Goal: Communication & Community: Answer question/provide support

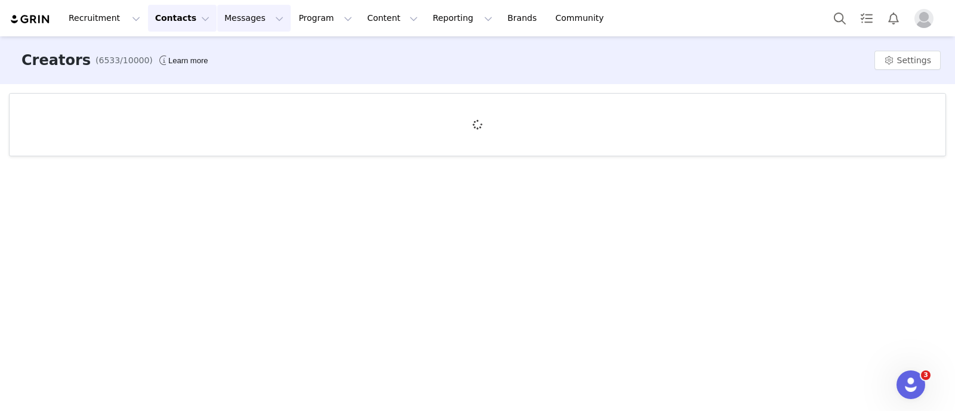
click at [239, 18] on button "Messages Messages" at bounding box center [253, 18] width 73 height 27
click at [235, 71] on div "Inbox" at bounding box center [245, 75] width 80 height 13
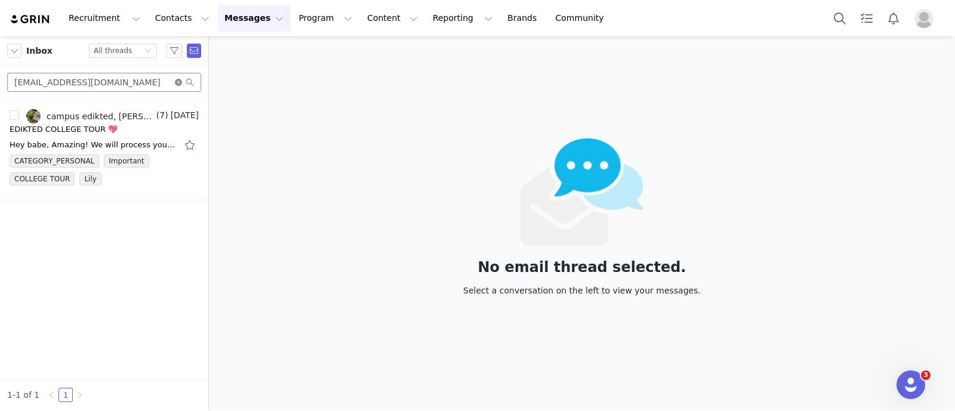
click at [178, 83] on icon "icon: close-circle" at bounding box center [178, 82] width 7 height 7
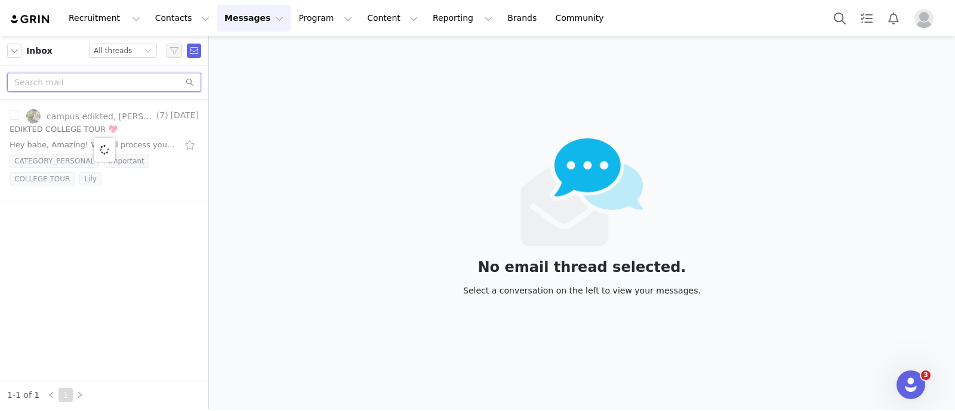
paste input "[EMAIL_ADDRESS][DOMAIN_NAME]"
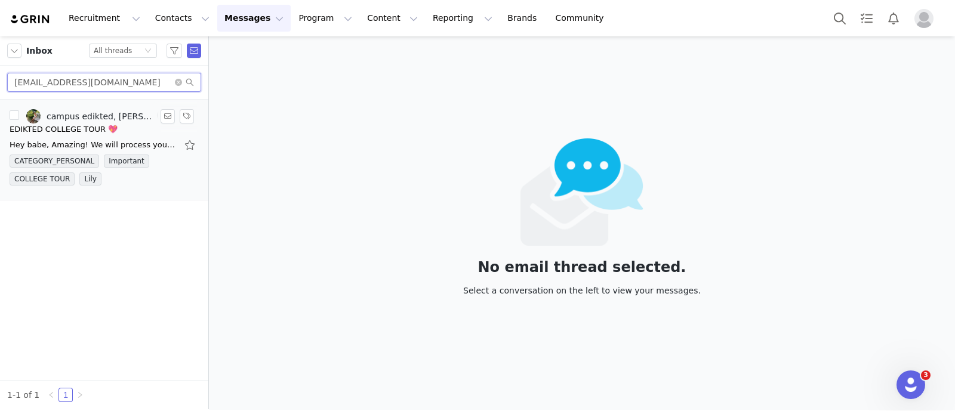
type input "[EMAIL_ADDRESS][DOMAIN_NAME]"
click at [90, 129] on div "EDIKTED COLLEGE TOUR 💖" at bounding box center [64, 130] width 108 height 12
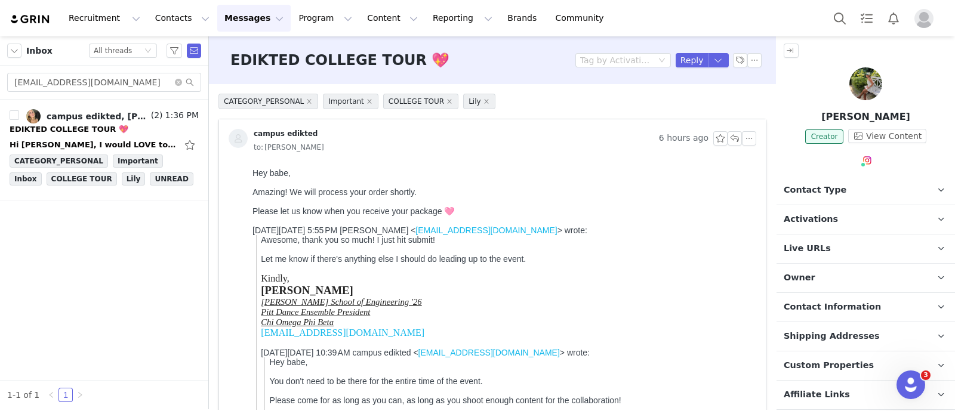
scroll to position [173, 0]
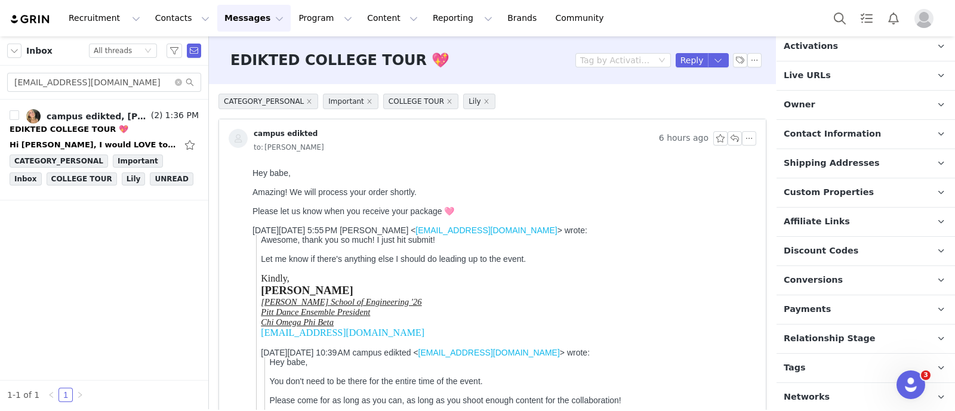
click at [835, 375] on p "Tags Keep track of your contacts by assigning them tags. You can then filter yo…" at bounding box center [851, 368] width 150 height 29
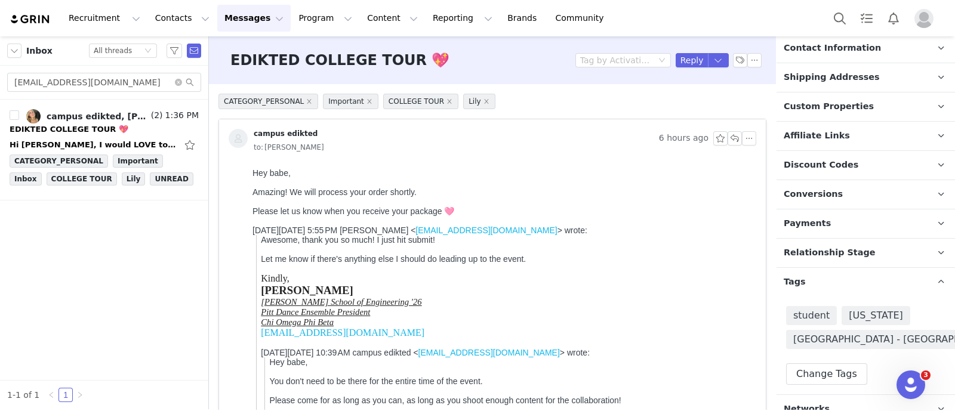
scroll to position [282, 0]
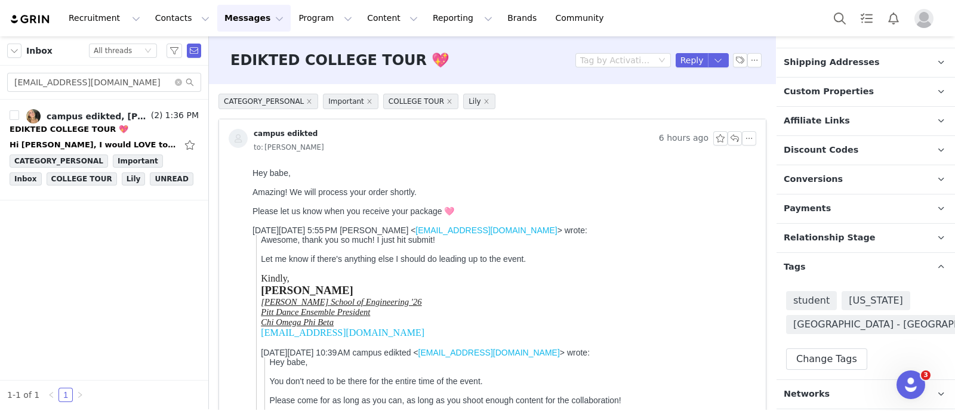
click at [847, 232] on span "Relationship Stage" at bounding box center [830, 238] width 92 height 13
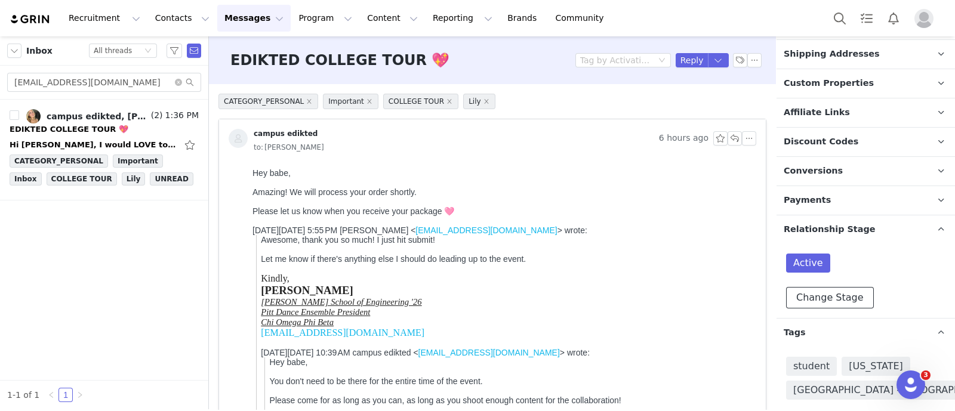
click at [843, 298] on button "Change Stage" at bounding box center [830, 297] width 88 height 21
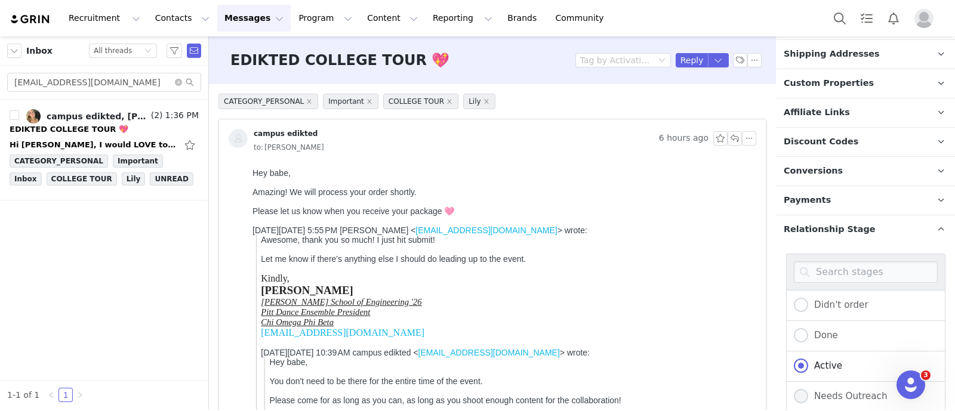
scroll to position [431, 0]
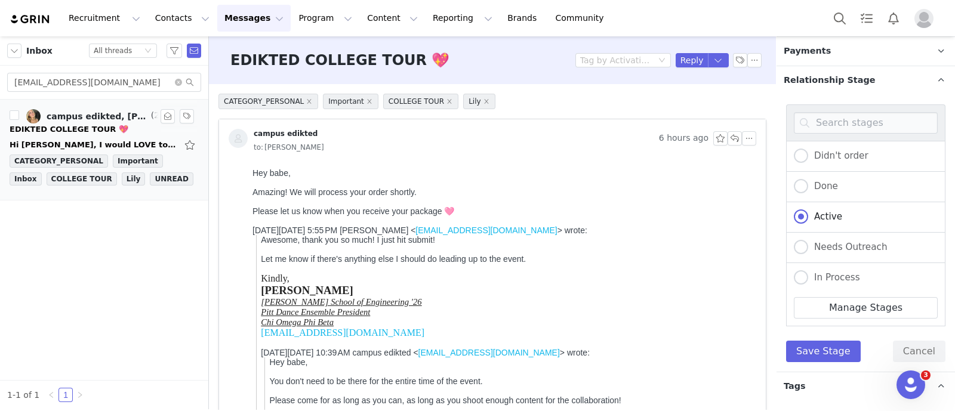
click at [100, 141] on div "Hi [PERSON_NAME], I would LOVE to collab with you guys🩷 Let me know what the ne…" at bounding box center [93, 145] width 167 height 12
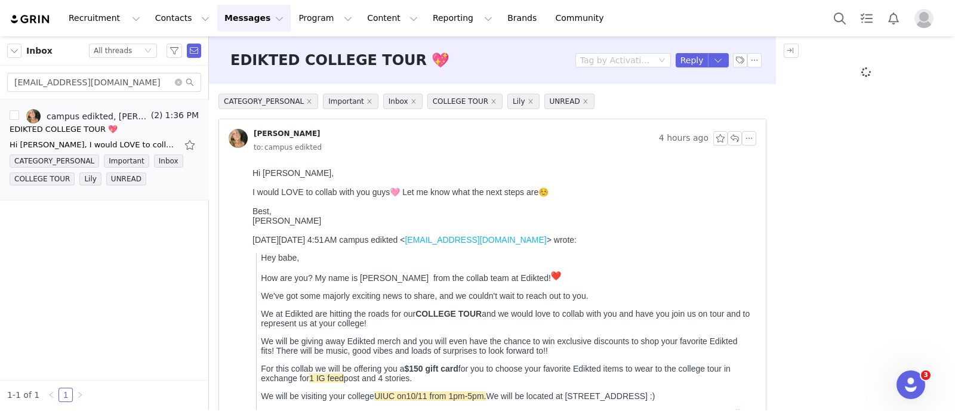
scroll to position [0, 0]
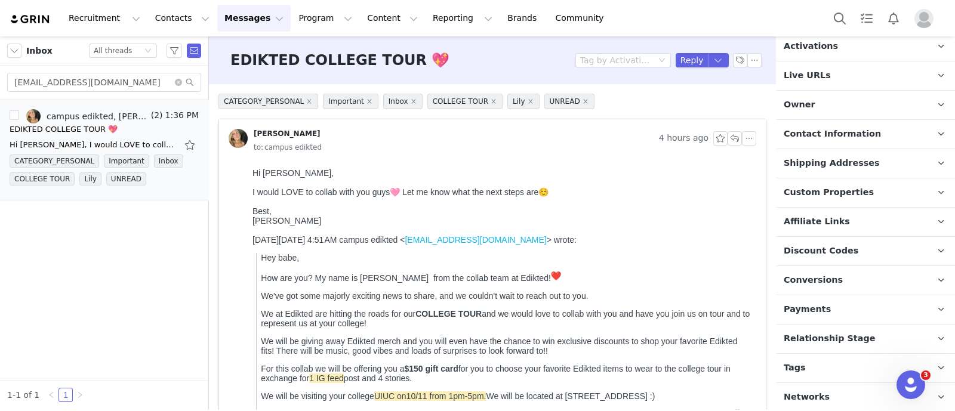
click at [803, 372] on p "Tags Keep track of your contacts by assigning them tags. You can then filter yo…" at bounding box center [851, 368] width 150 height 29
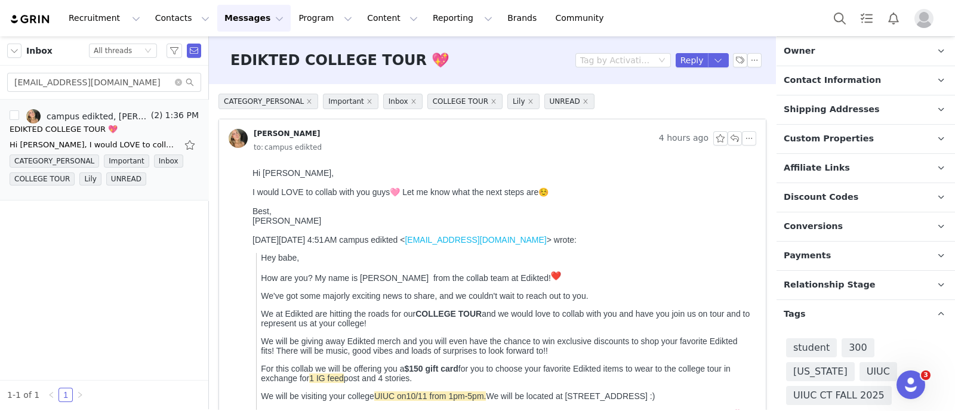
scroll to position [271, 0]
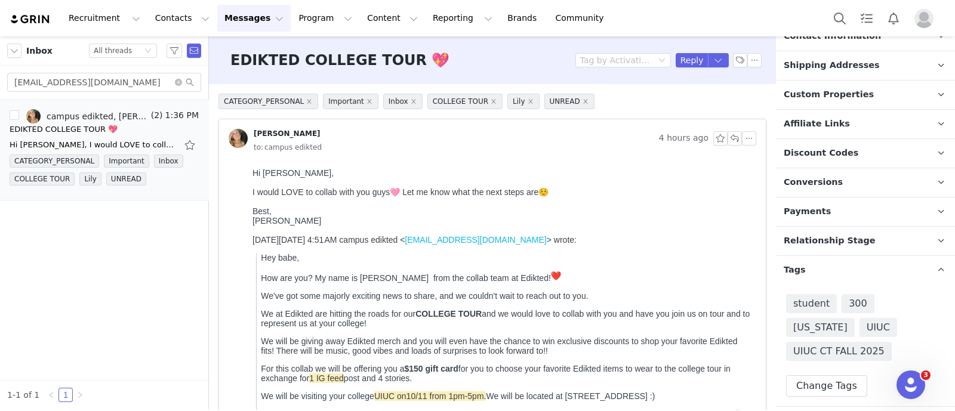
click at [822, 229] on p "Relationship Stage Use relationship stages to move contacts through a logical s…" at bounding box center [851, 241] width 150 height 29
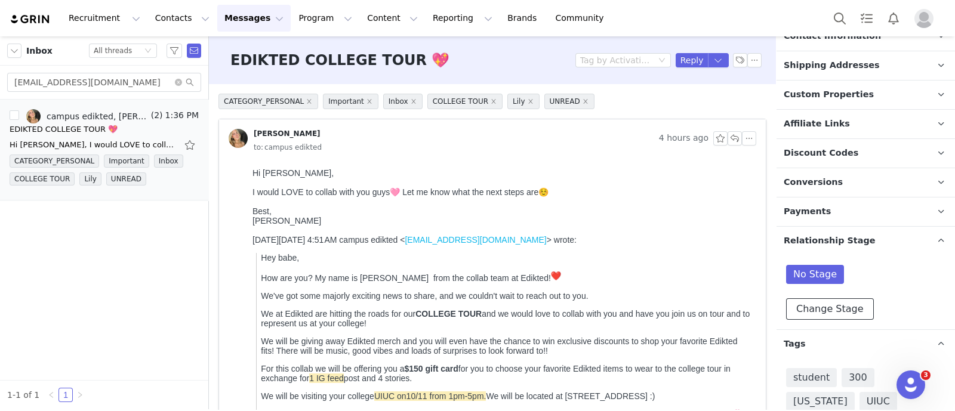
click at [818, 310] on button "Change Stage" at bounding box center [830, 308] width 88 height 21
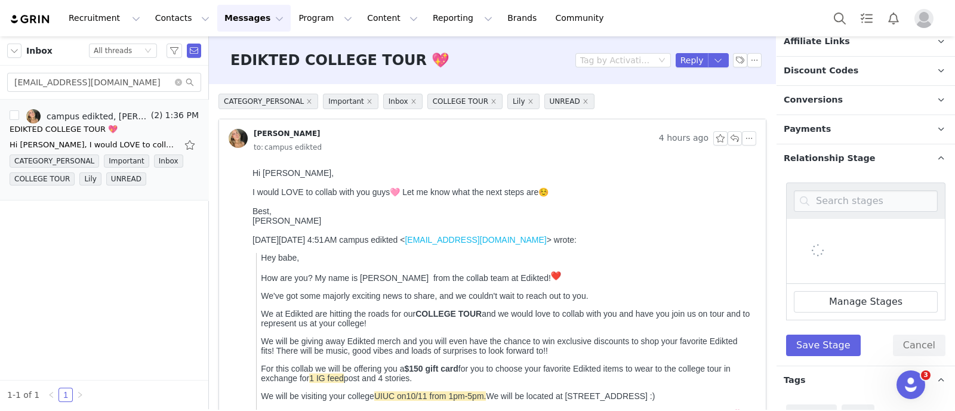
scroll to position [420, 0]
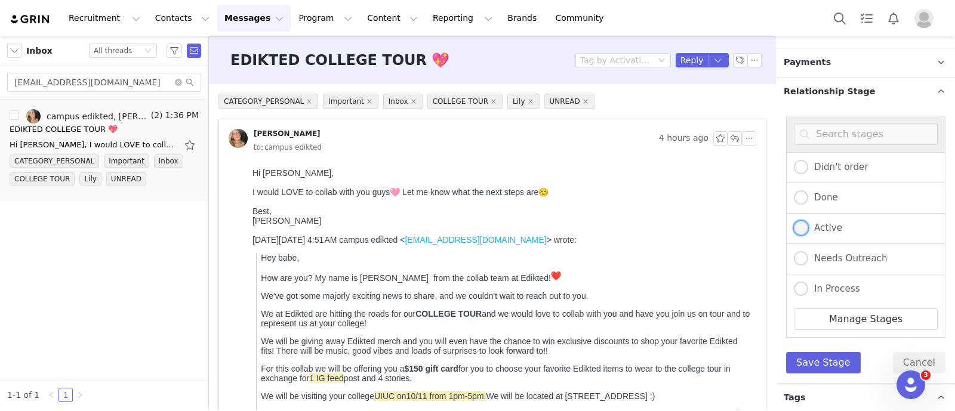
click at [817, 223] on span "Active" at bounding box center [825, 228] width 34 height 11
click at [808, 221] on input "Active" at bounding box center [801, 229] width 14 height 16
radio input "true"
click at [820, 359] on button "Save Stage" at bounding box center [823, 362] width 75 height 21
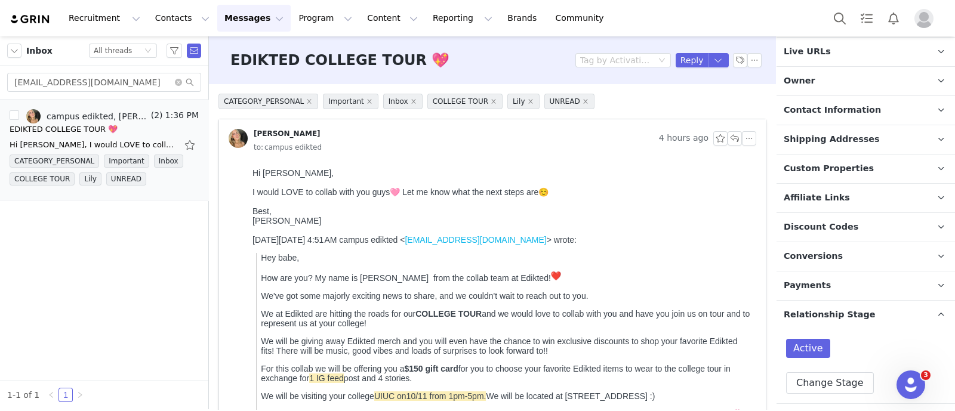
scroll to position [196, 0]
click at [807, 257] on span "Conversions" at bounding box center [813, 257] width 59 height 13
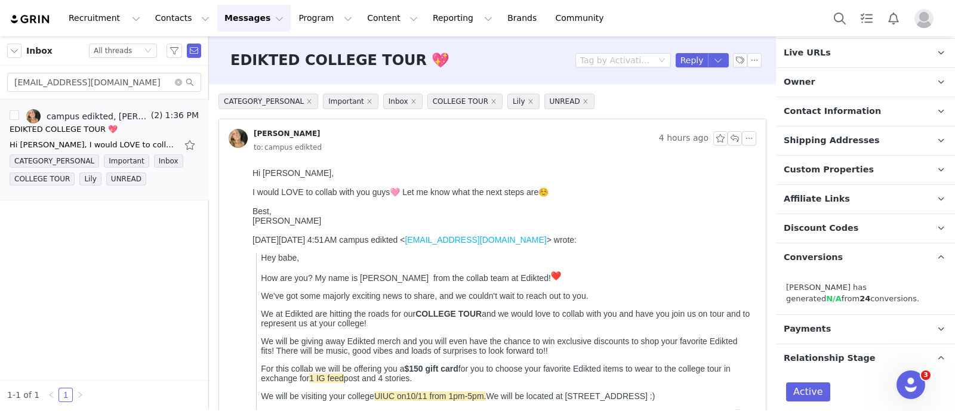
click at [813, 256] on span "Conversions" at bounding box center [813, 257] width 59 height 13
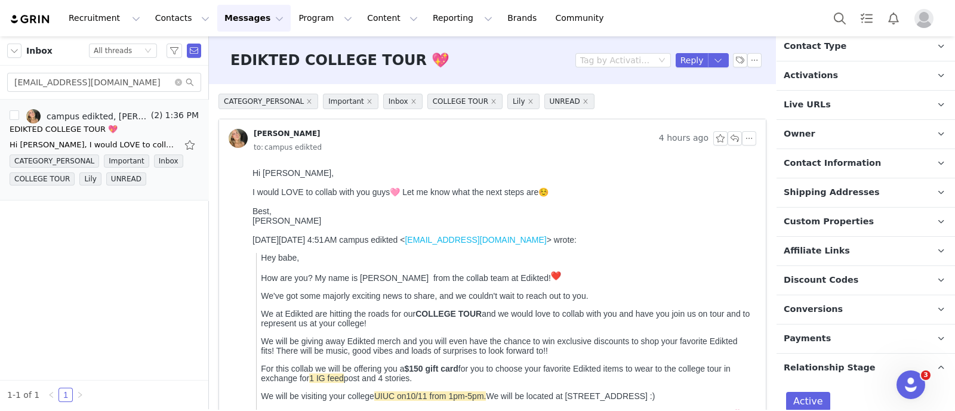
scroll to position [121, 0]
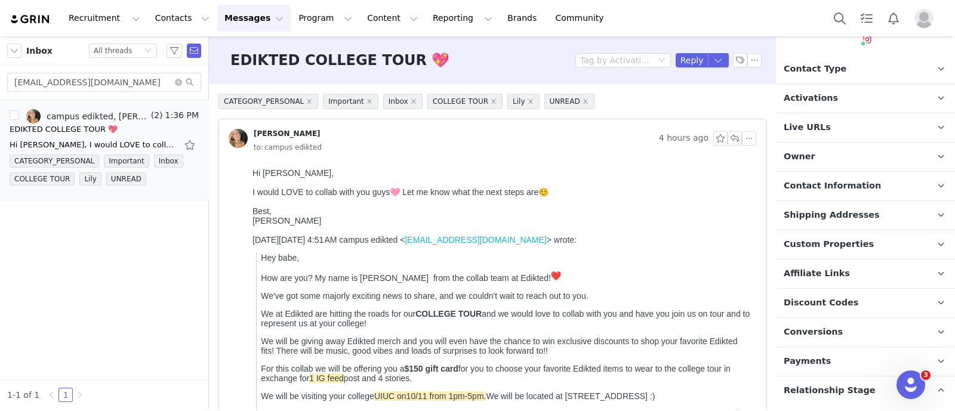
click at [821, 97] on span "Activations" at bounding box center [811, 98] width 54 height 13
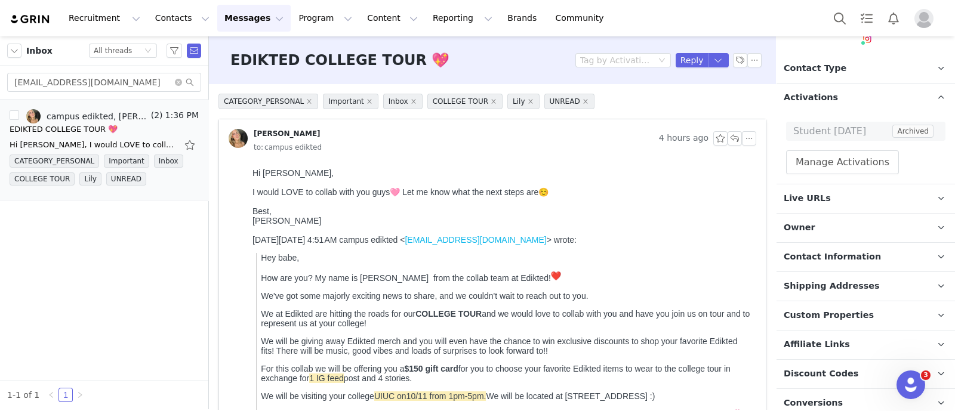
scroll to position [0, 0]
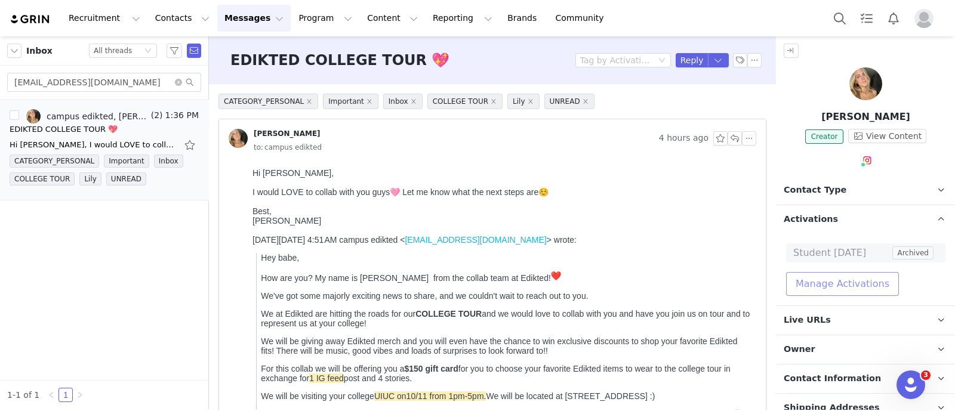
click at [841, 288] on button "Manage Activations" at bounding box center [842, 284] width 113 height 24
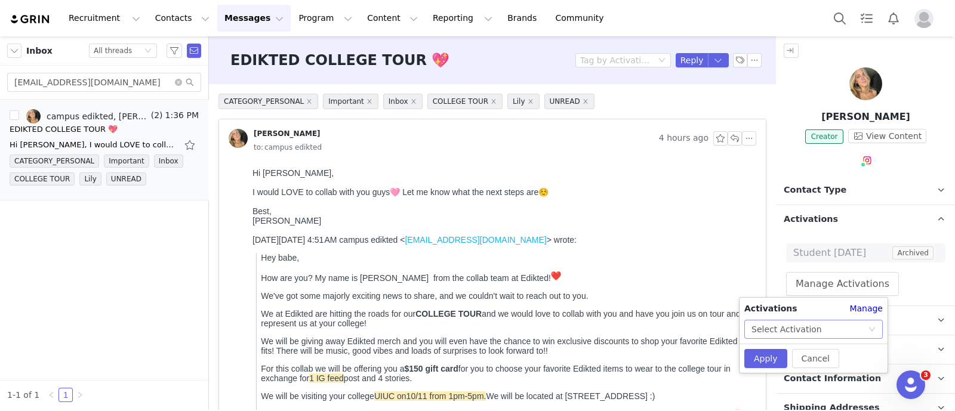
click at [819, 331] on div "Select Activation" at bounding box center [809, 329] width 116 height 18
click at [816, 184] on span "Contact Type" at bounding box center [815, 190] width 63 height 13
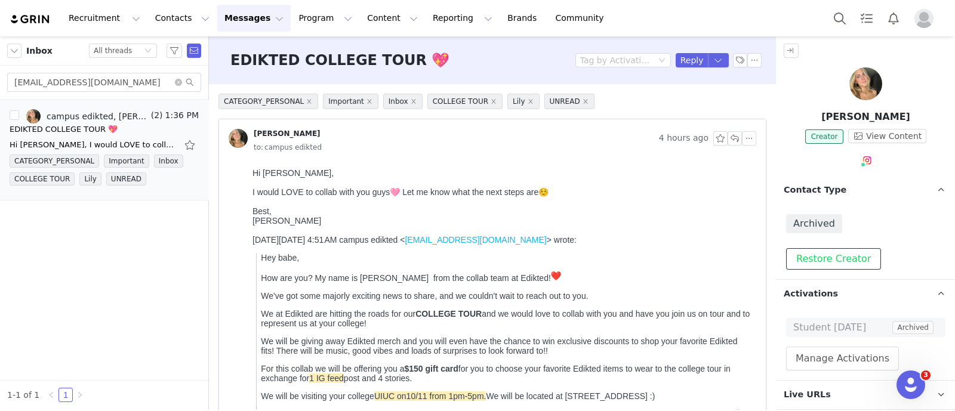
click at [825, 256] on button "Restore Creator" at bounding box center [833, 258] width 95 height 21
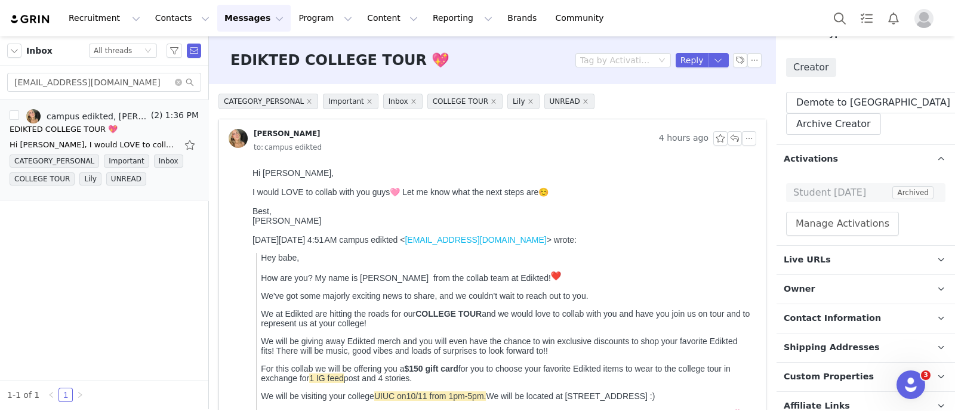
scroll to position [224, 0]
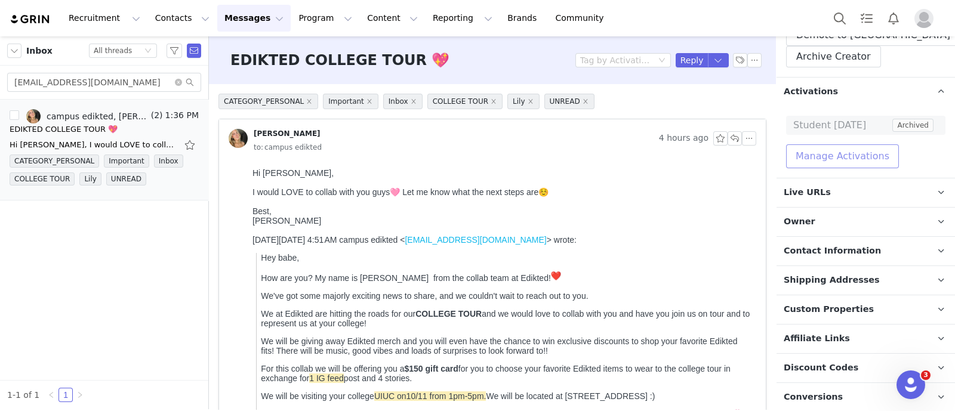
drag, startPoint x: 878, startPoint y: 161, endPoint x: 862, endPoint y: 162, distance: 16.2
click at [878, 161] on button "Manage Activations" at bounding box center [842, 156] width 113 height 24
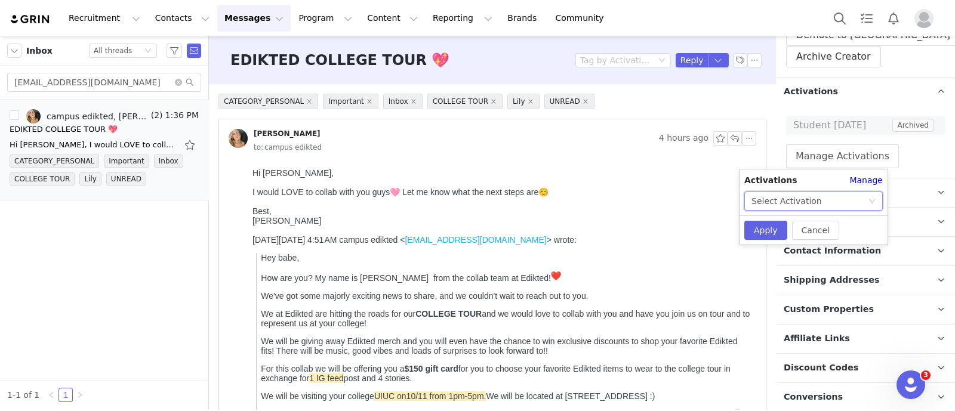
click at [792, 207] on div "Select Activation" at bounding box center [786, 201] width 70 height 18
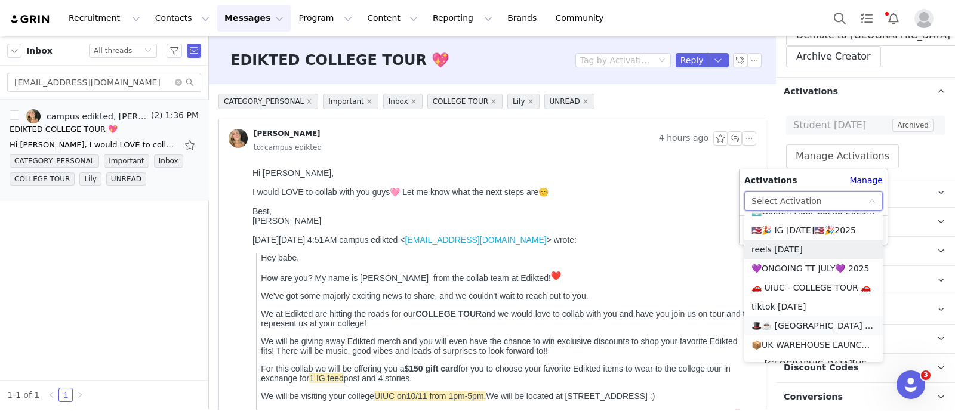
scroll to position [743, 0]
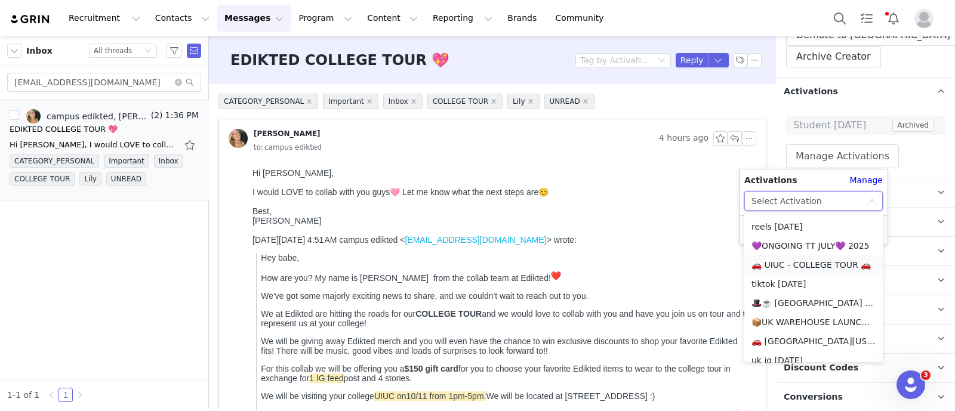
click at [801, 264] on li "🚗 UIUC - COLLEGE TOUR 🚗" at bounding box center [813, 264] width 138 height 19
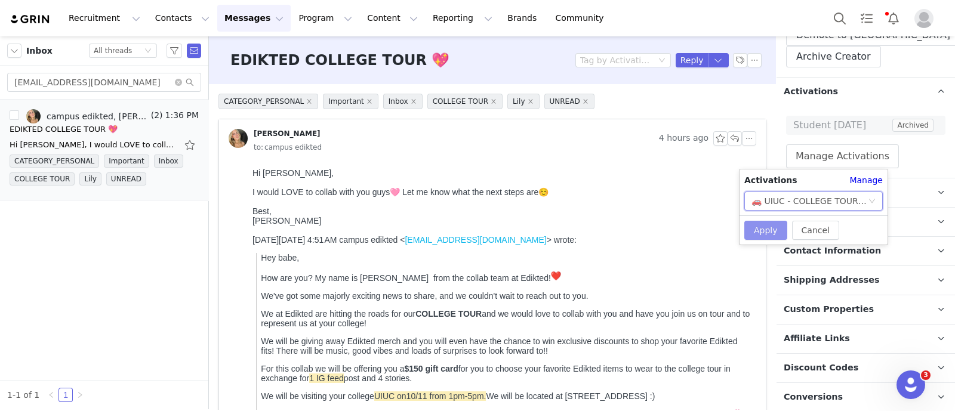
click at [768, 224] on button "Apply" at bounding box center [765, 230] width 43 height 19
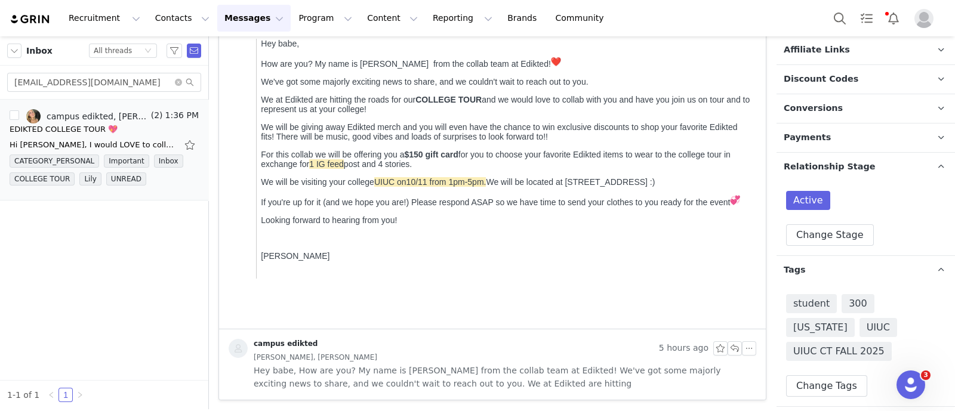
scroll to position [0, 0]
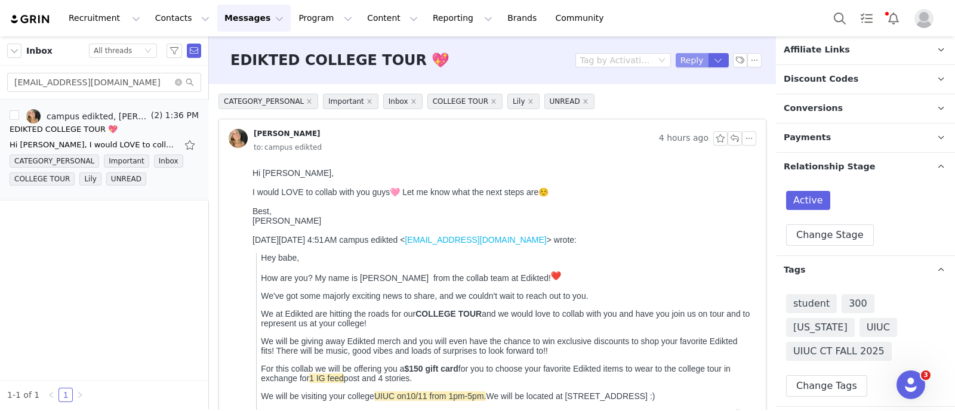
click at [686, 57] on button "Reply" at bounding box center [691, 60] width 33 height 14
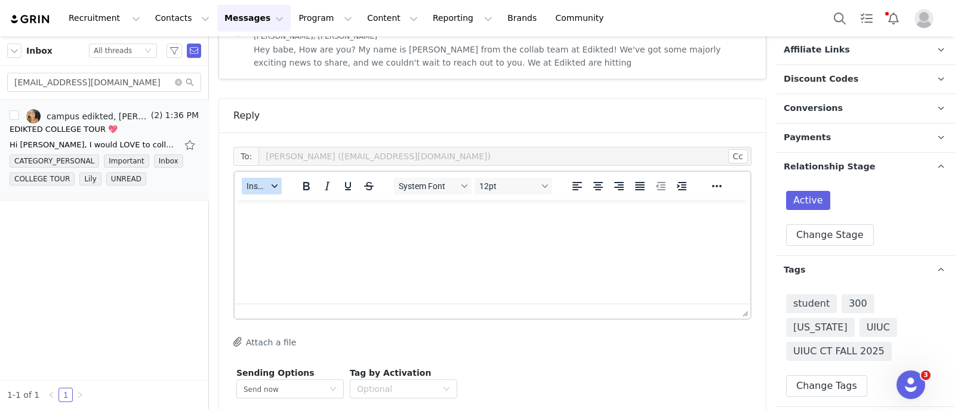
click at [262, 186] on span "Insert" at bounding box center [256, 186] width 21 height 10
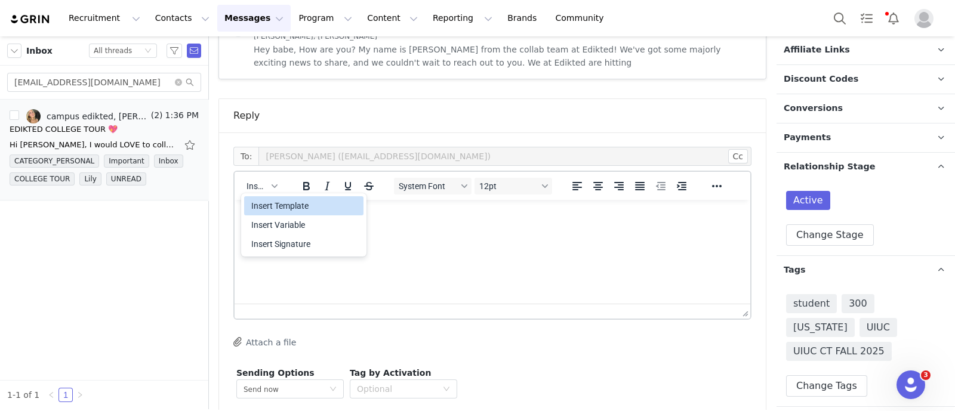
click at [280, 209] on div "Insert Template" at bounding box center [304, 206] width 107 height 14
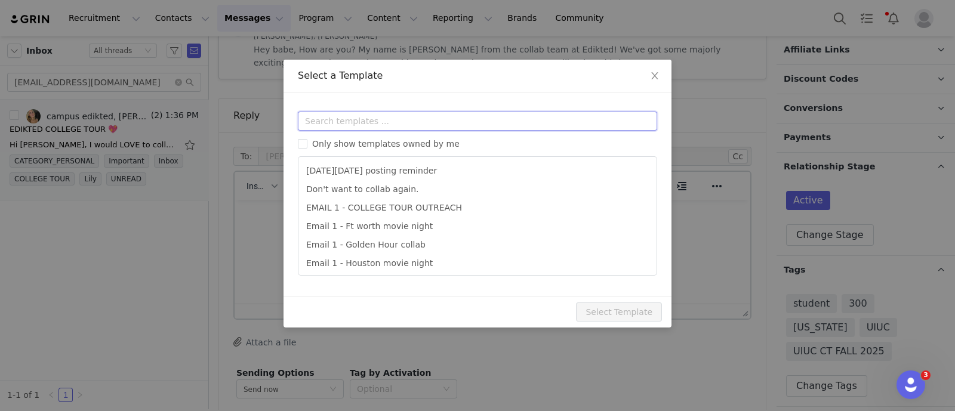
click at [334, 116] on input "text" at bounding box center [477, 121] width 359 height 19
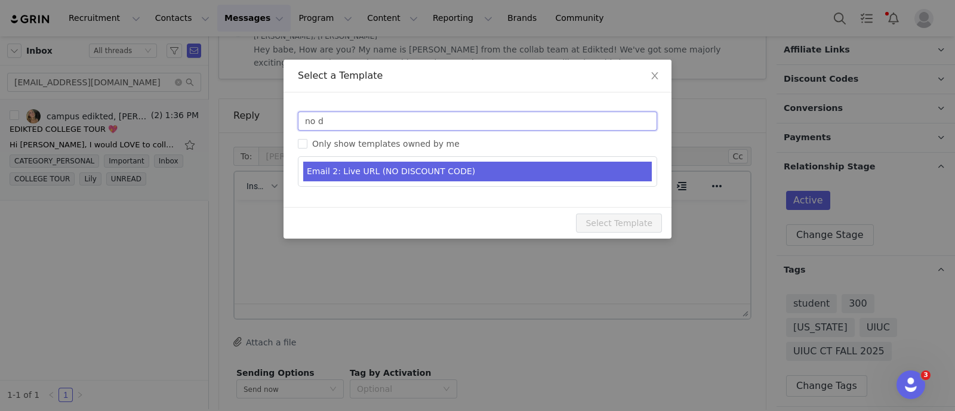
type input "no d"
type input "Collab with Edikted"
click at [385, 174] on li "Email 2: Live URL (NO DISCOUNT CODE)" at bounding box center [477, 172] width 348 height 20
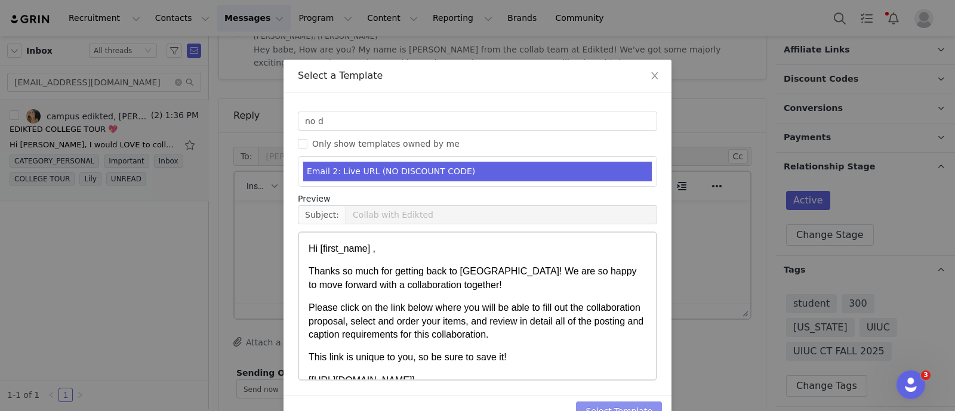
click at [636, 405] on button "Select Template" at bounding box center [619, 411] width 86 height 19
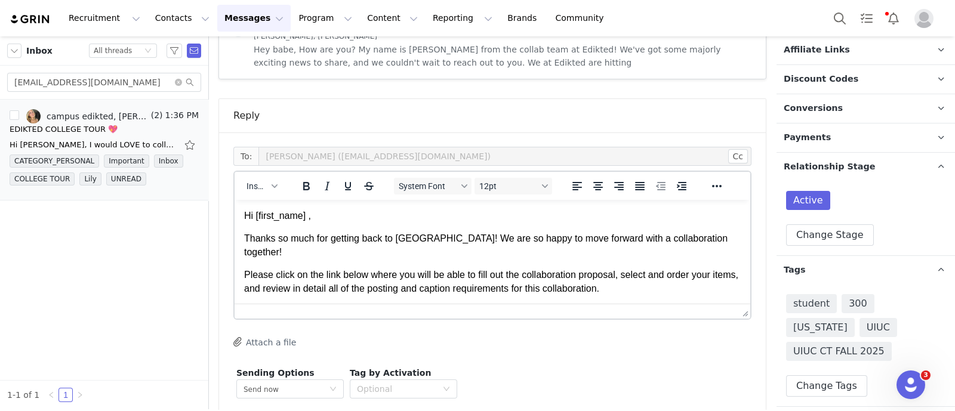
scroll to position [594, 0]
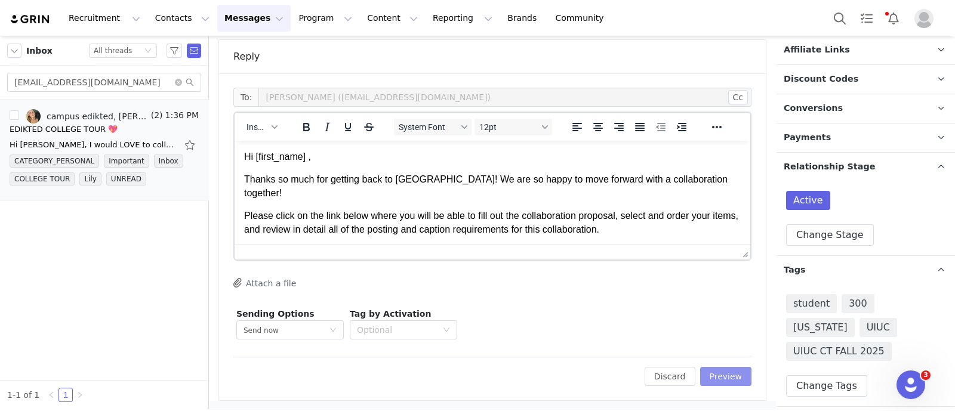
click at [714, 371] on button "Preview" at bounding box center [726, 376] width 52 height 19
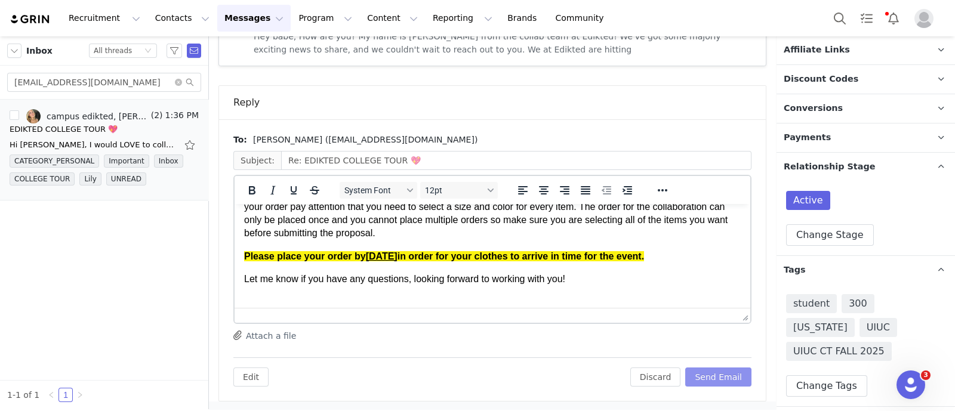
scroll to position [224, 0]
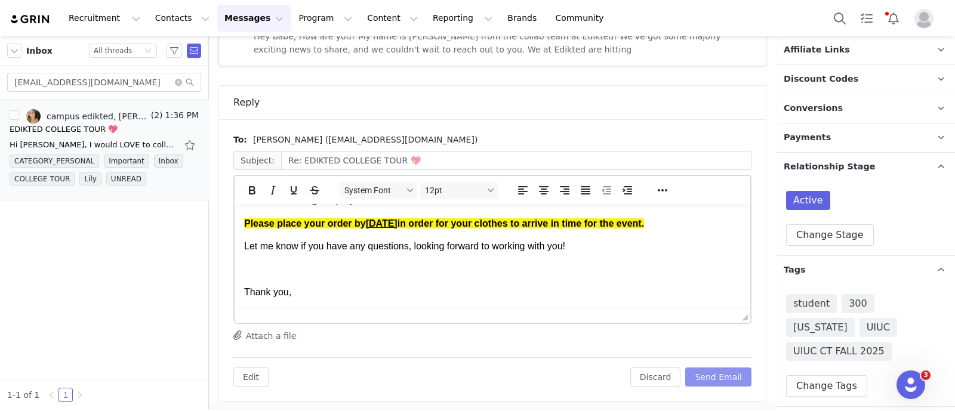
click at [732, 376] on button "Send Email" at bounding box center [718, 377] width 66 height 19
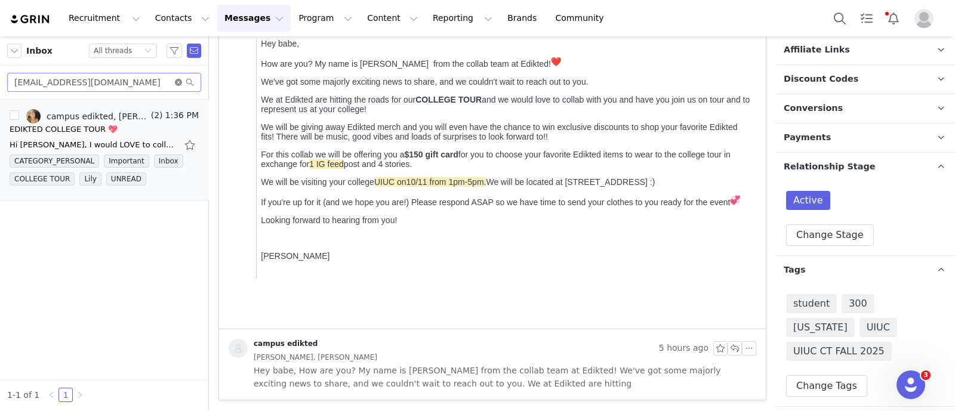
drag, startPoint x: 176, startPoint y: 85, endPoint x: 160, endPoint y: 82, distance: 16.4
click at [175, 85] on icon "icon: close-circle" at bounding box center [178, 82] width 7 height 7
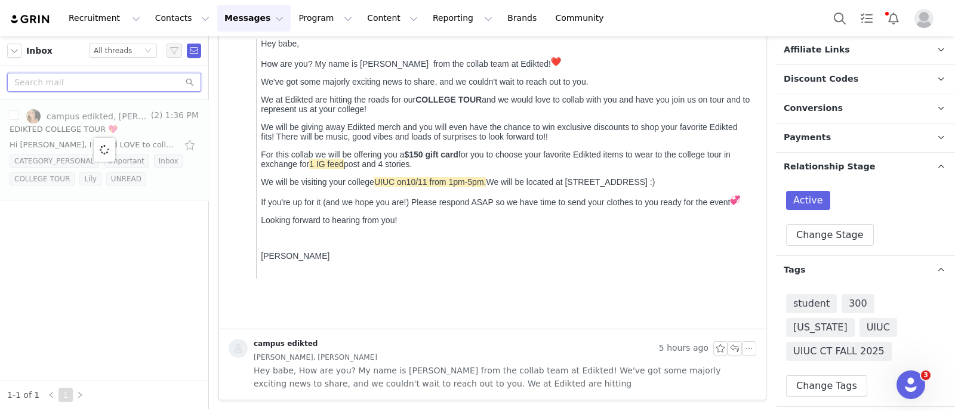
paste input "[EMAIL_ADDRESS][DOMAIN_NAME]"
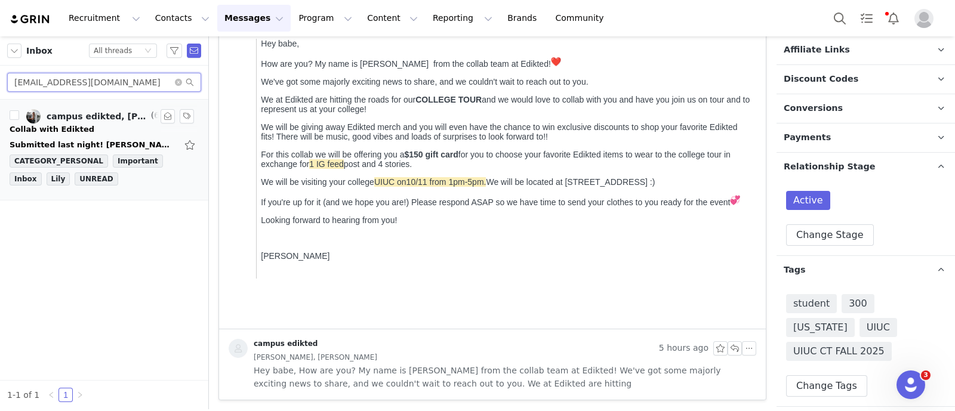
type input "[EMAIL_ADDRESS][DOMAIN_NAME]"
click at [103, 134] on div "Collab with Edikted" at bounding box center [104, 130] width 189 height 12
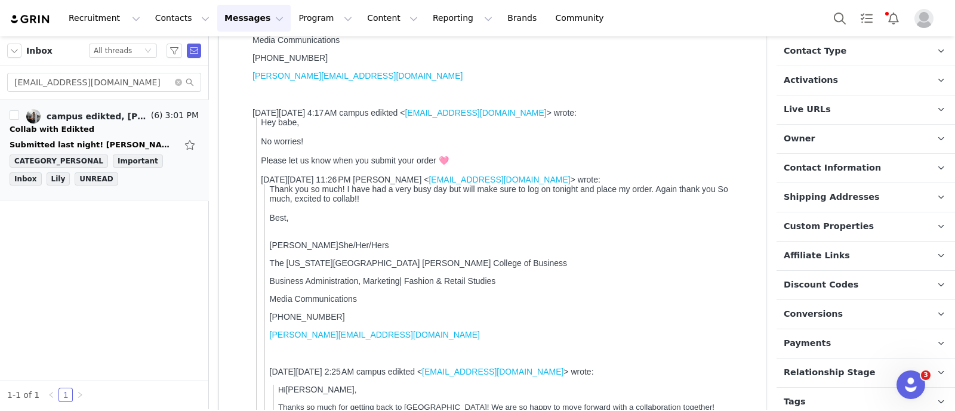
scroll to position [173, 0]
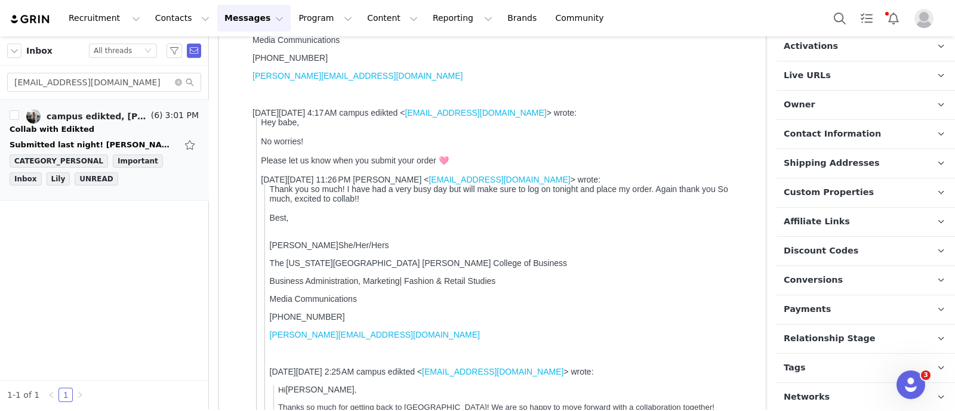
click at [826, 368] on p "Tags Keep track of your contacts by assigning them tags. You can then filter yo…" at bounding box center [851, 368] width 150 height 29
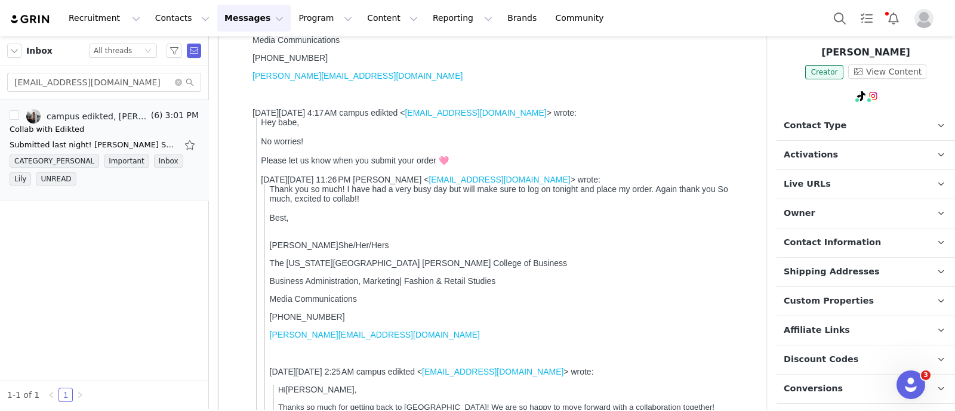
scroll to position [0, 0]
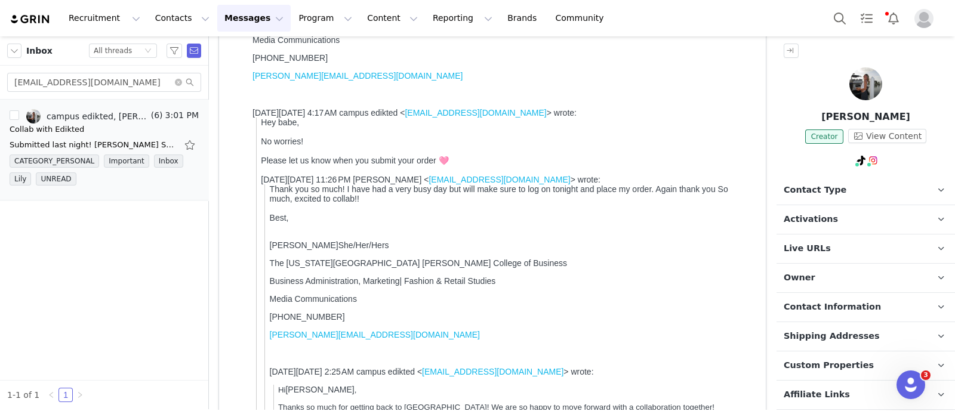
click at [834, 223] on p "Activations" at bounding box center [851, 219] width 150 height 29
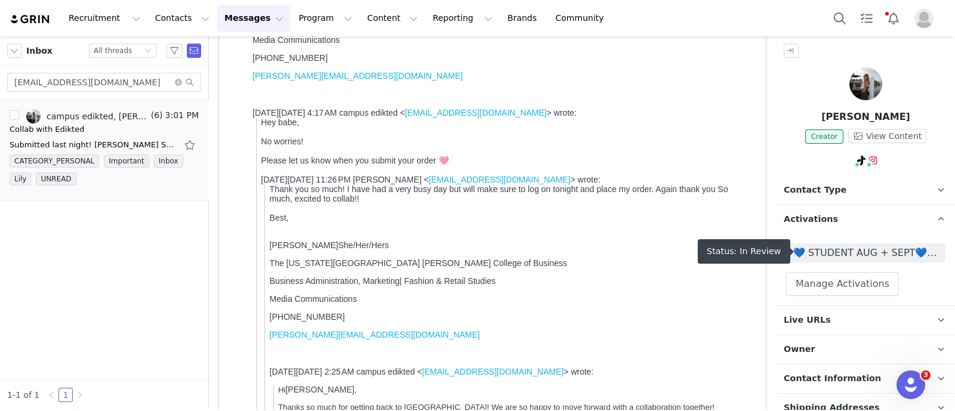
click at [835, 253] on span "💙 STUDENT AUG + SEPT💙 2025" at bounding box center [865, 253] width 145 height 14
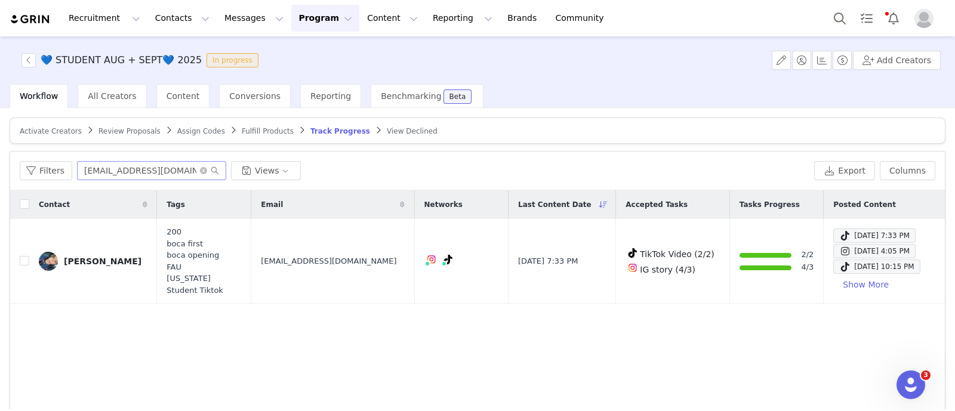
click at [205, 166] on span at bounding box center [209, 170] width 19 height 8
click at [201, 168] on icon "icon: close-circle" at bounding box center [203, 170] width 7 height 7
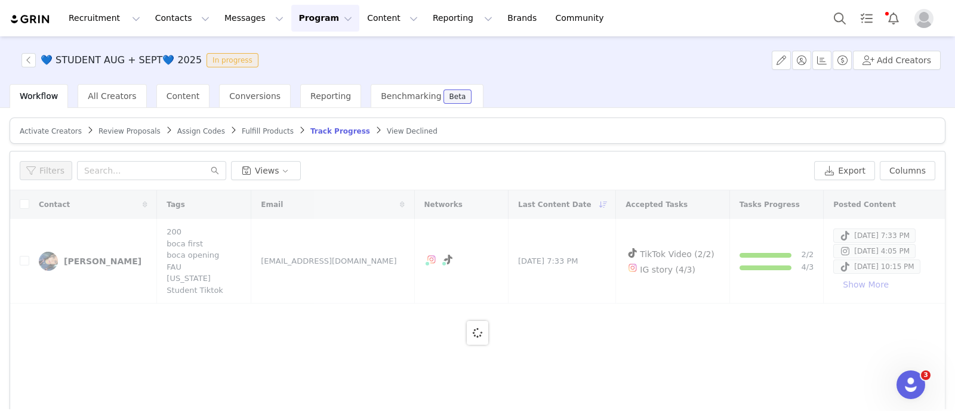
click at [103, 131] on span "Review Proposals" at bounding box center [129, 131] width 62 height 8
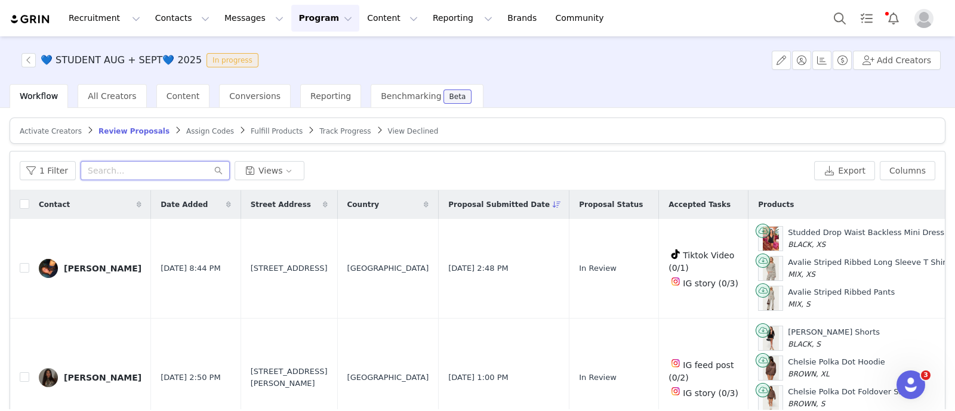
paste input "[EMAIL_ADDRESS][DOMAIN_NAME]"
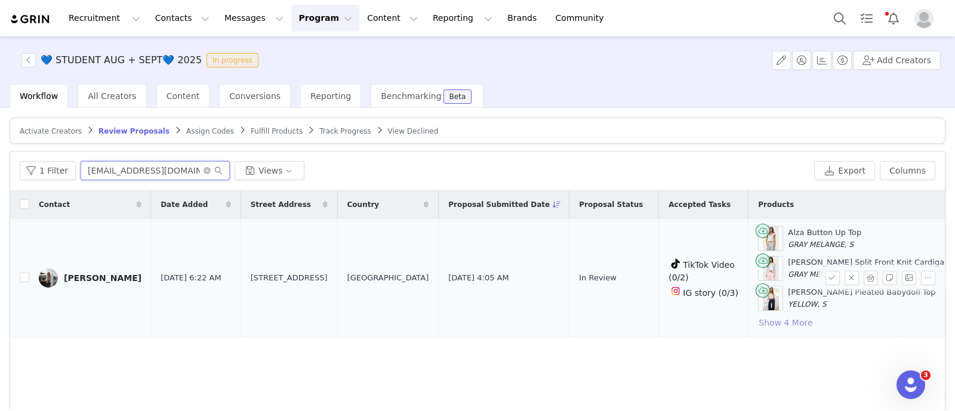
type input "[EMAIL_ADDRESS][DOMAIN_NAME]"
click at [758, 319] on button "Show 4 More" at bounding box center [785, 323] width 55 height 14
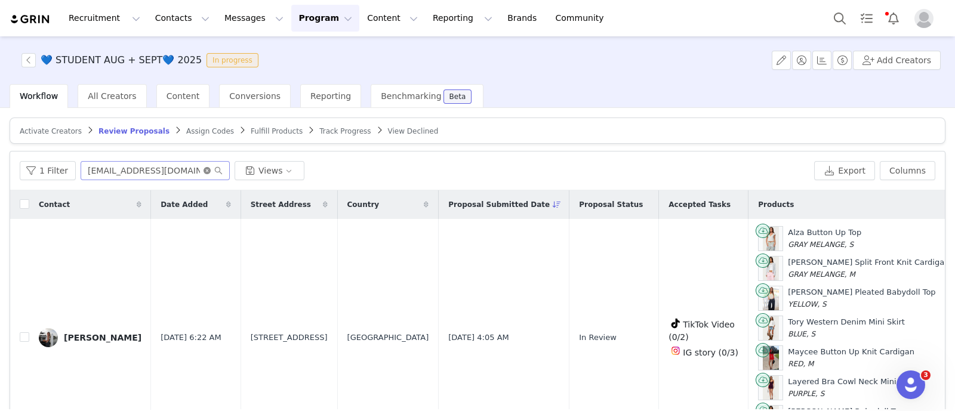
click at [206, 167] on icon "icon: close-circle" at bounding box center [206, 170] width 7 height 7
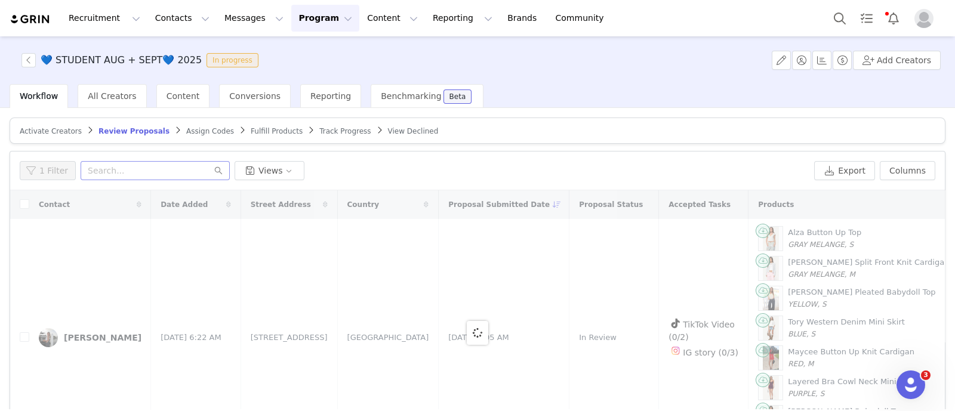
click at [251, 129] on span "Fulfill Products" at bounding box center [277, 131] width 52 height 8
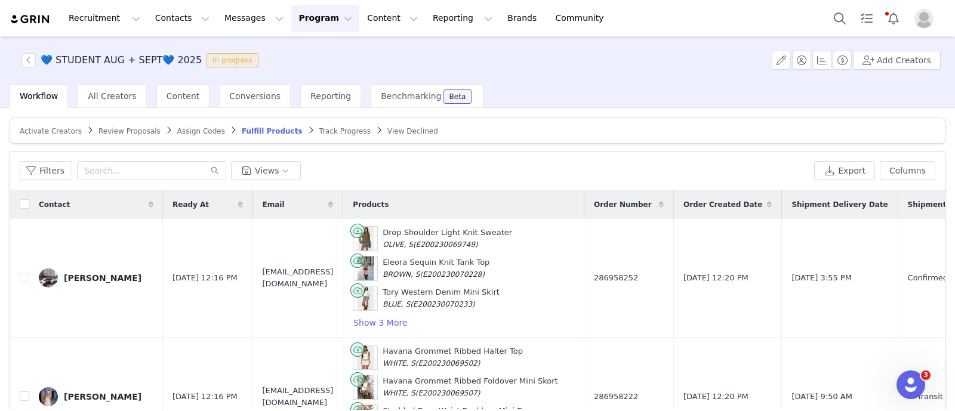
click at [319, 131] on span "Track Progress" at bounding box center [344, 131] width 51 height 8
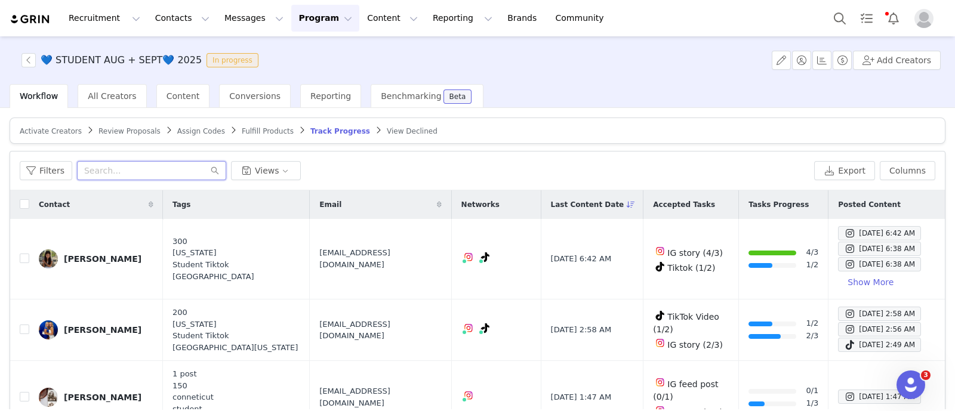
paste input "[EMAIL_ADDRESS][DOMAIN_NAME]"
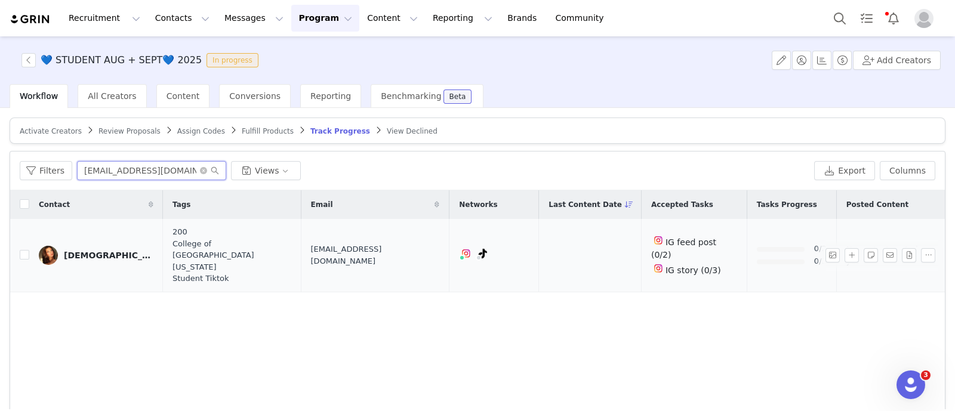
type input "[EMAIL_ADDRESS][DOMAIN_NAME]"
click at [87, 251] on div "[DEMOGRAPHIC_DATA][PERSON_NAME]" at bounding box center [109, 256] width 90 height 10
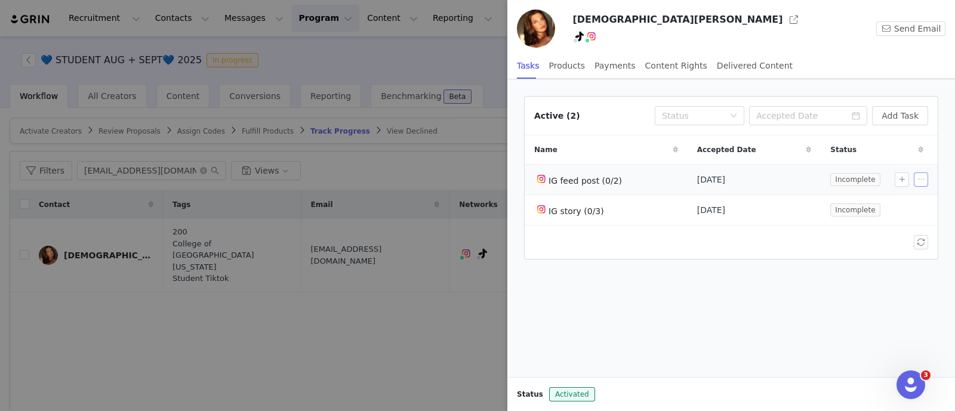
click at [917, 175] on button "button" at bounding box center [921, 179] width 14 height 14
click at [883, 196] on span "Edit Task" at bounding box center [898, 200] width 37 height 13
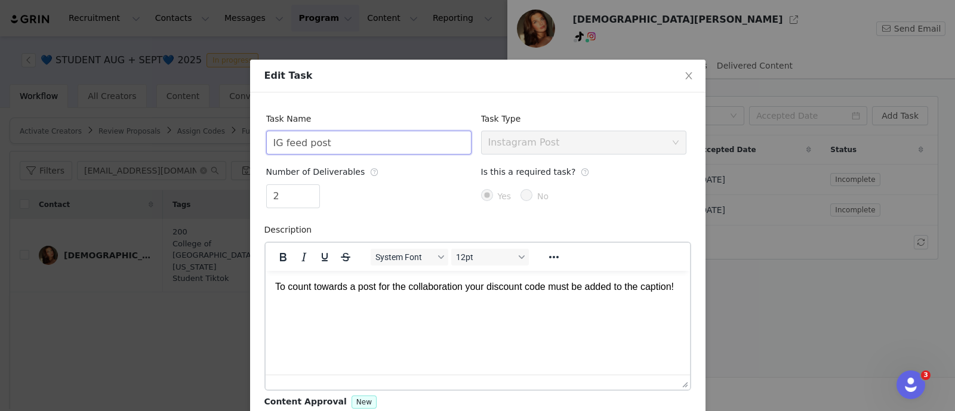
drag, startPoint x: 375, startPoint y: 142, endPoint x: 203, endPoint y: 141, distance: 172.5
click at [206, 143] on div "Edit Task Task Name IG feed post Task Type Select task type Instagram Post Numb…" at bounding box center [477, 205] width 955 height 411
type input "TikTok Video"
click at [689, 76] on span "Close" at bounding box center [688, 76] width 33 height 33
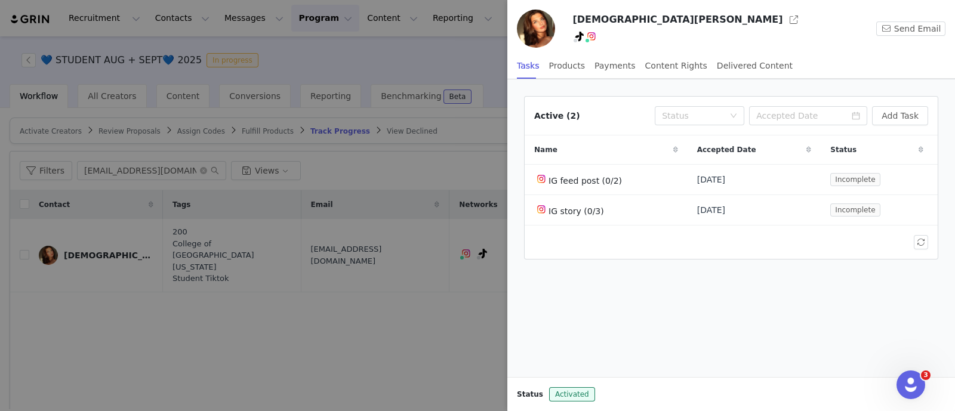
click at [419, 306] on div at bounding box center [477, 205] width 955 height 411
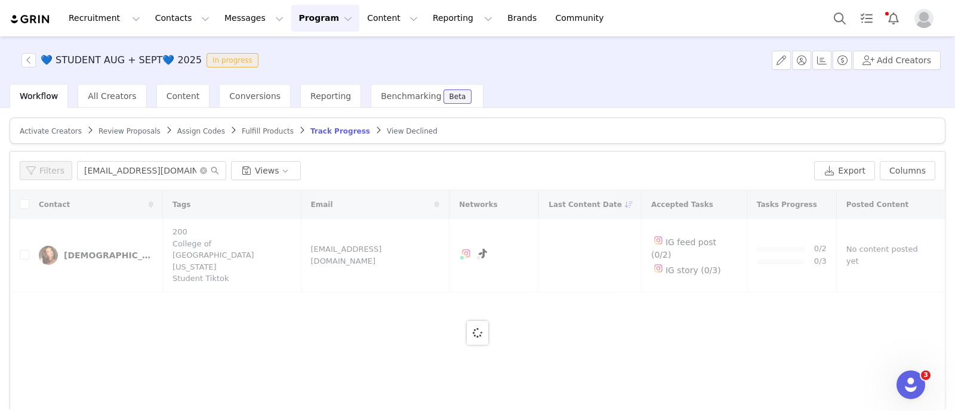
click at [87, 248] on div at bounding box center [477, 332] width 934 height 285
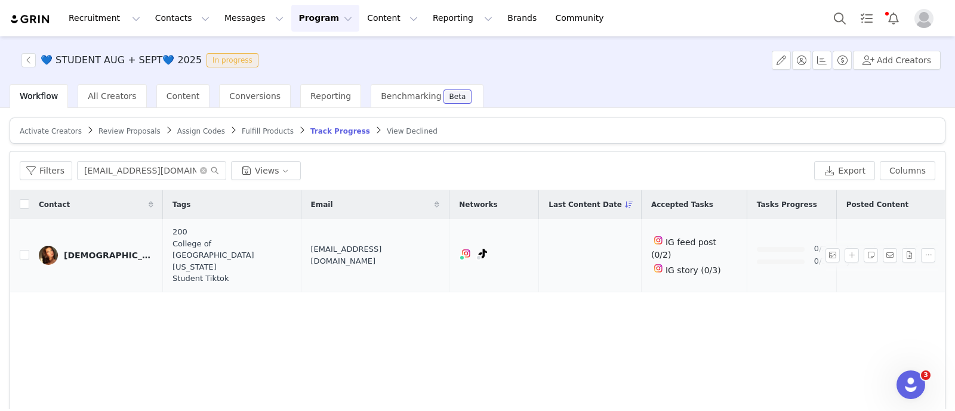
click at [92, 251] on div "[DEMOGRAPHIC_DATA][PERSON_NAME]" at bounding box center [109, 256] width 90 height 10
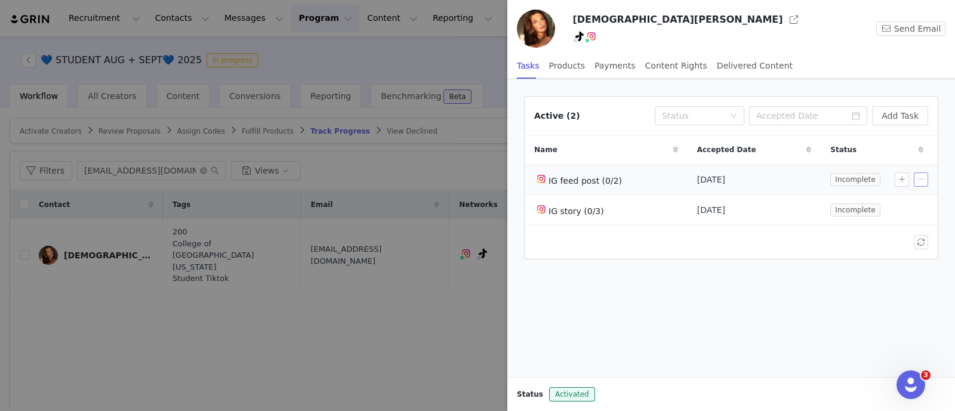
click at [917, 177] on button "button" at bounding box center [921, 179] width 14 height 14
click at [887, 218] on span "Delete Task" at bounding box center [904, 219] width 48 height 13
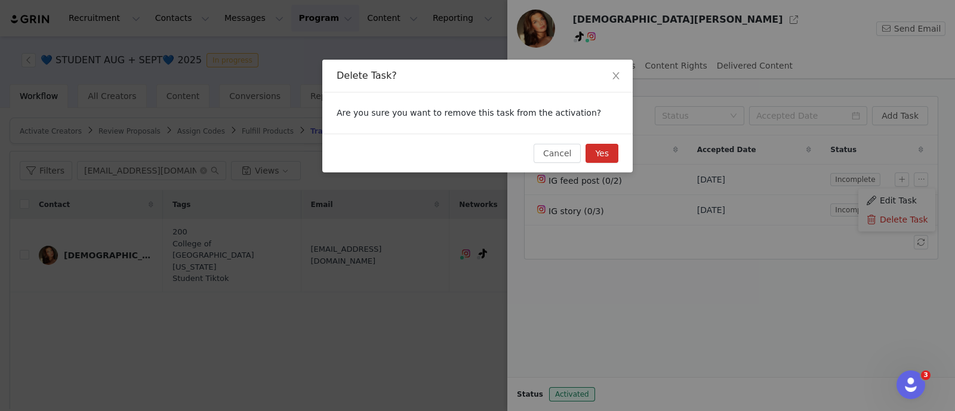
click at [607, 156] on button "Yes" at bounding box center [601, 153] width 33 height 19
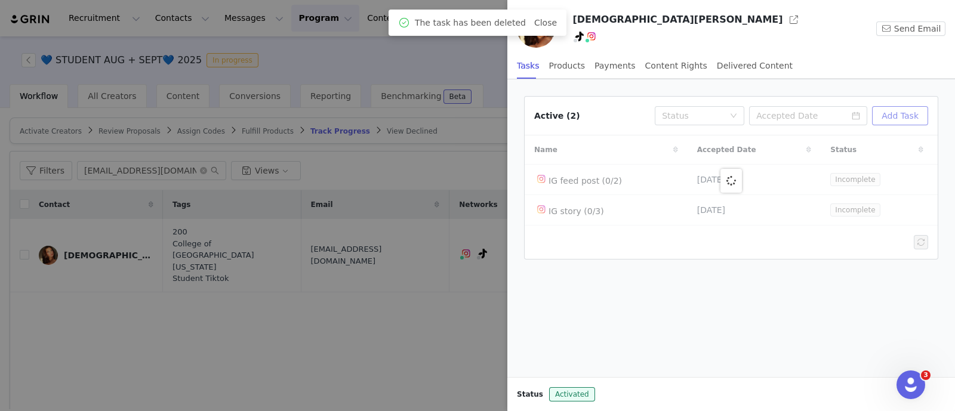
click at [898, 115] on button "Add Task" at bounding box center [900, 115] width 56 height 19
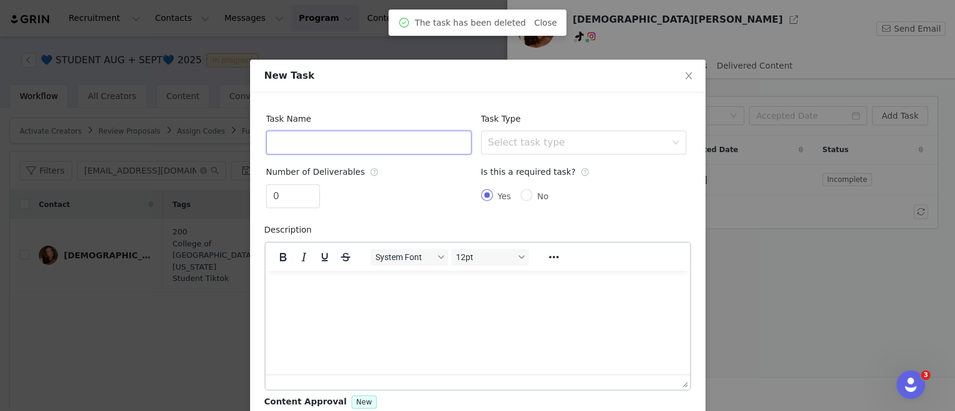
click at [385, 147] on input "text" at bounding box center [368, 143] width 205 height 24
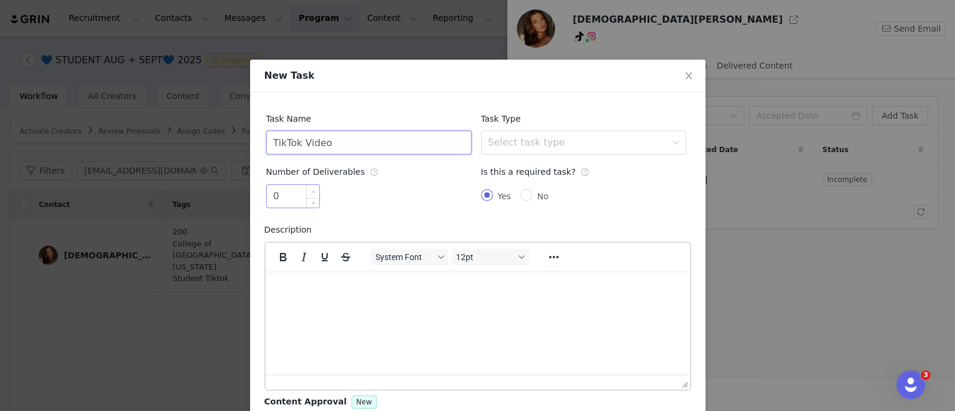
type input "TikTok Video"
click at [313, 190] on span "Increase Value" at bounding box center [313, 192] width 13 height 14
type input "2"
click at [313, 192] on span "Increase Value" at bounding box center [313, 192] width 13 height 14
click at [538, 132] on div "Select task type" at bounding box center [579, 142] width 183 height 23
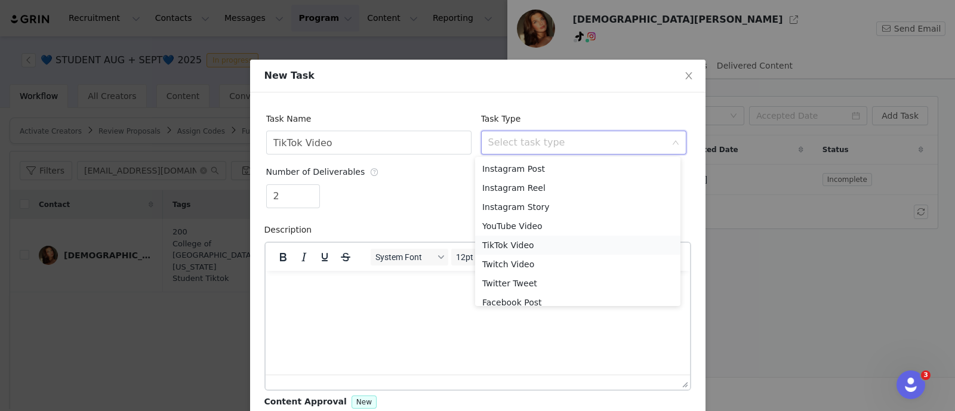
click at [509, 244] on li "TikTok Video" at bounding box center [577, 245] width 205 height 19
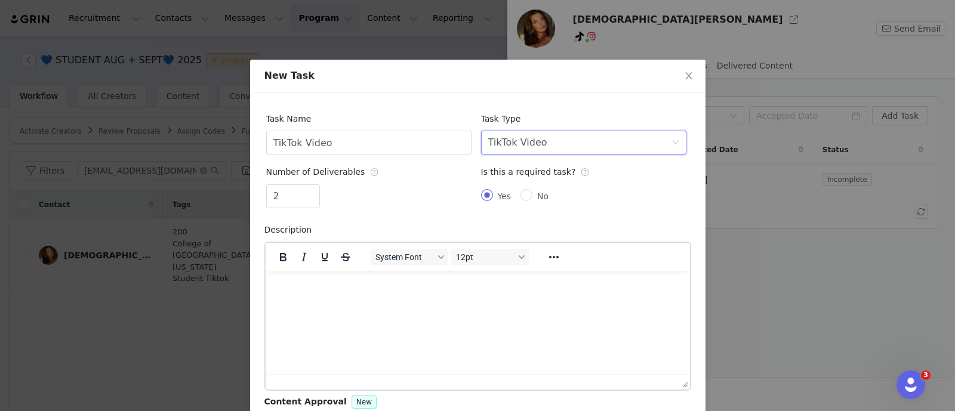
scroll to position [111, 0]
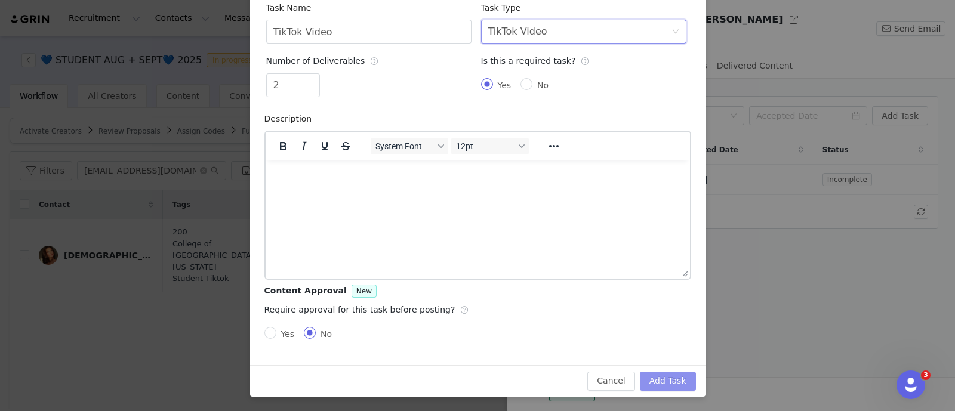
click at [671, 383] on button "Add Task" at bounding box center [668, 381] width 56 height 19
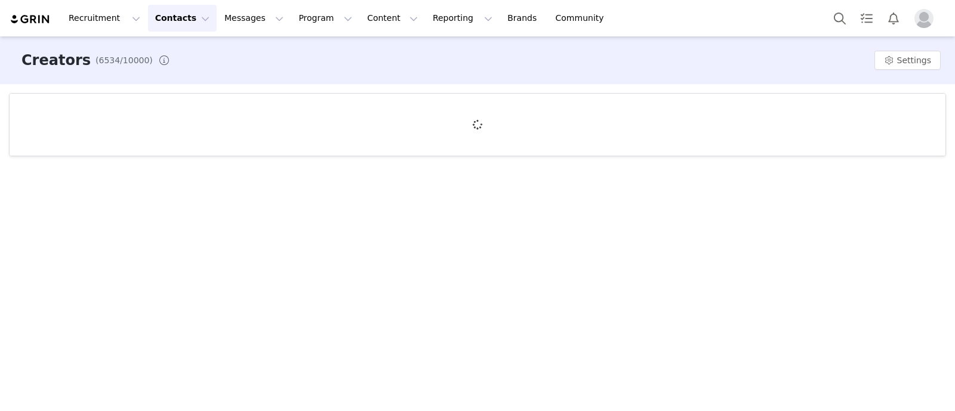
click at [218, 16] on button "Messages Messages" at bounding box center [253, 18] width 73 height 27
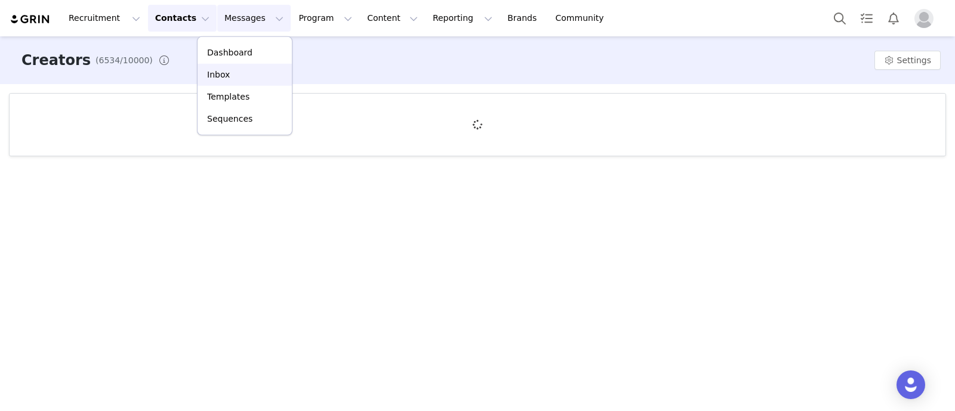
click at [235, 76] on div "Inbox" at bounding box center [245, 75] width 80 height 13
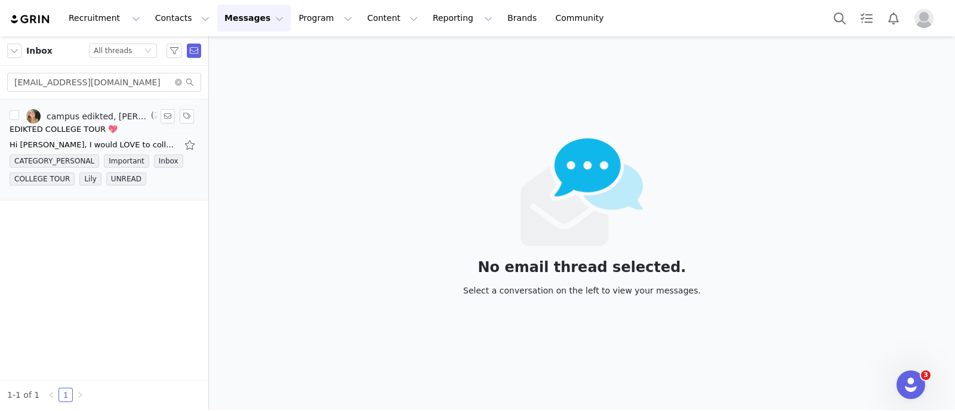
click at [88, 115] on div "campus edikted, [PERSON_NAME]" at bounding box center [98, 117] width 102 height 10
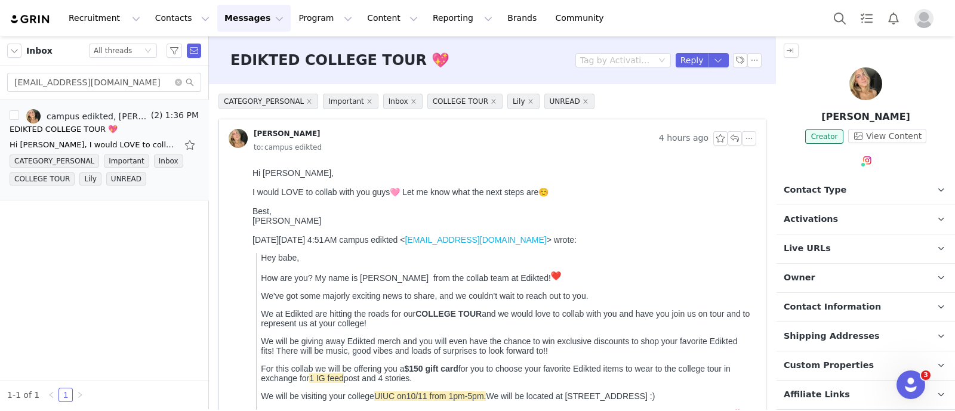
click at [823, 222] on span "Activations" at bounding box center [811, 219] width 54 height 13
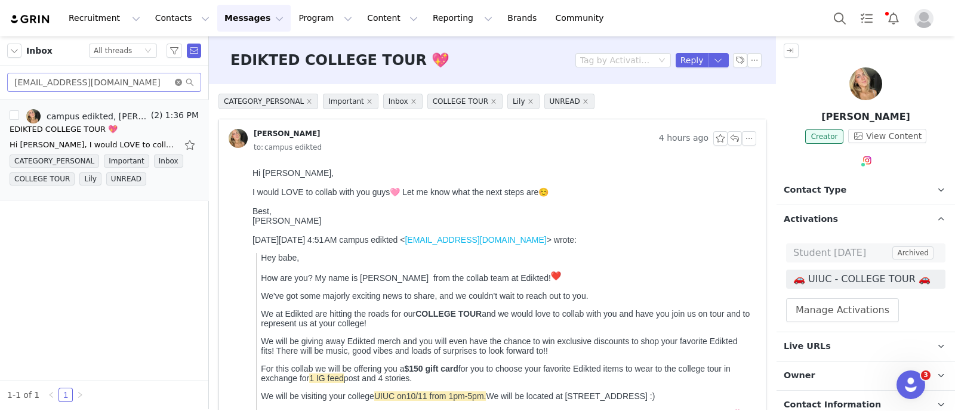
click at [180, 84] on icon "icon: close-circle" at bounding box center [178, 82] width 7 height 7
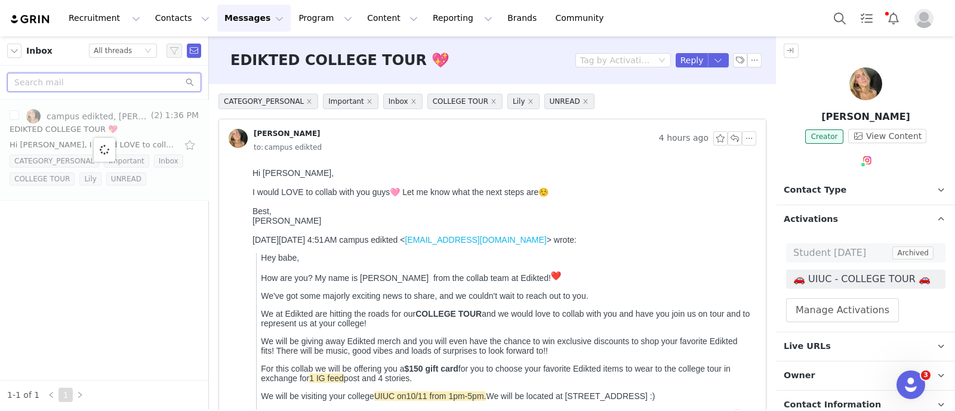
paste input "caya.hailey@gmail.com"
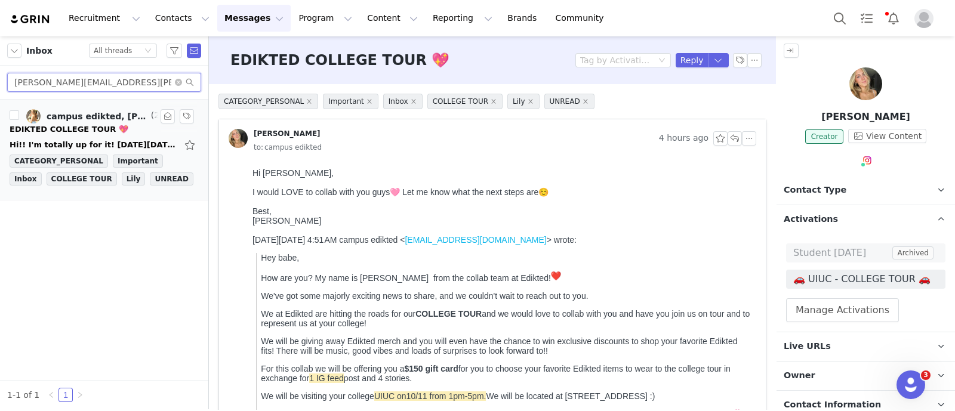
type input "caya.hailey@gmail.com"
click at [106, 138] on div "Hi!! I'm totally up for it! On Tue, Sep 30, 2025 at 4:51 AM campus edikted <cam…" at bounding box center [104, 144] width 189 height 19
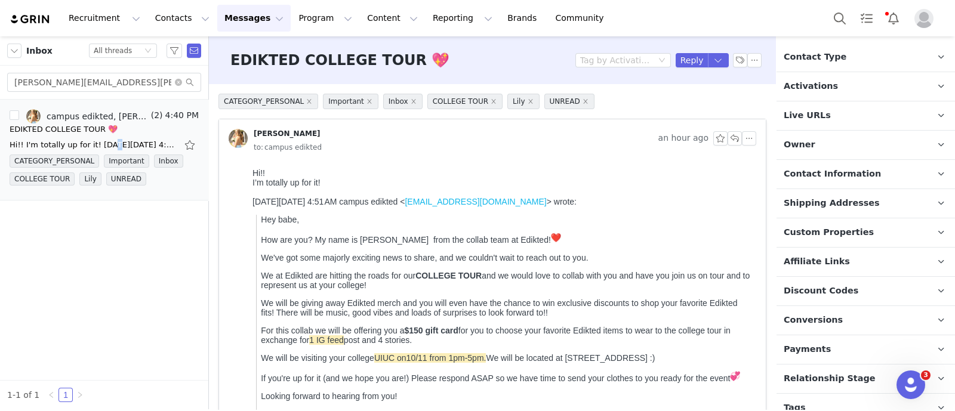
scroll to position [173, 0]
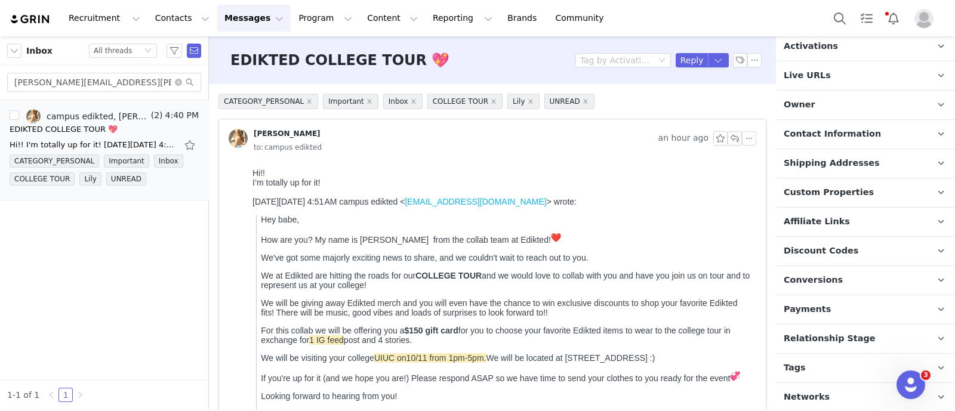
click at [839, 362] on p "Tags Keep track of your contacts by assigning them tags. You can then filter yo…" at bounding box center [851, 368] width 150 height 29
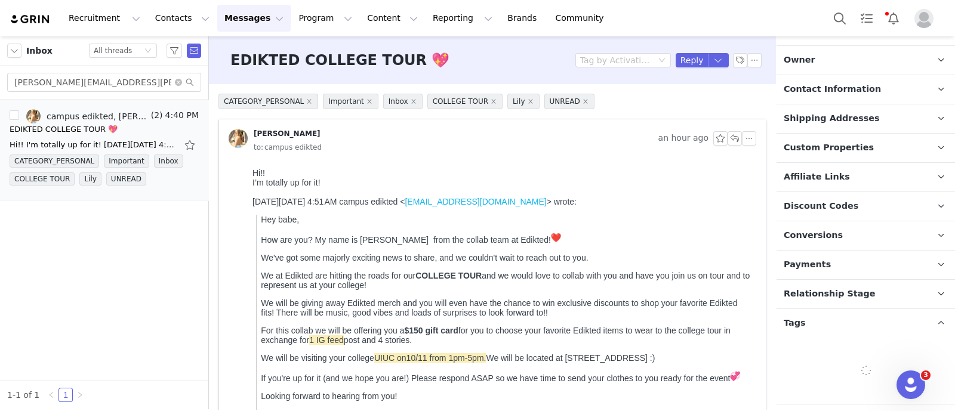
scroll to position [239, 0]
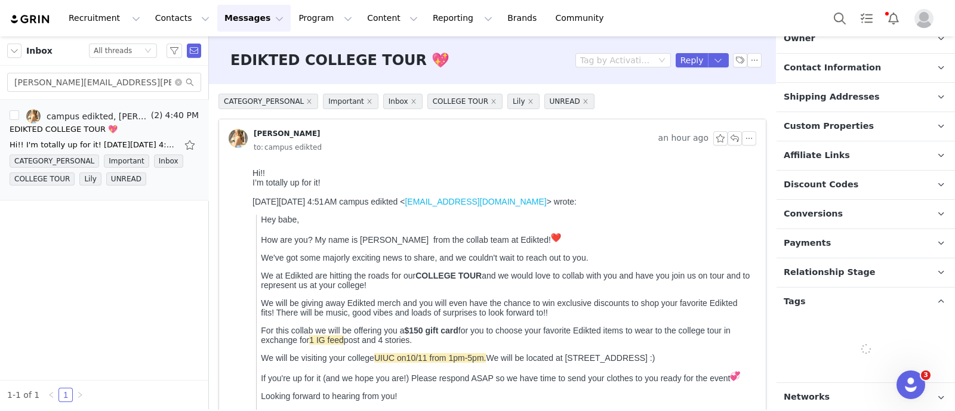
click at [847, 272] on span "Relationship Stage" at bounding box center [830, 272] width 92 height 13
click at [840, 338] on button "Change Stage" at bounding box center [830, 340] width 88 height 21
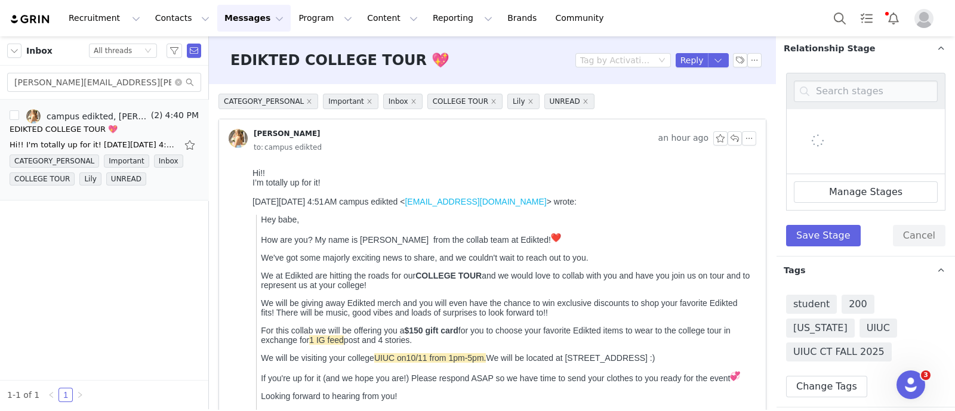
scroll to position [149, 0]
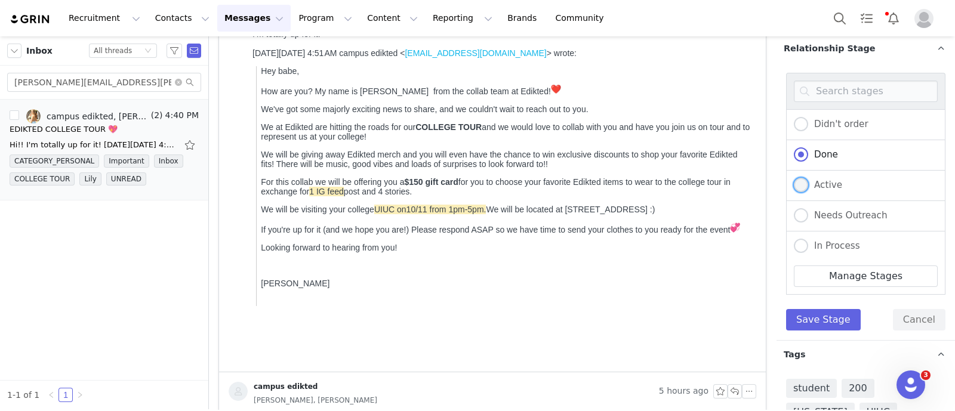
click at [832, 181] on span "Active" at bounding box center [825, 185] width 34 height 11
click at [808, 181] on input "Active" at bounding box center [801, 186] width 14 height 16
radio input "true"
radio input "false"
radio input "true"
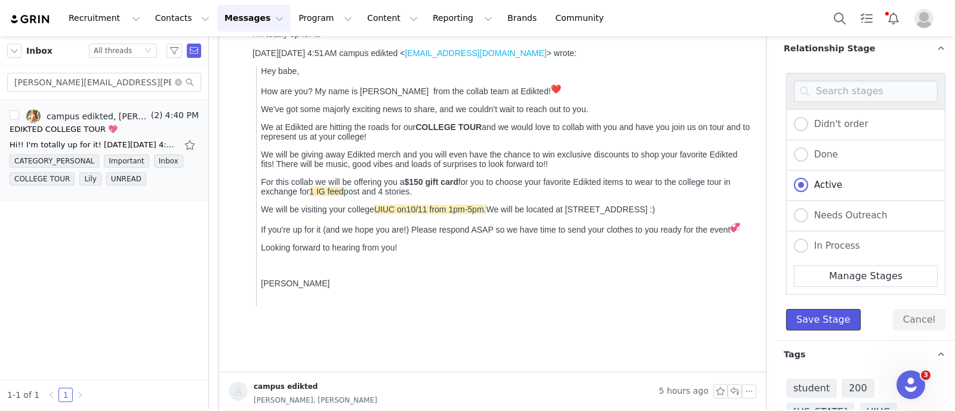
click at [832, 309] on button "Save Stage" at bounding box center [823, 319] width 75 height 21
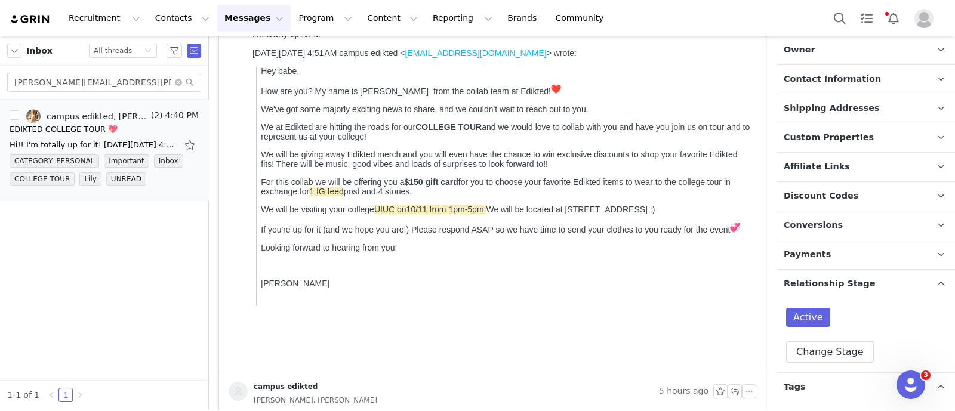
scroll to position [174, 0]
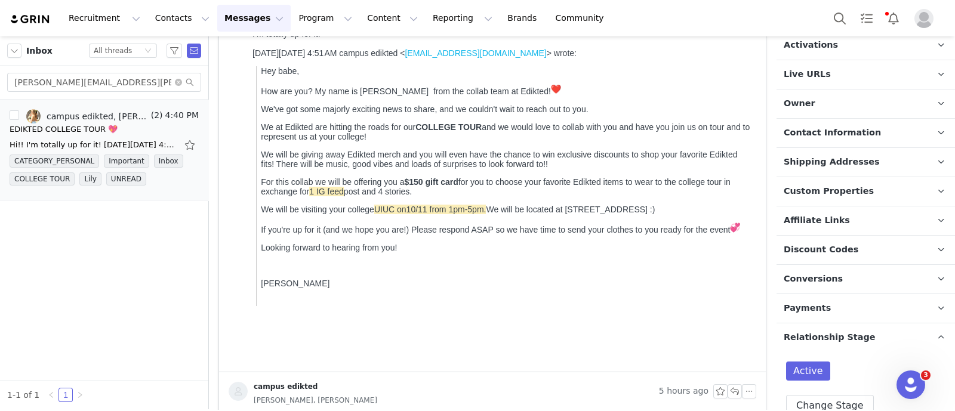
click at [825, 106] on p "Owner The account user who owns the contact" at bounding box center [851, 104] width 150 height 29
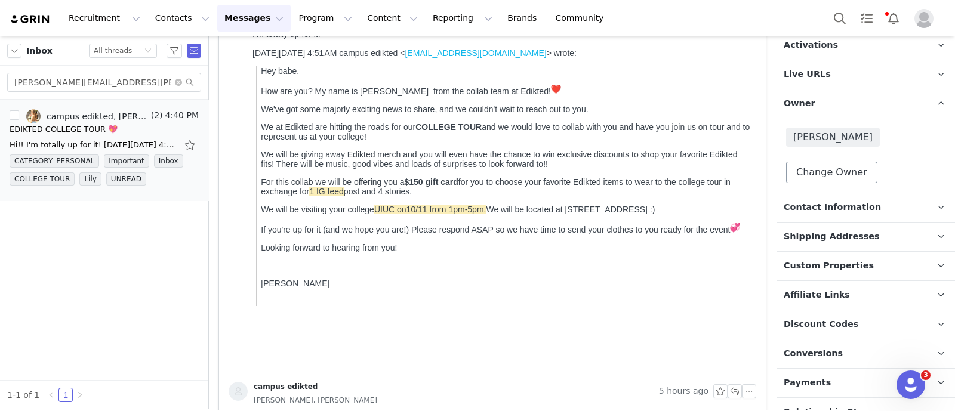
scroll to position [0, 0]
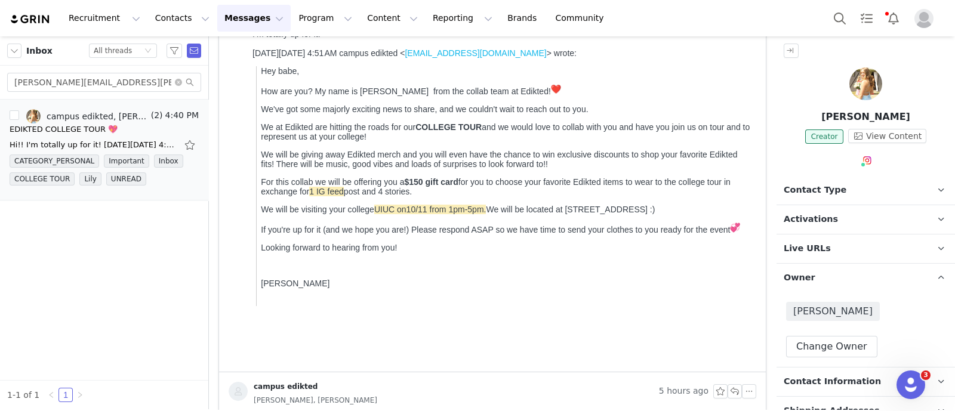
click at [836, 216] on p "Activations" at bounding box center [851, 219] width 150 height 29
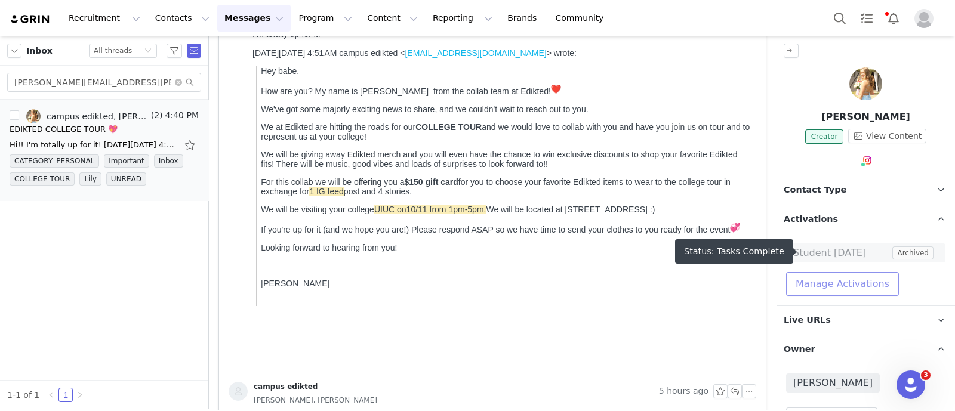
click at [840, 289] on button "Manage Activations" at bounding box center [842, 284] width 113 height 24
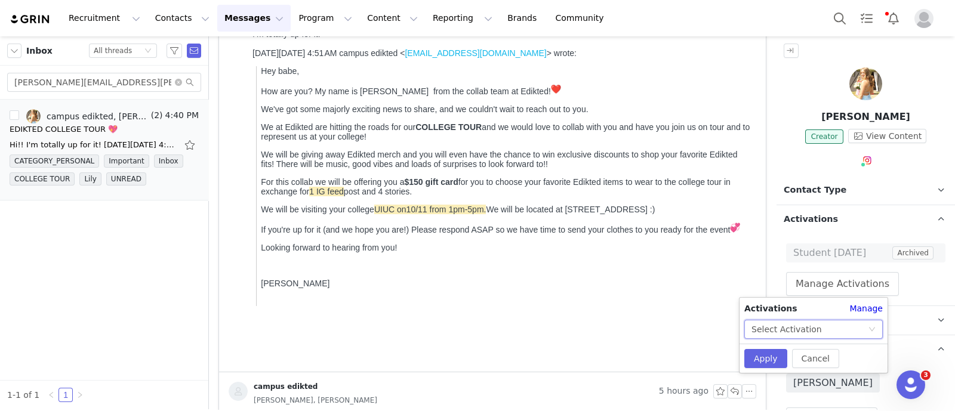
click at [818, 326] on div "Select Activation" at bounding box center [809, 329] width 116 height 18
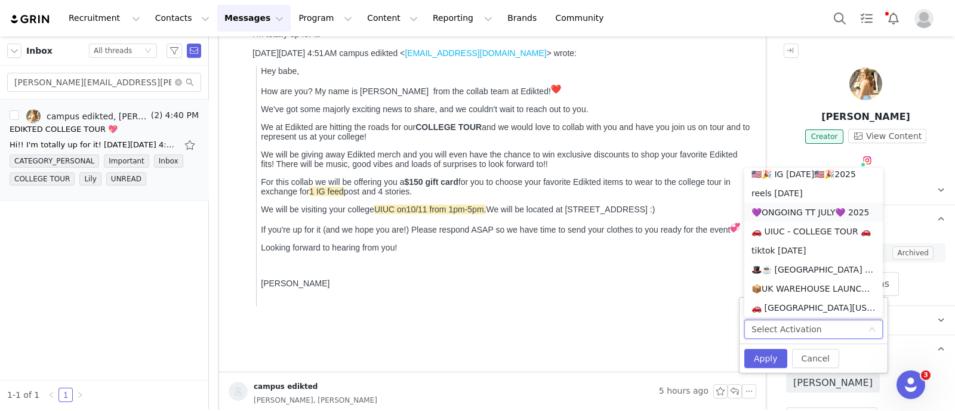
scroll to position [755, 0]
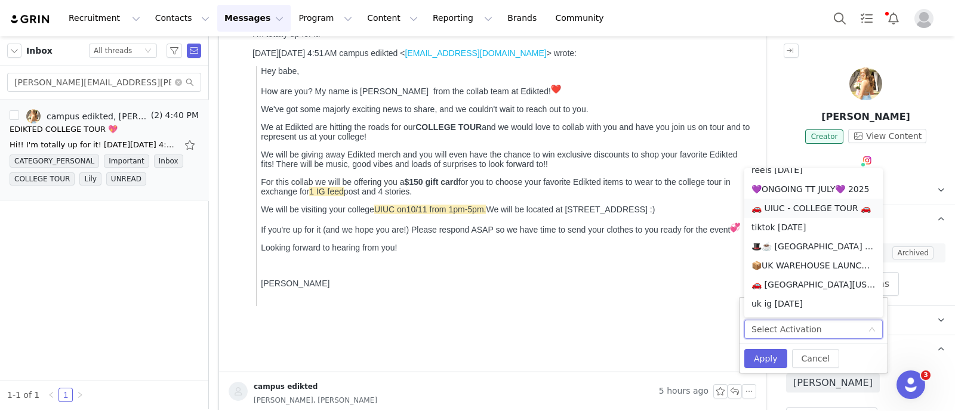
click at [822, 212] on li "🚗 UIUC - COLLEGE TOUR 🚗" at bounding box center [813, 208] width 138 height 19
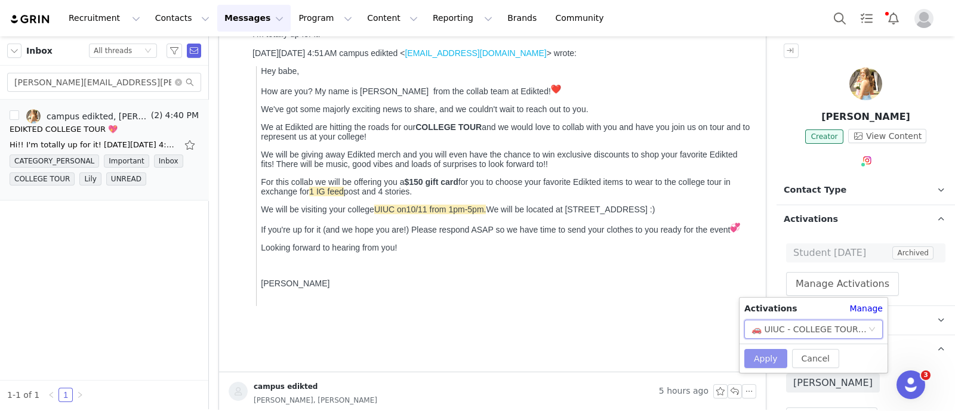
click at [767, 358] on button "Apply" at bounding box center [765, 358] width 43 height 19
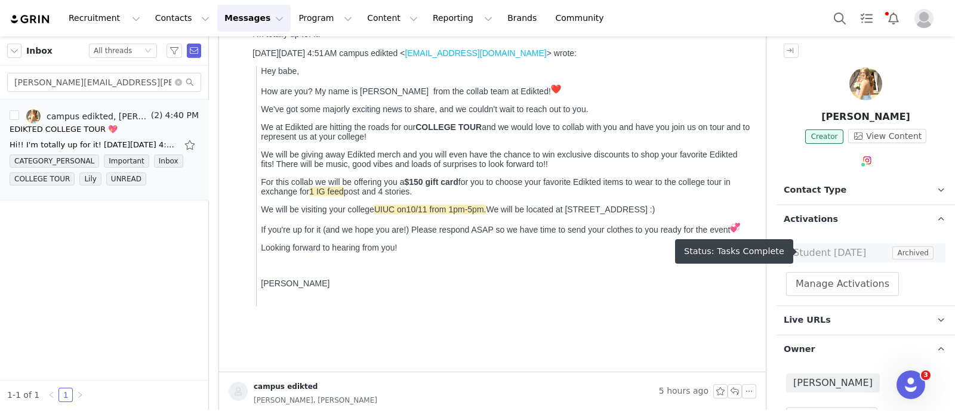
click at [810, 190] on span "Contact Type" at bounding box center [815, 190] width 63 height 13
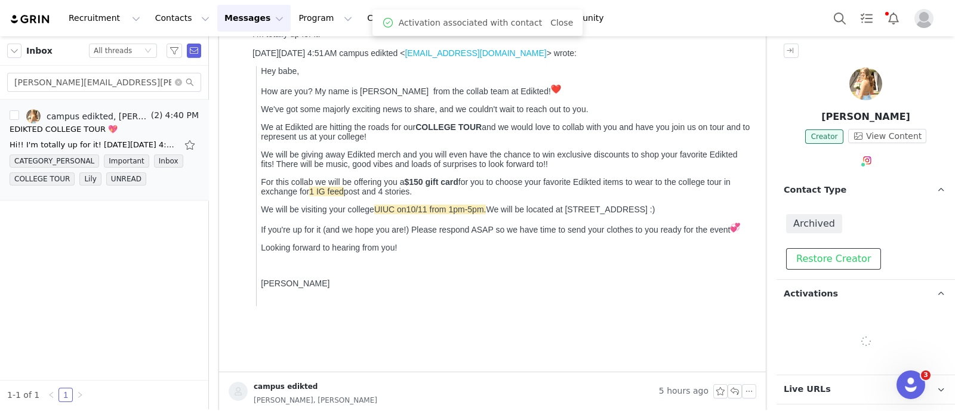
click at [828, 255] on button "Restore Creator" at bounding box center [833, 258] width 95 height 21
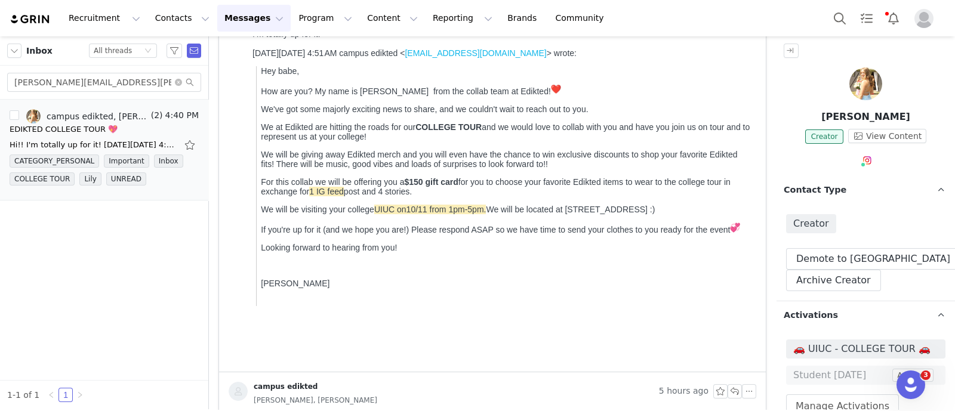
scroll to position [0, 0]
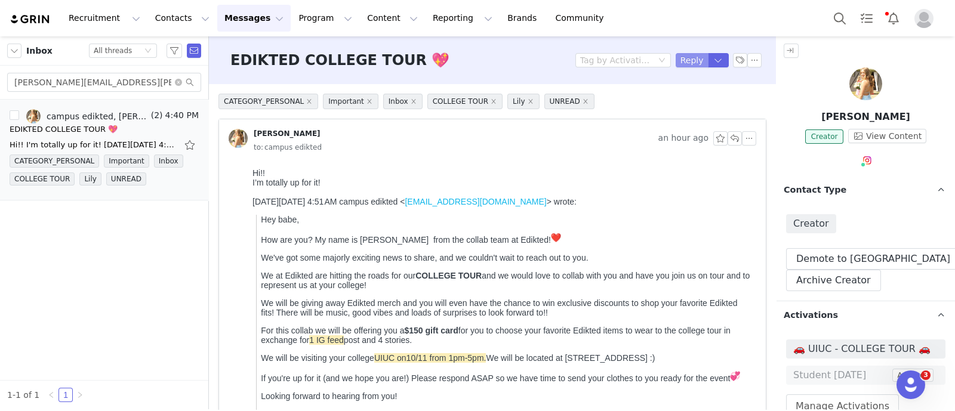
click at [680, 58] on button "Reply" at bounding box center [691, 60] width 33 height 14
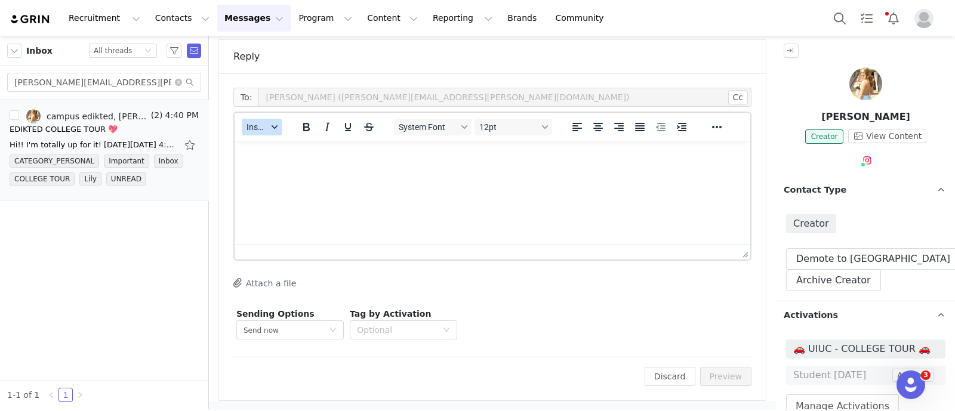
click at [263, 128] on span "Insert" at bounding box center [256, 127] width 21 height 10
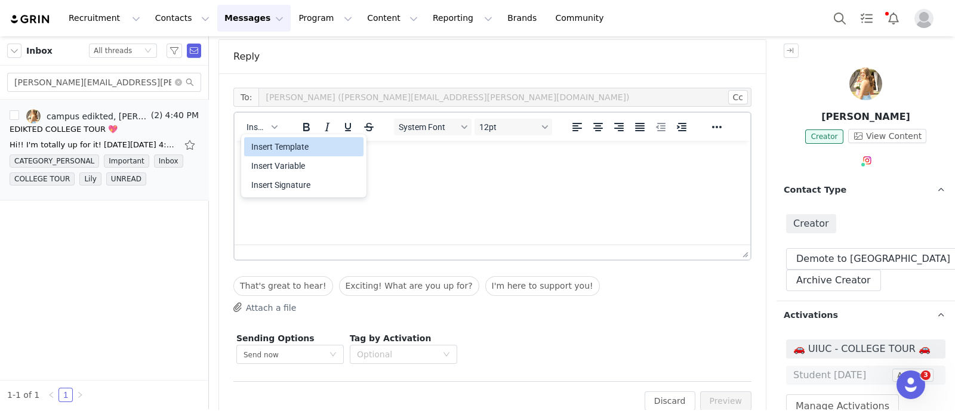
click at [280, 140] on div "Insert Template" at bounding box center [304, 147] width 107 height 14
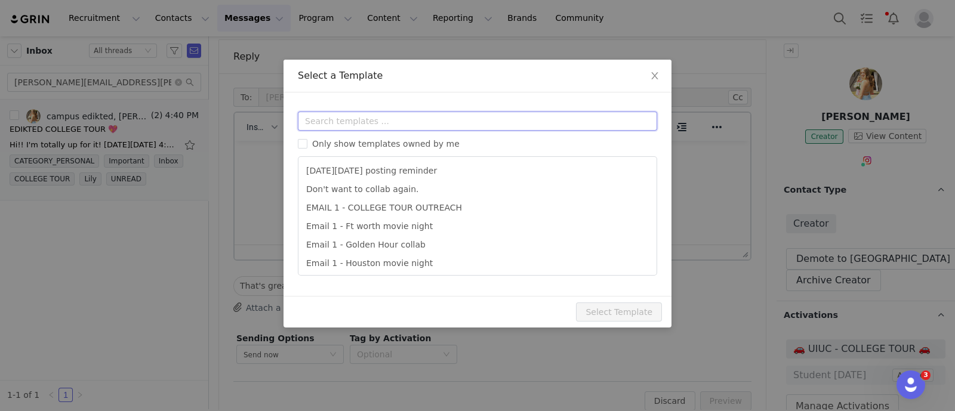
click at [335, 113] on input "text" at bounding box center [477, 121] width 359 height 19
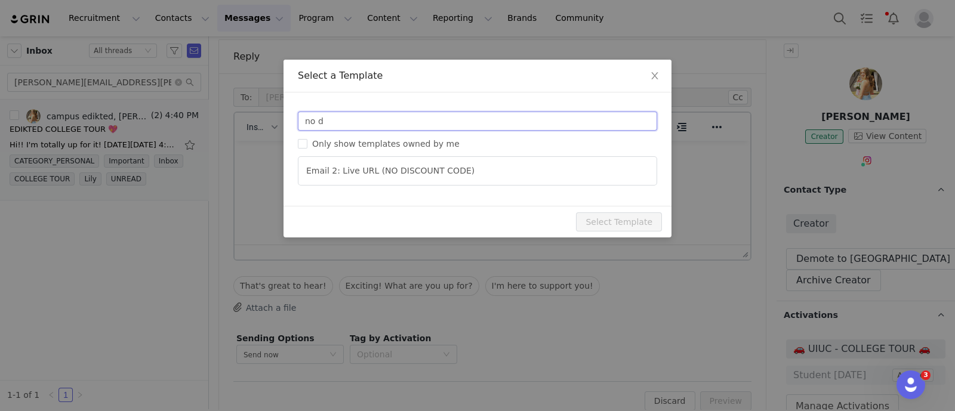
type input "no d"
type input "Collab with Edikted"
drag, startPoint x: 455, startPoint y: 184, endPoint x: 504, endPoint y: 216, distance: 58.8
click at [456, 184] on ul "Email 2: Live URL (NO DISCOUNT CODE)" at bounding box center [477, 170] width 359 height 29
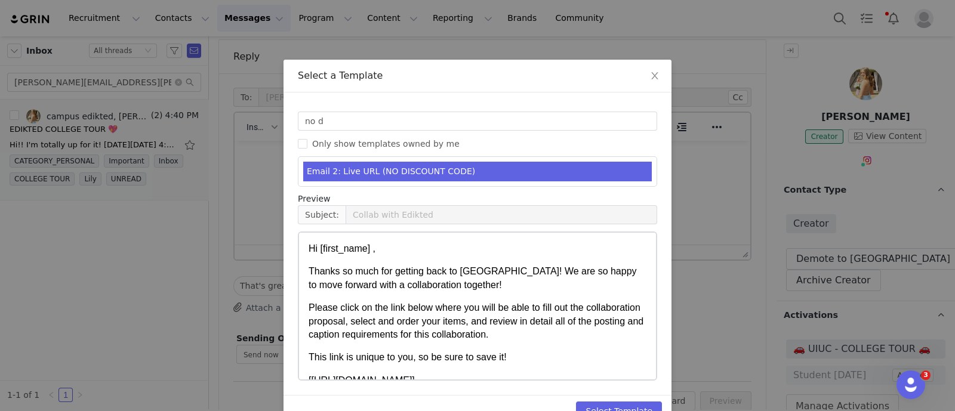
click at [504, 169] on li "Email 2: Live URL (NO DISCOUNT CODE)" at bounding box center [477, 172] width 348 height 20
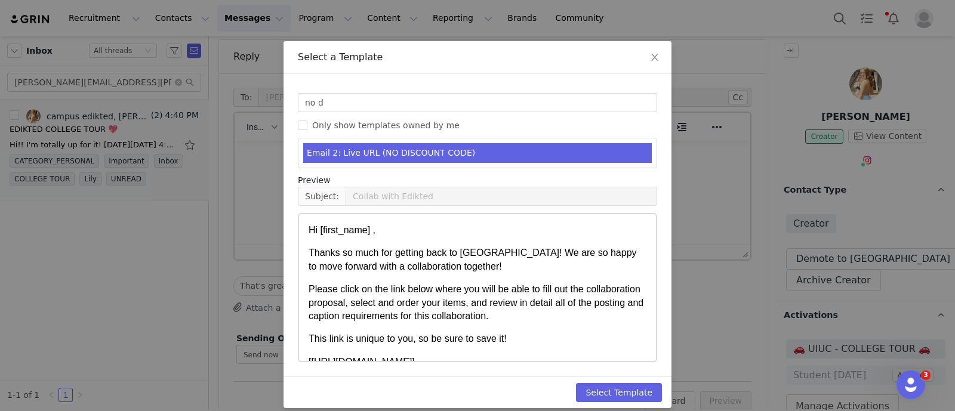
scroll to position [29, 0]
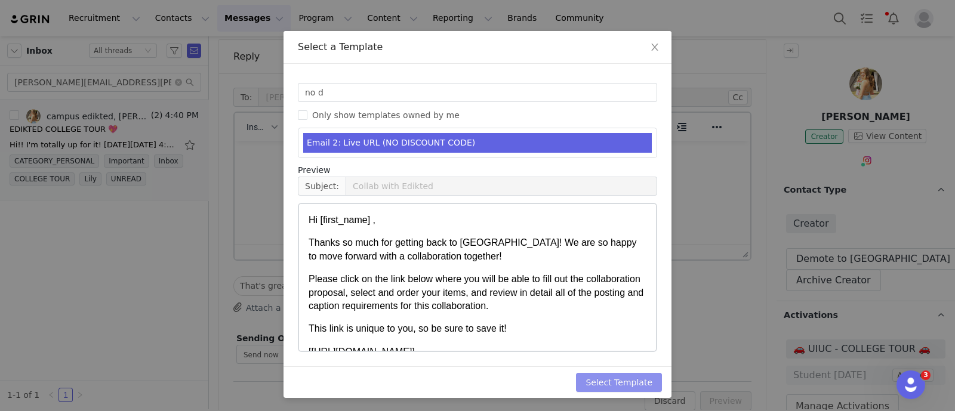
click at [629, 380] on button "Select Template" at bounding box center [619, 382] width 86 height 19
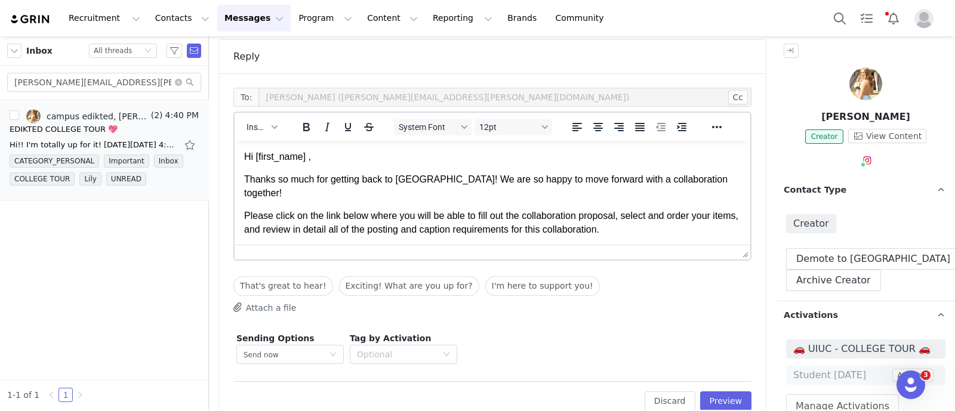
scroll to position [0, 0]
click at [719, 400] on button "Preview" at bounding box center [726, 400] width 52 height 19
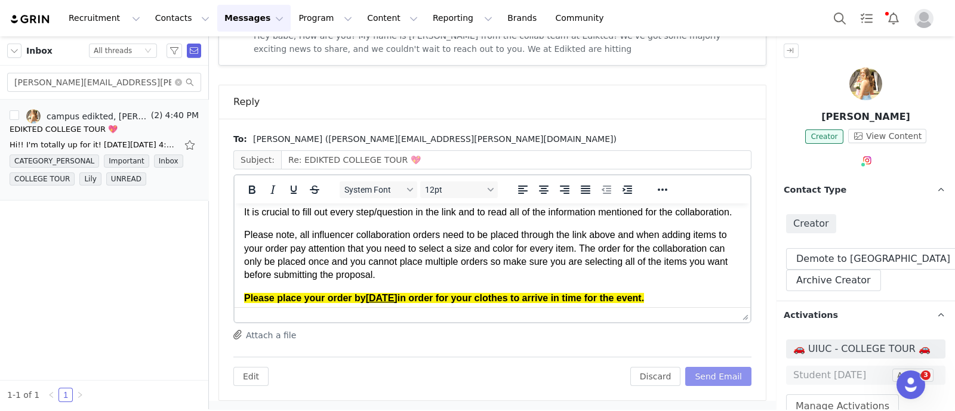
scroll to position [224, 0]
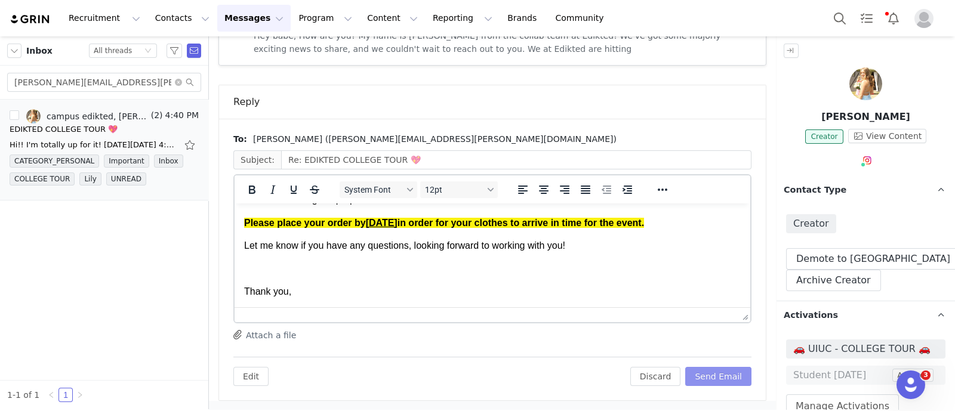
click at [713, 374] on button "Send Email" at bounding box center [718, 376] width 66 height 19
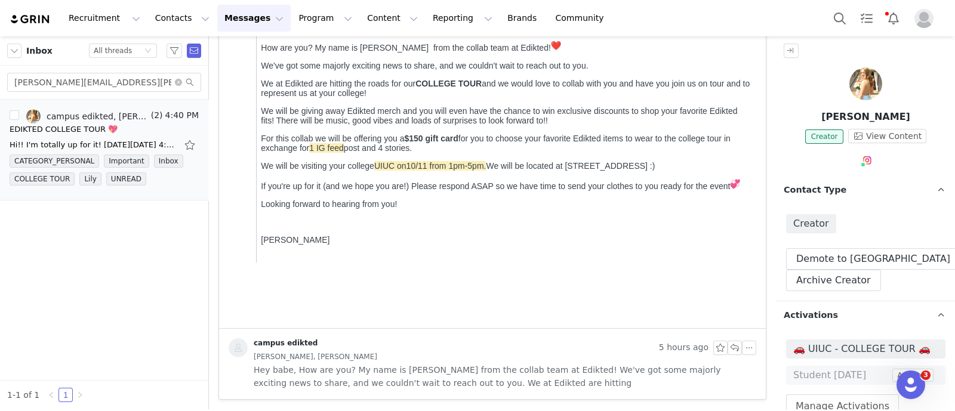
scroll to position [191, 0]
drag, startPoint x: 174, startPoint y: 82, endPoint x: 131, endPoint y: 84, distance: 43.6
click at [175, 83] on icon "icon: close-circle" at bounding box center [178, 82] width 7 height 7
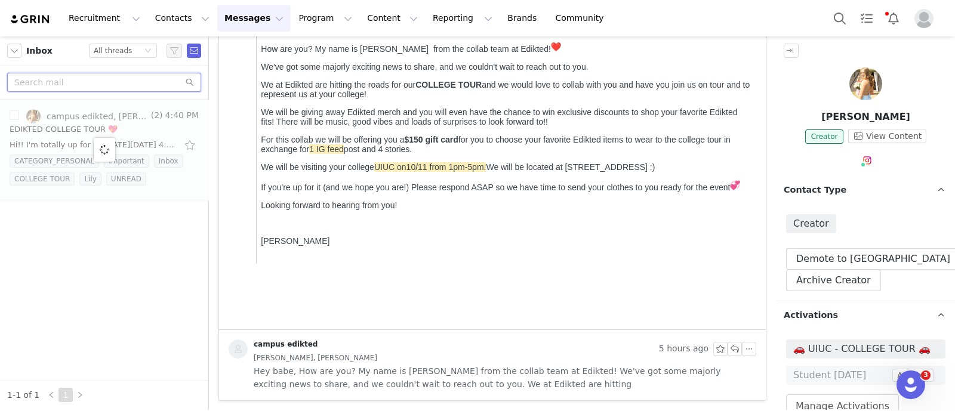
paste input "layaleanos@gmail.com"
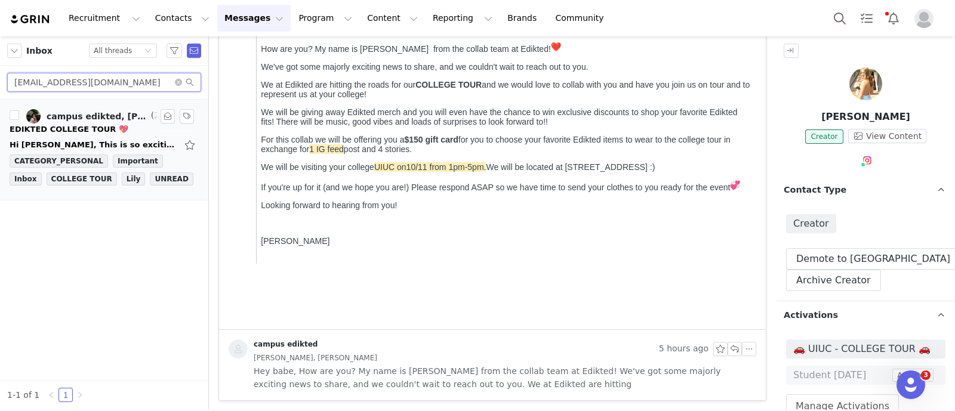
type input "layaleanos@gmail.com"
click at [125, 131] on div "EDIKTED COLLEGE TOUR 💖" at bounding box center [104, 130] width 189 height 12
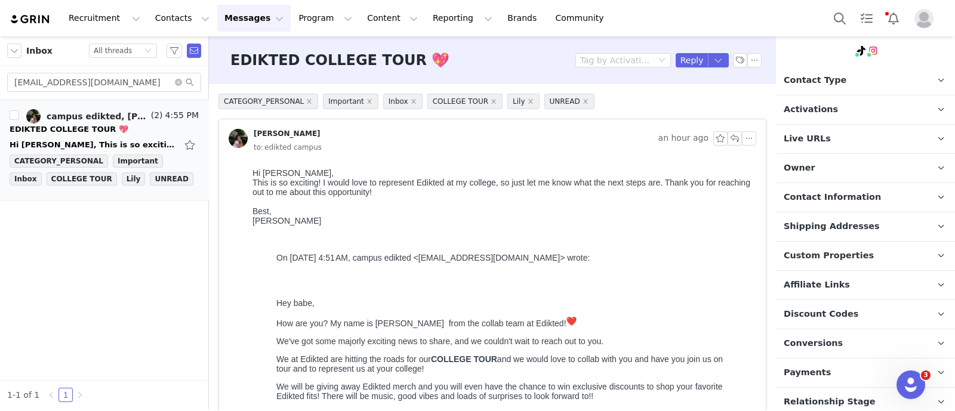
scroll to position [173, 0]
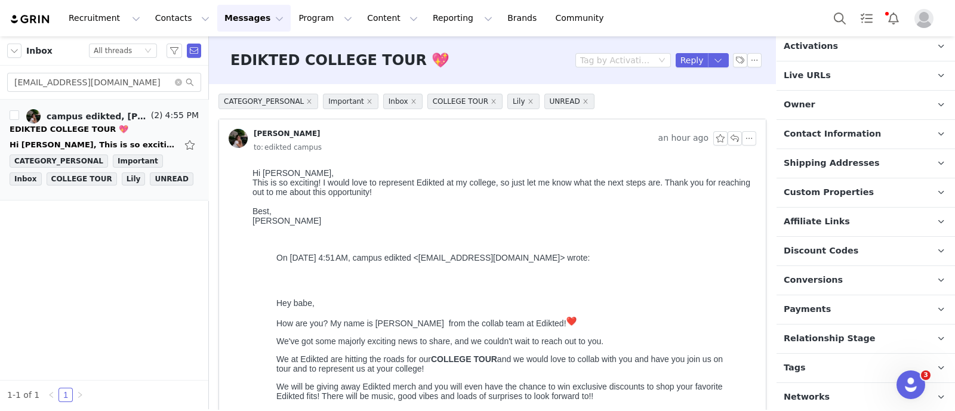
click at [844, 362] on p "Tags Keep track of your contacts by assigning them tags. You can then filter yo…" at bounding box center [851, 368] width 150 height 29
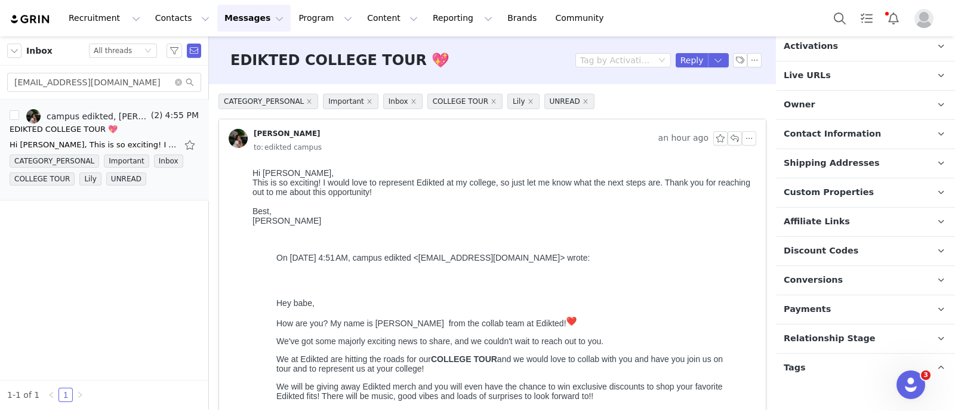
scroll to position [239, 0]
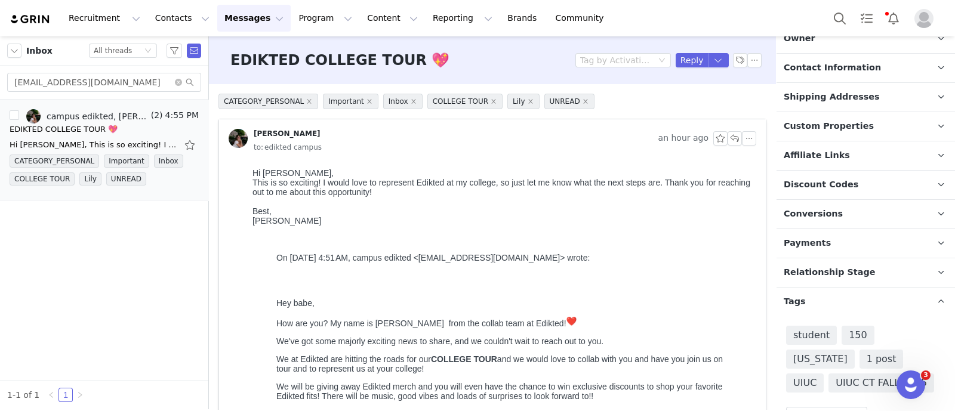
click at [850, 270] on span "Relationship Stage" at bounding box center [830, 272] width 92 height 13
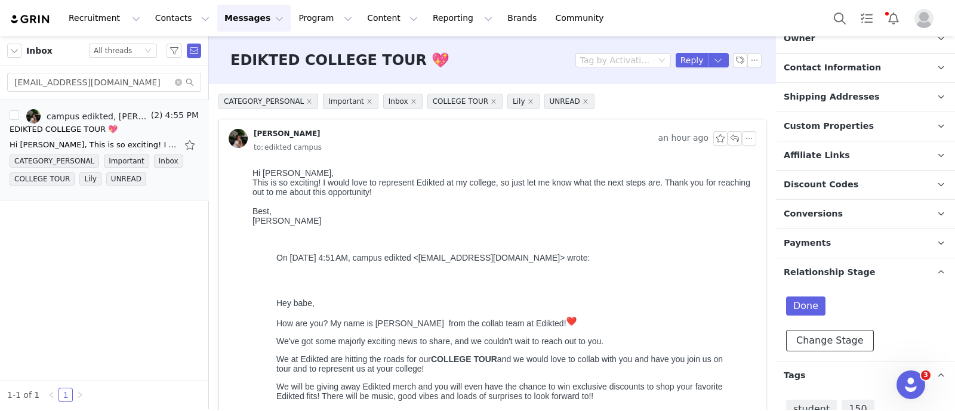
click at [835, 337] on button "Change Stage" at bounding box center [830, 340] width 88 height 21
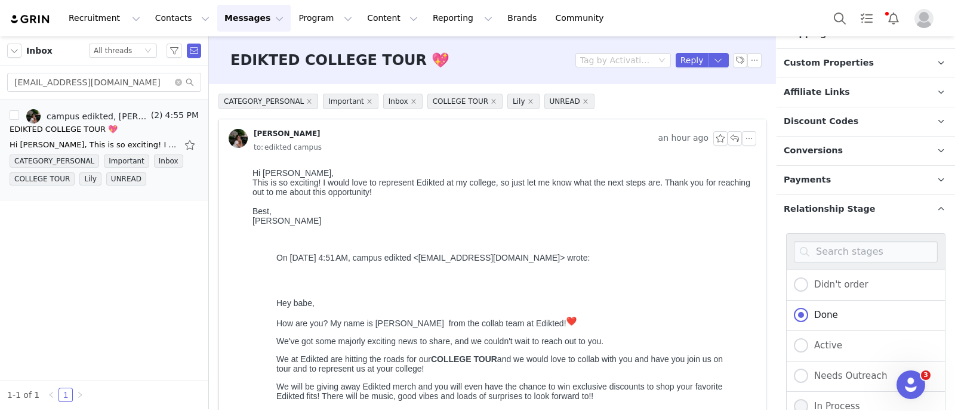
scroll to position [463, 0]
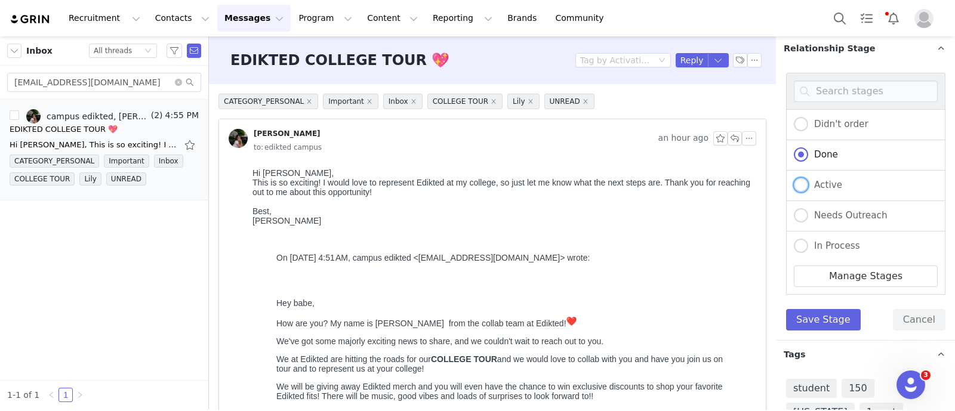
drag, startPoint x: 825, startPoint y: 183, endPoint x: 826, endPoint y: 220, distance: 37.0
click at [825, 183] on span "Active" at bounding box center [825, 185] width 34 height 11
click at [808, 183] on input "Active" at bounding box center [801, 186] width 14 height 16
radio input "true"
radio input "false"
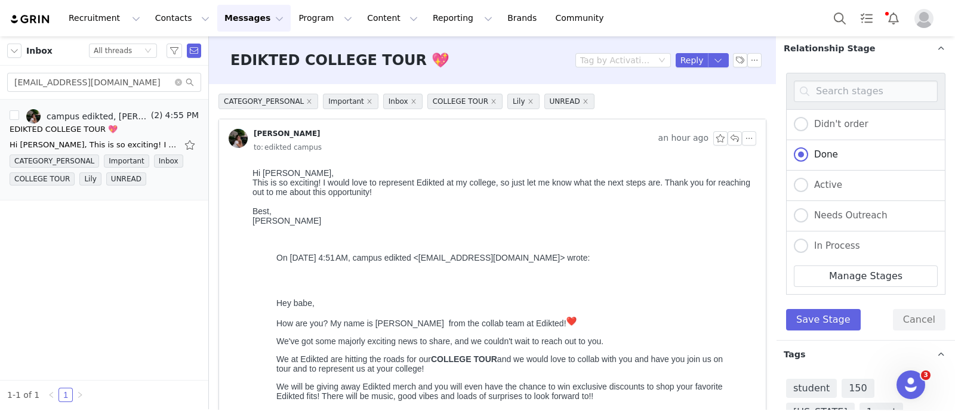
radio input "true"
click at [829, 310] on button "Save Stage" at bounding box center [823, 319] width 75 height 21
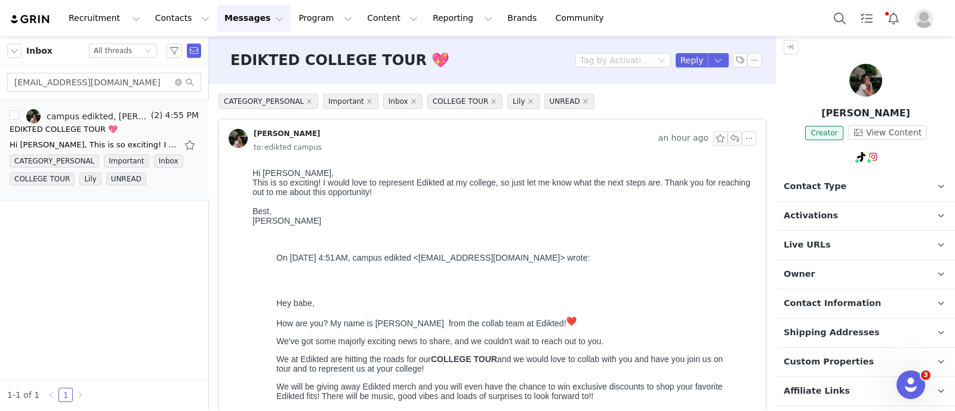
scroll to position [0, 0]
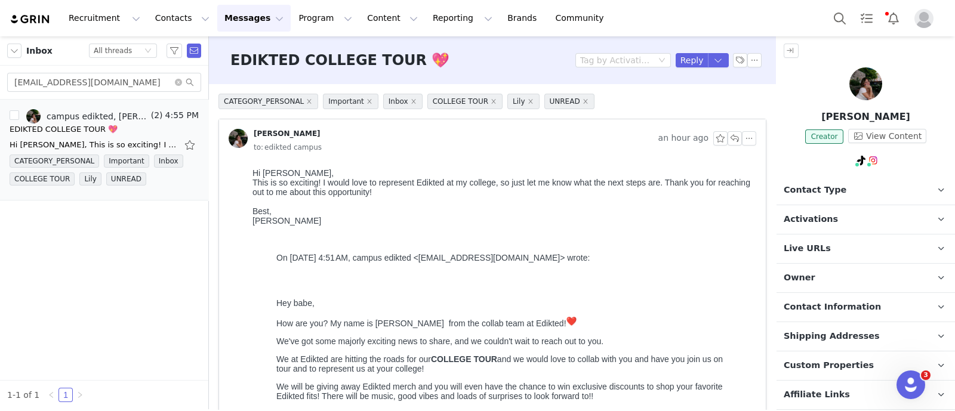
click at [815, 219] on span "Activations" at bounding box center [811, 219] width 54 height 13
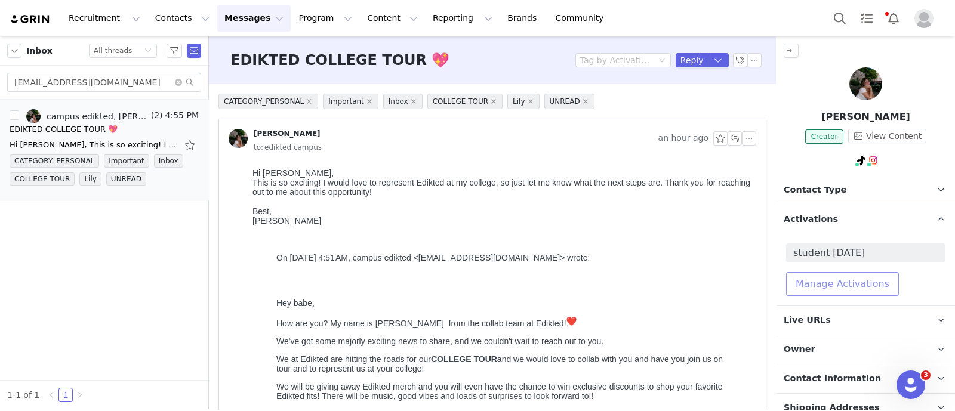
click at [830, 280] on button "Manage Activations" at bounding box center [842, 284] width 113 height 24
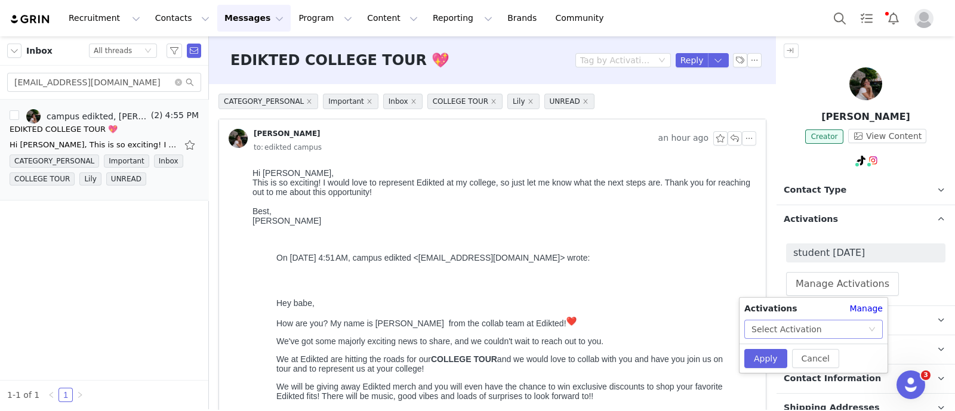
click at [766, 320] on div "Select Activation" at bounding box center [786, 329] width 70 height 18
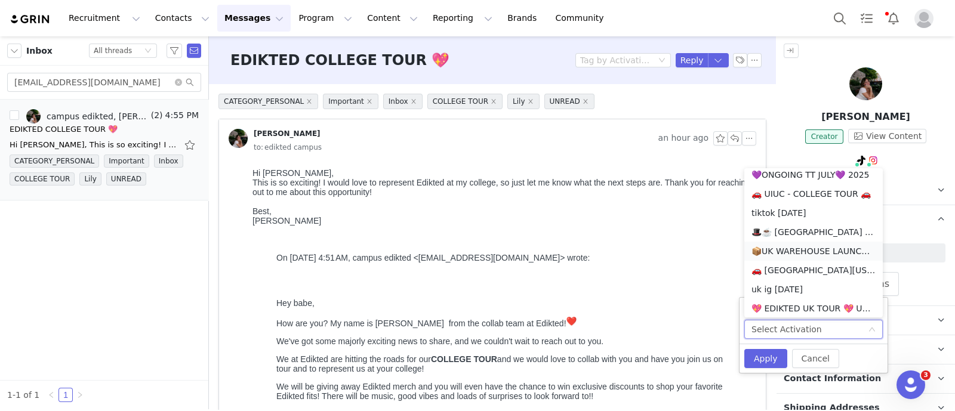
scroll to position [746, 0]
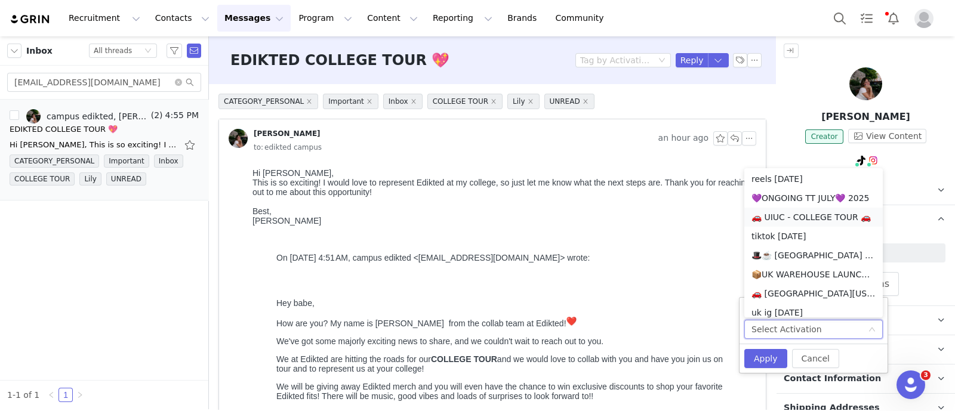
click at [825, 214] on li "🚗 UIUC - COLLEGE TOUR 🚗" at bounding box center [813, 217] width 138 height 19
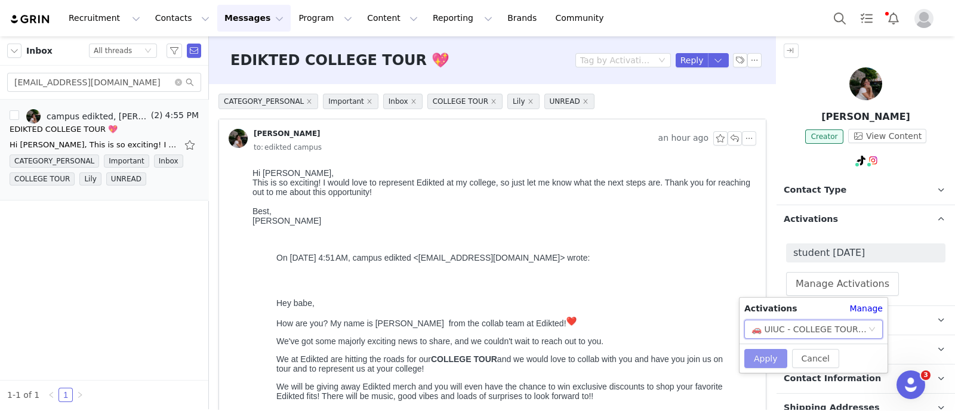
click at [773, 355] on button "Apply" at bounding box center [765, 358] width 43 height 19
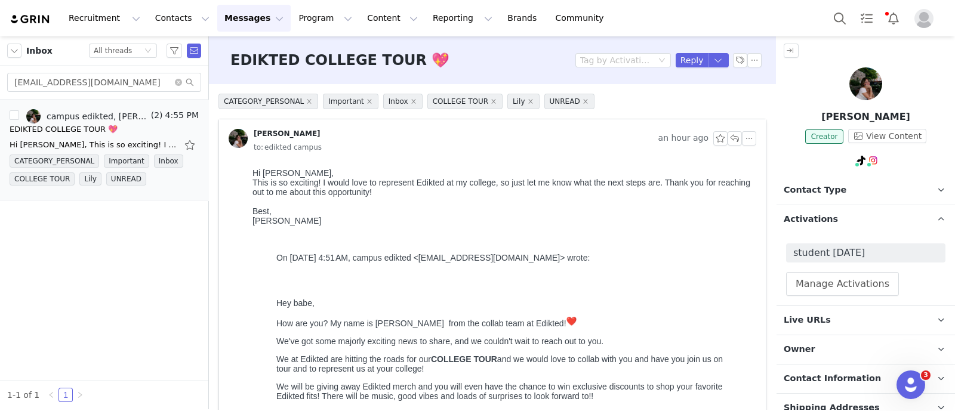
click at [820, 186] on span "Contact Type" at bounding box center [815, 190] width 63 height 13
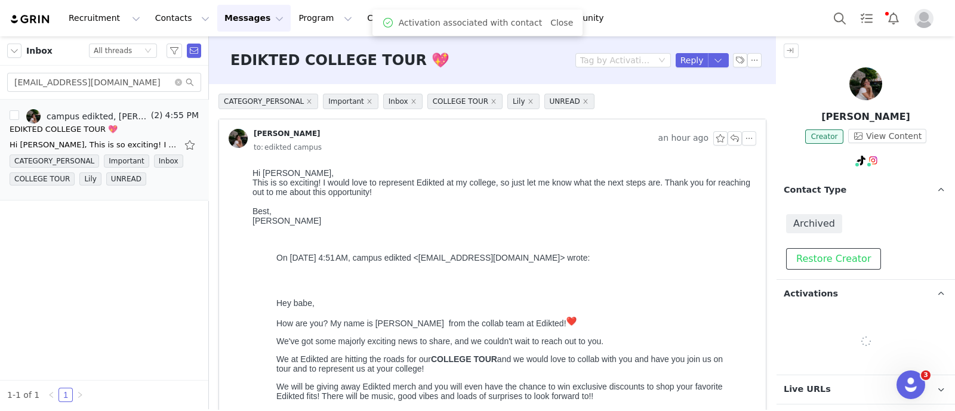
click at [838, 260] on button "Restore Creator" at bounding box center [833, 258] width 95 height 21
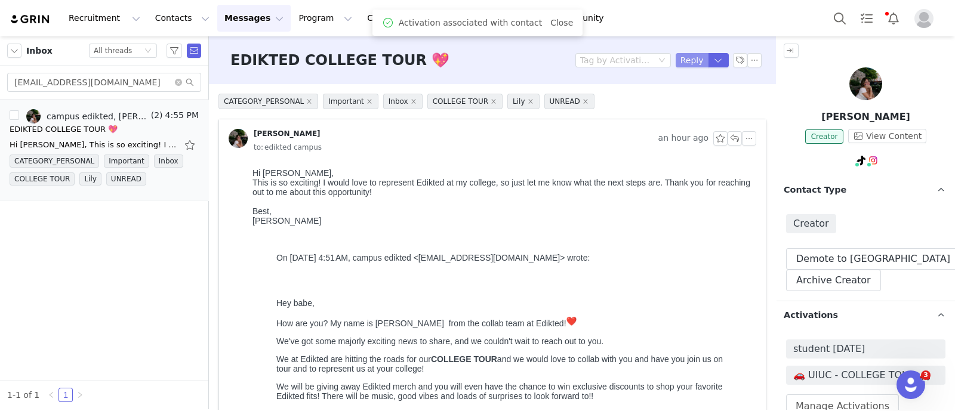
click at [687, 63] on button "Reply" at bounding box center [691, 60] width 33 height 14
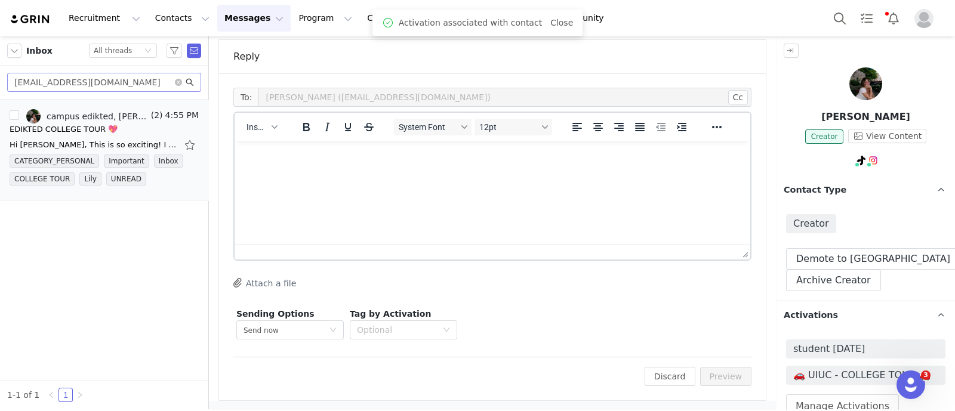
scroll to position [0, 0]
click at [267, 128] on button "Insert" at bounding box center [262, 127] width 40 height 17
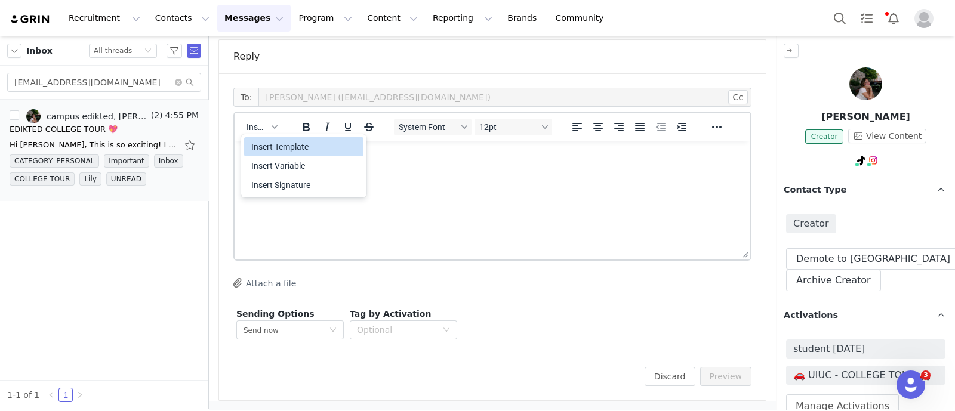
click at [272, 146] on div "Insert Template" at bounding box center [304, 147] width 107 height 14
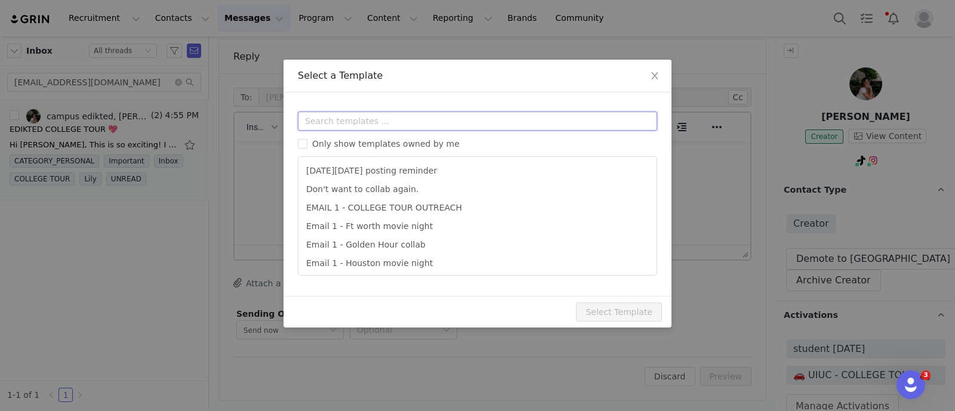
click at [357, 118] on input "text" at bounding box center [477, 121] width 359 height 19
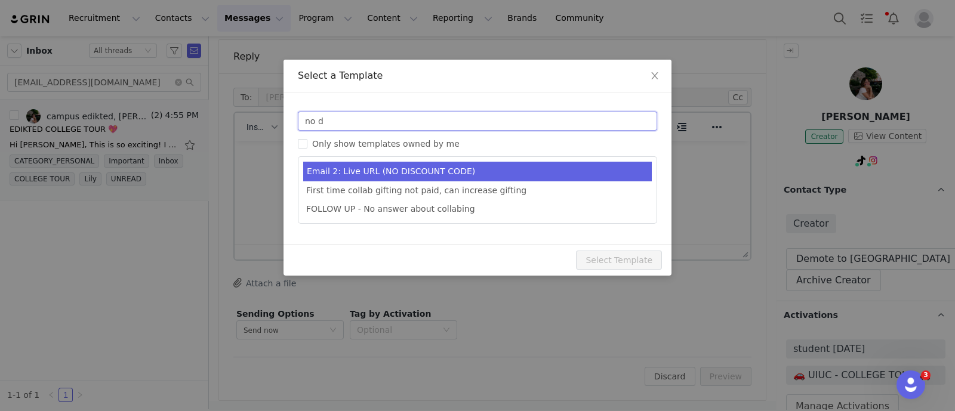
type input "no d"
type input "Collab with Edikted"
click at [408, 172] on li "Email 2: Live URL (NO DISCOUNT CODE)" at bounding box center [477, 172] width 348 height 20
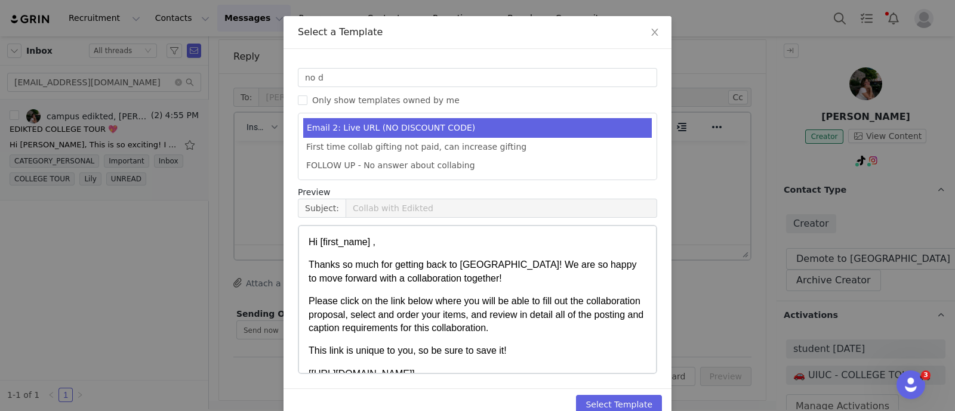
scroll to position [66, 0]
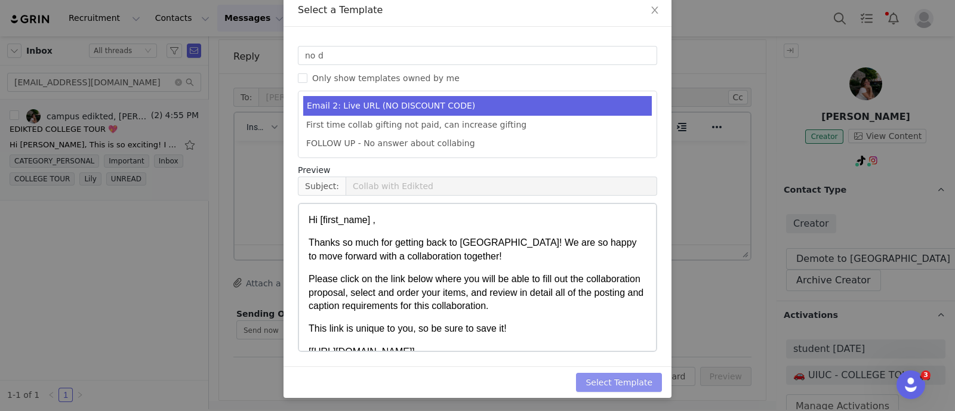
click at [638, 380] on button "Select Template" at bounding box center [619, 382] width 86 height 19
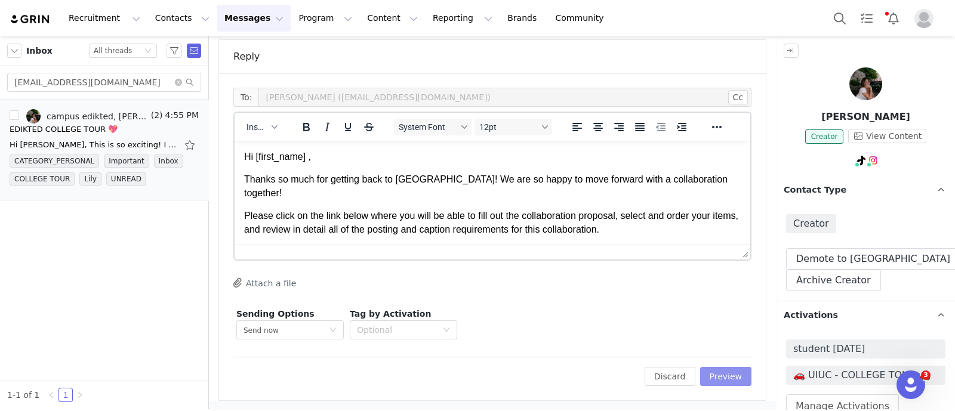
scroll to position [0, 0]
click at [721, 374] on button "Preview" at bounding box center [726, 376] width 52 height 19
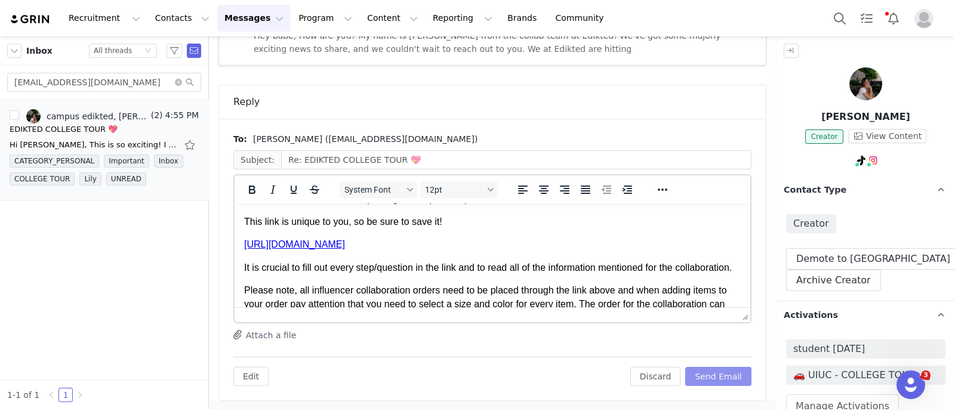
scroll to position [149, 0]
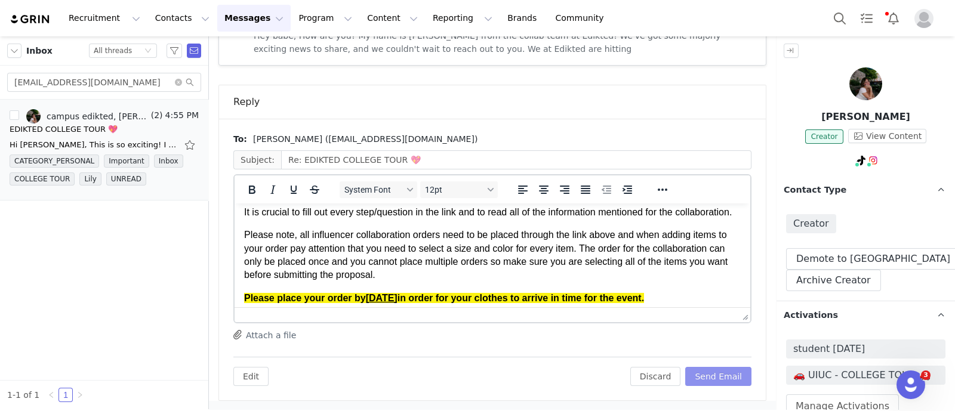
click at [717, 372] on button "Send Email" at bounding box center [718, 376] width 66 height 19
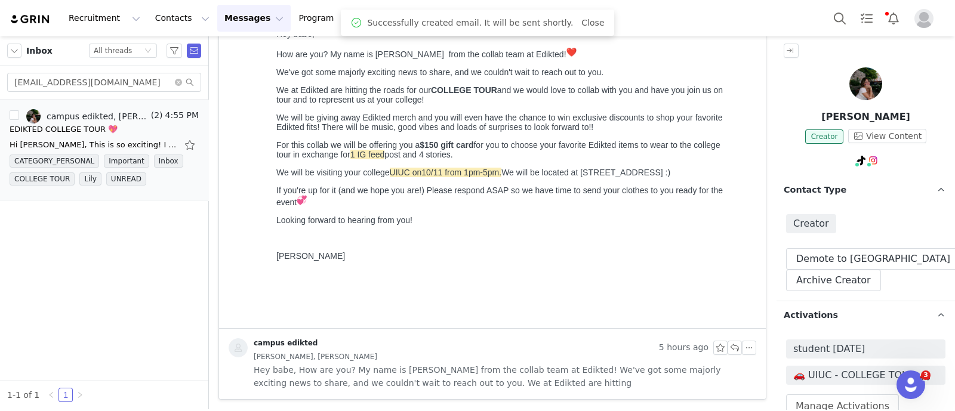
scroll to position [268, 0]
click at [177, 82] on icon "icon: close-circle" at bounding box center [178, 82] width 7 height 7
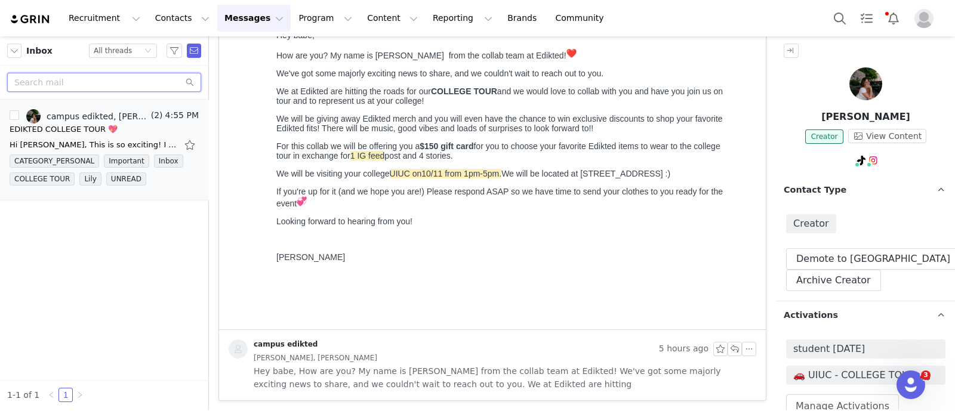
click at [104, 84] on input "text" at bounding box center [104, 82] width 194 height 19
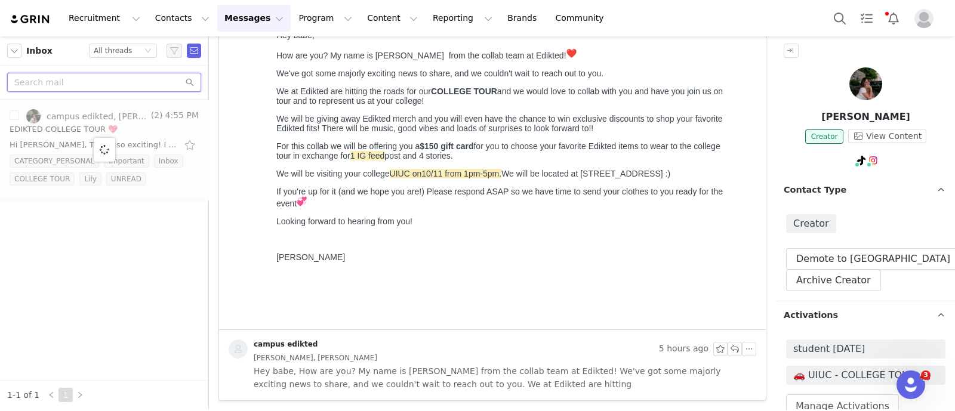
paste input "delaneyflynn3024@gmail.com"
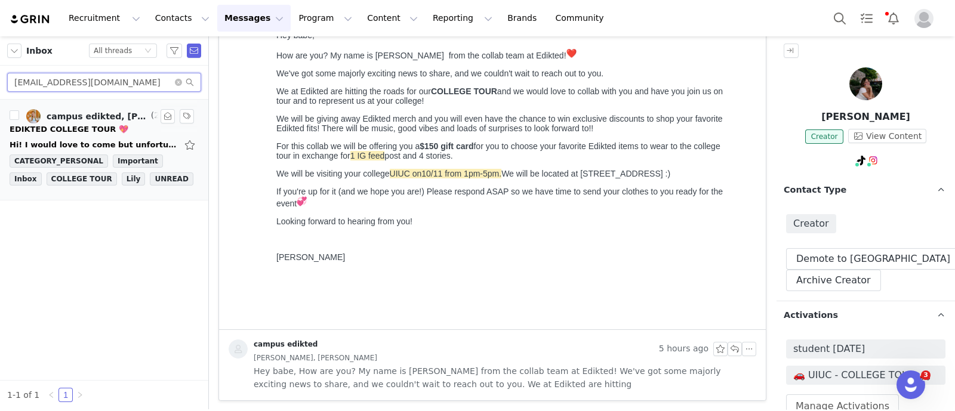
type input "delaneyflynn3024@gmail.com"
click at [85, 132] on div "EDIKTED COLLEGE TOUR 💖" at bounding box center [69, 130] width 119 height 12
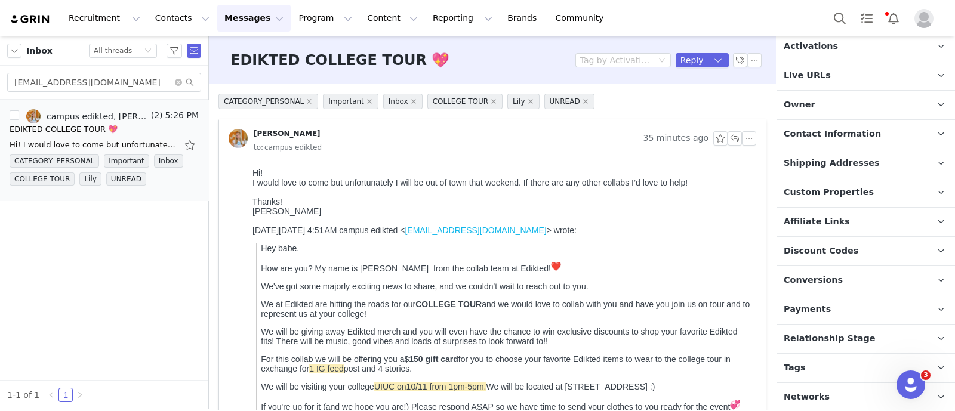
scroll to position [0, 0]
click at [822, 365] on p "Tags Keep track of your contacts by assigning them tags. You can then filter yo…" at bounding box center [851, 368] width 150 height 29
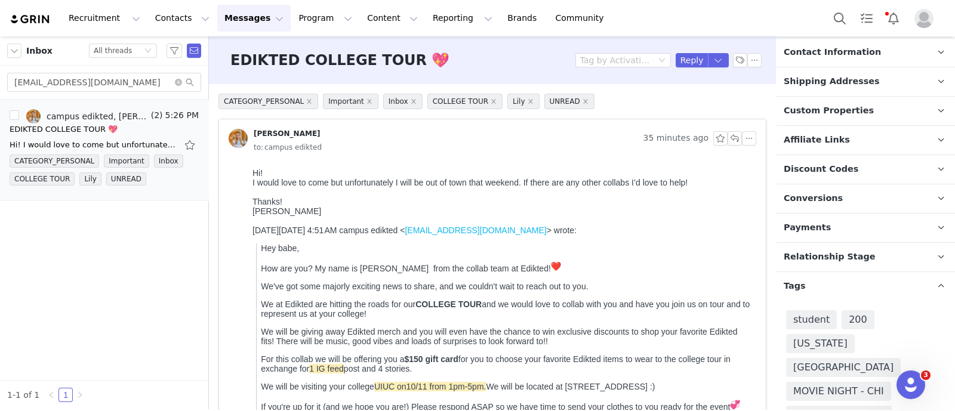
scroll to position [244, 0]
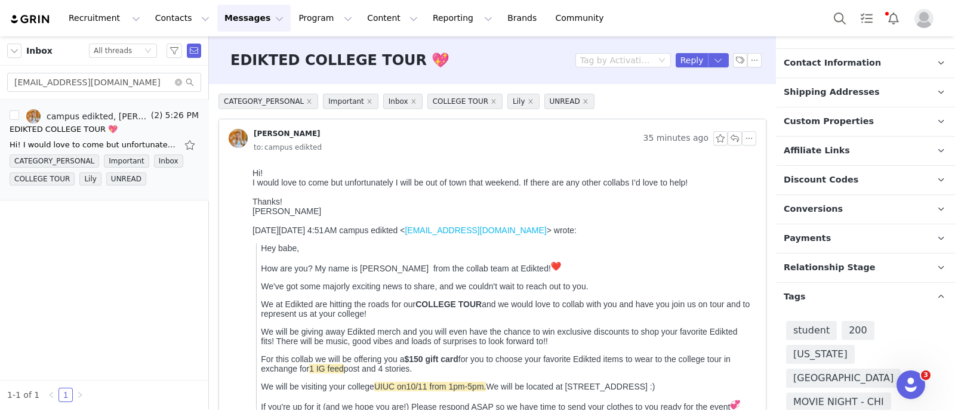
click at [832, 265] on span "Relationship Stage" at bounding box center [830, 267] width 92 height 13
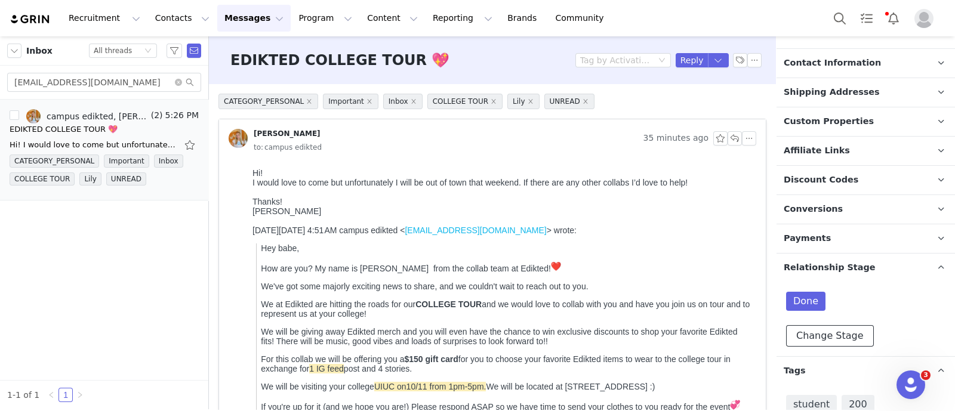
click at [825, 325] on button "Change Stage" at bounding box center [830, 335] width 88 height 21
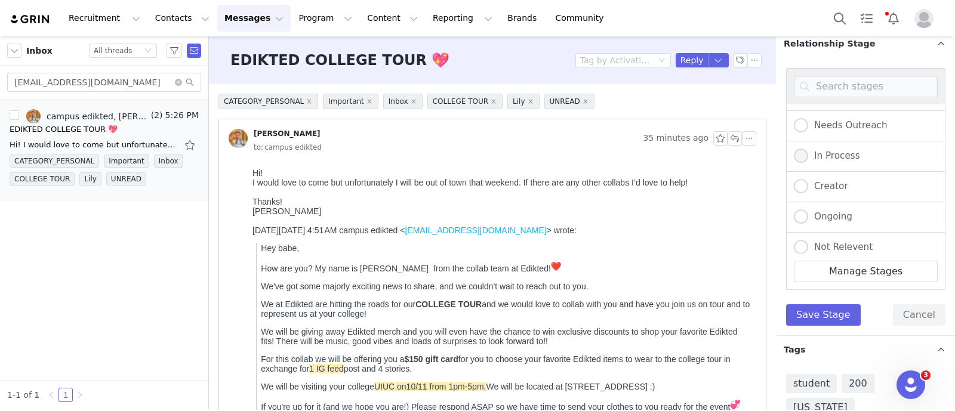
scroll to position [121, 0]
drag, startPoint x: 841, startPoint y: 204, endPoint x: 838, endPoint y: 227, distance: 23.5
click at [841, 206] on span "Not Relevent" at bounding box center [840, 211] width 64 height 11
click at [808, 204] on input "Not Relevent" at bounding box center [801, 212] width 14 height 16
radio input "true"
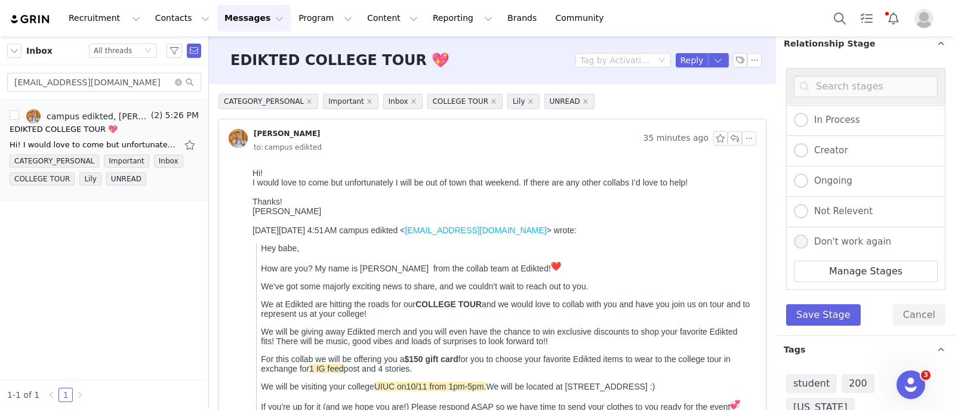
radio input "false"
radio input "true"
click at [825, 313] on button "Save Stage" at bounding box center [823, 314] width 75 height 21
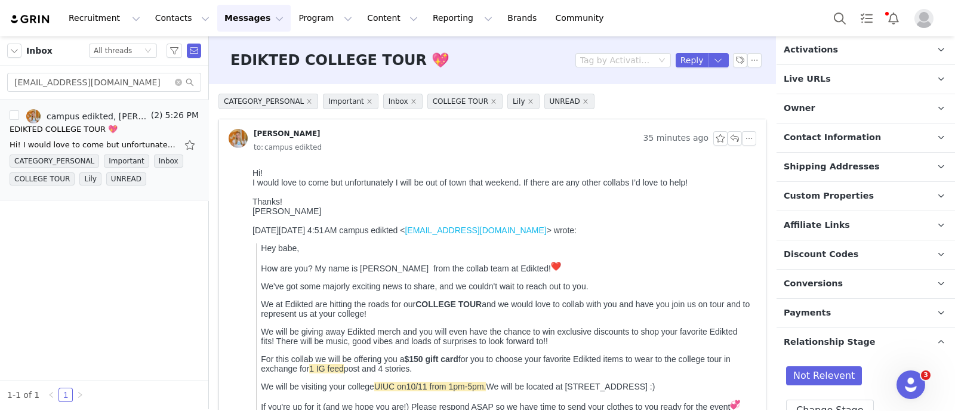
scroll to position [20, 0]
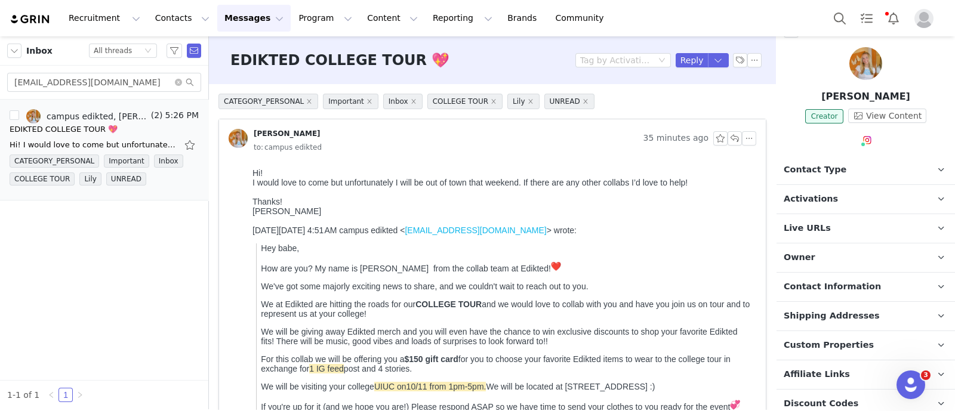
click at [832, 255] on p "Owner The account user who owns the contact" at bounding box center [851, 257] width 150 height 29
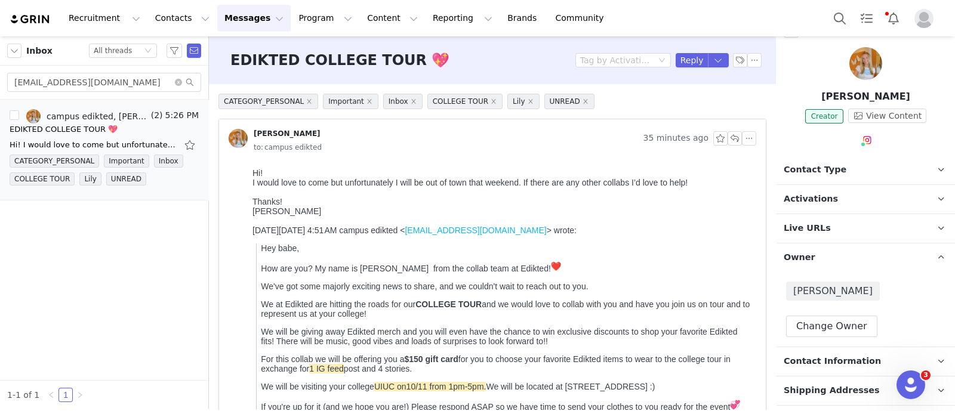
click at [833, 255] on p "Owner The account user who owns the contact" at bounding box center [851, 257] width 150 height 29
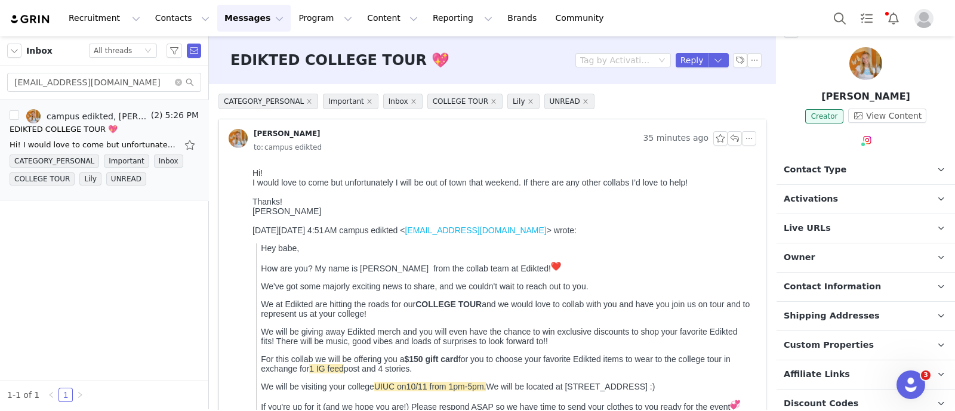
click at [822, 198] on span "Activations" at bounding box center [811, 199] width 54 height 13
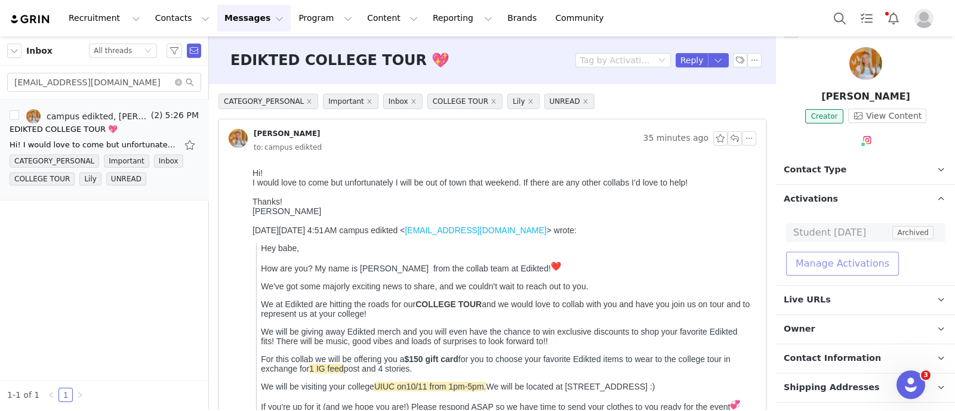
click at [837, 261] on button "Manage Activations" at bounding box center [842, 264] width 113 height 24
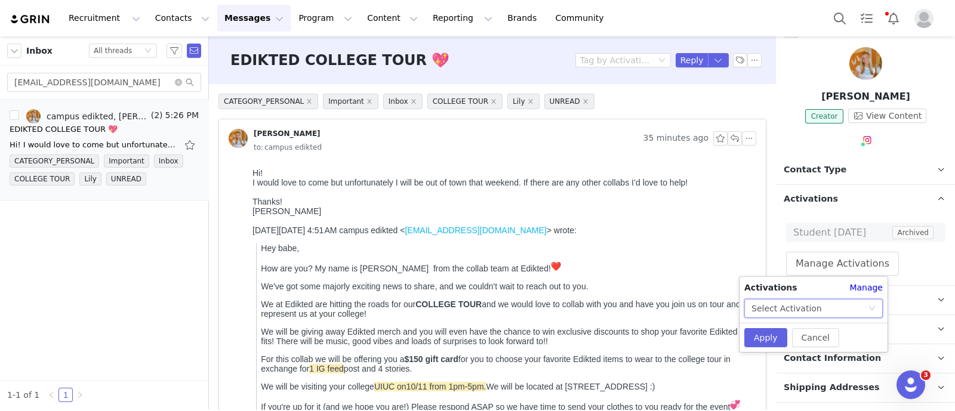
click at [812, 306] on div "Select Activation" at bounding box center [786, 309] width 70 height 18
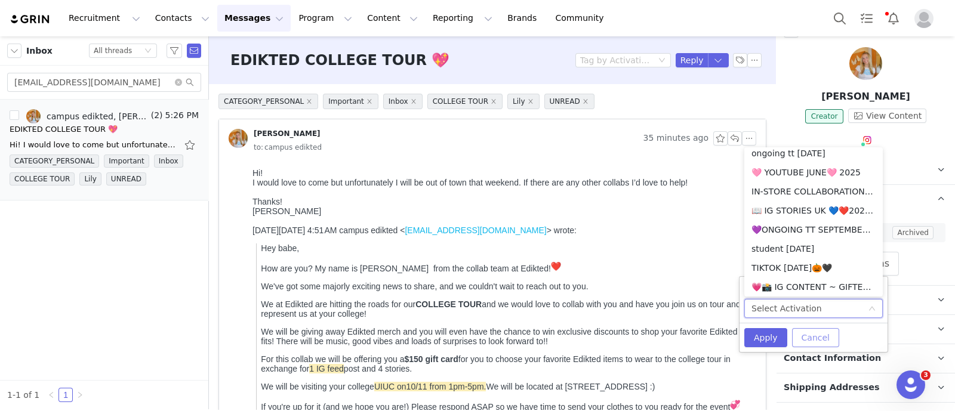
click at [818, 337] on button "Cancel" at bounding box center [815, 337] width 47 height 19
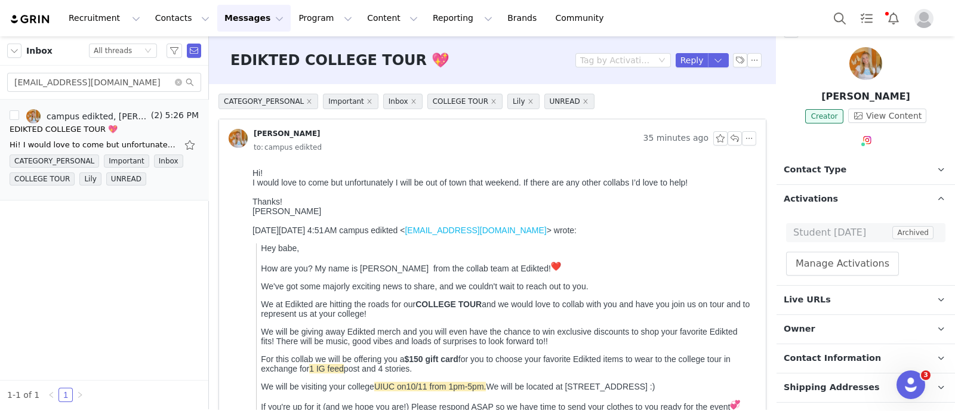
click at [823, 199] on span "Activations" at bounding box center [811, 199] width 54 height 13
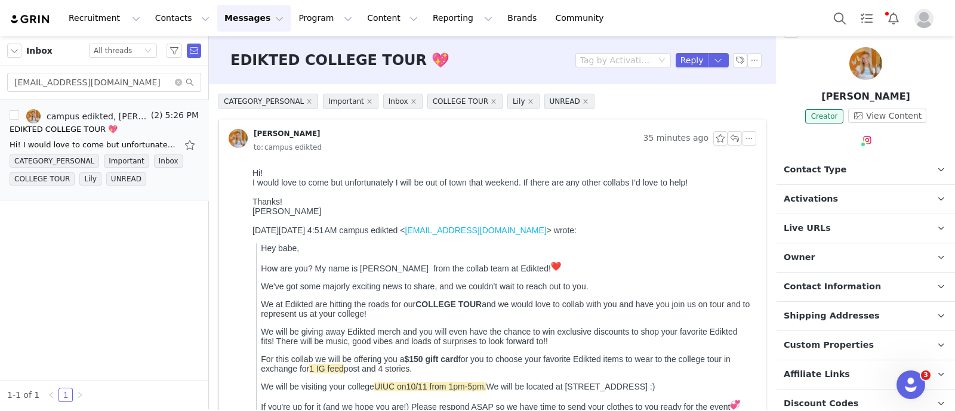
click at [819, 166] on span "Contact Type" at bounding box center [815, 170] width 63 height 13
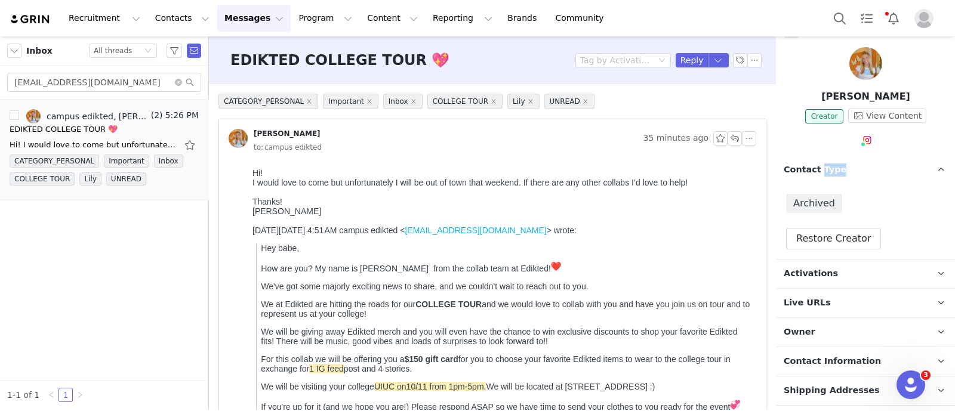
click at [819, 166] on span "Contact Type" at bounding box center [815, 170] width 63 height 13
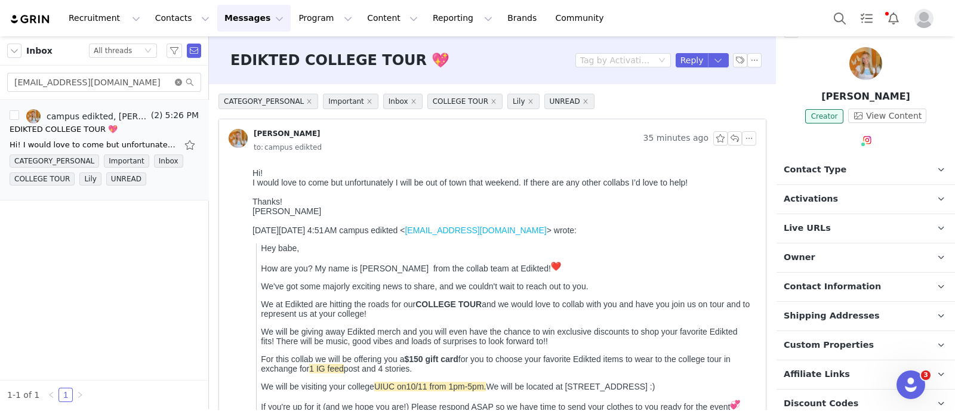
click at [177, 85] on icon "icon: close-circle" at bounding box center [178, 82] width 7 height 7
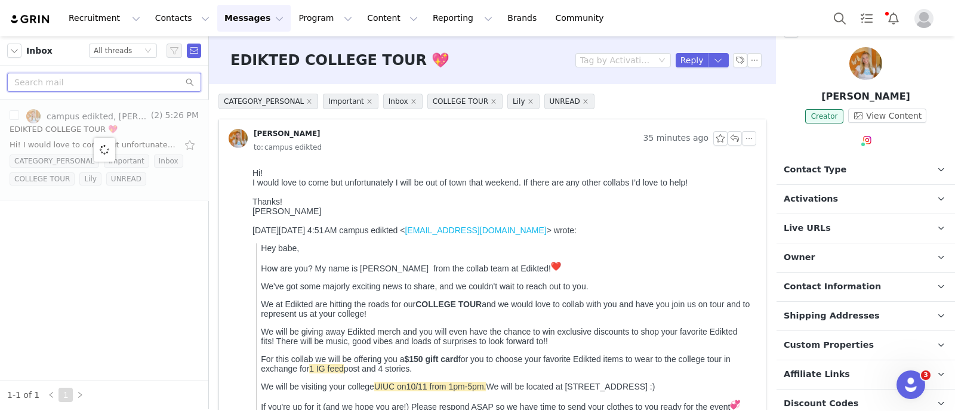
paste input "[EMAIL_ADDRESS][DOMAIN_NAME]"
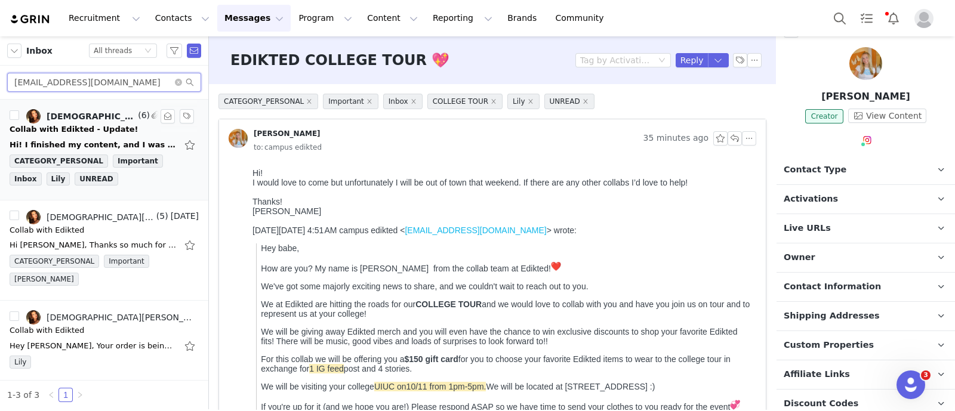
type input "[EMAIL_ADDRESS][DOMAIN_NAME]"
click at [82, 139] on div "Hi! I finished my content, and I was wondering if you guys would like me to sub…" at bounding box center [93, 145] width 167 height 12
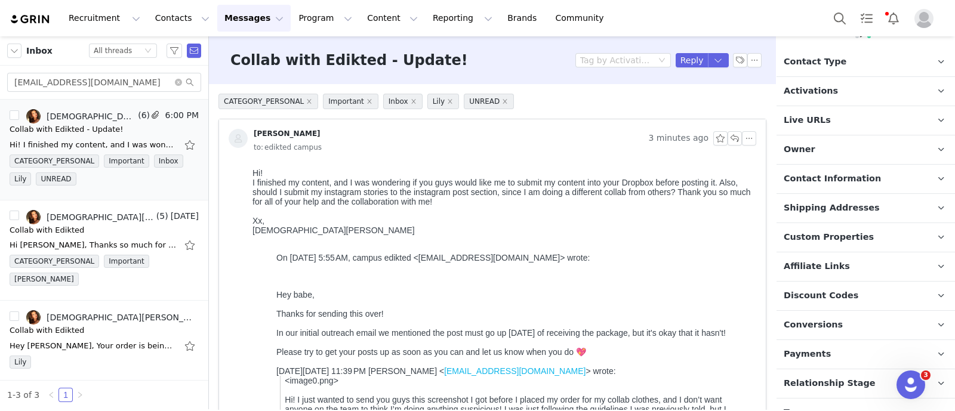
scroll to position [173, 0]
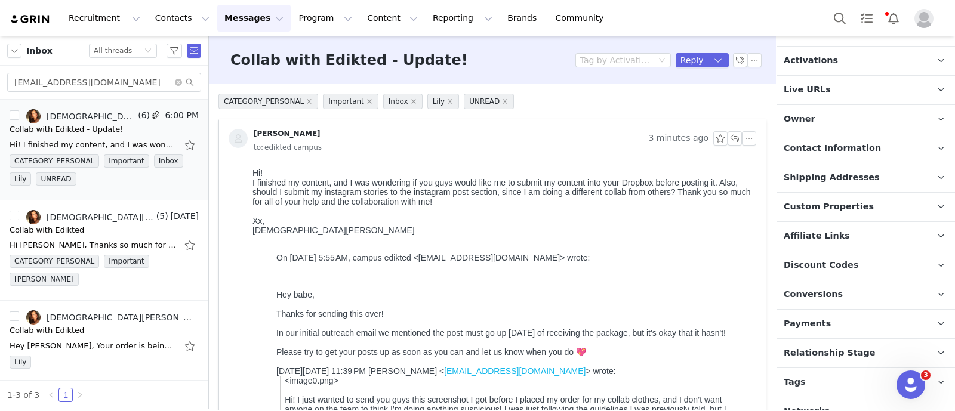
drag, startPoint x: 809, startPoint y: 367, endPoint x: 815, endPoint y: 362, distance: 7.2
click at [809, 368] on p "Tags Keep track of your contacts by assigning them tags. You can then filter yo…" at bounding box center [851, 382] width 150 height 29
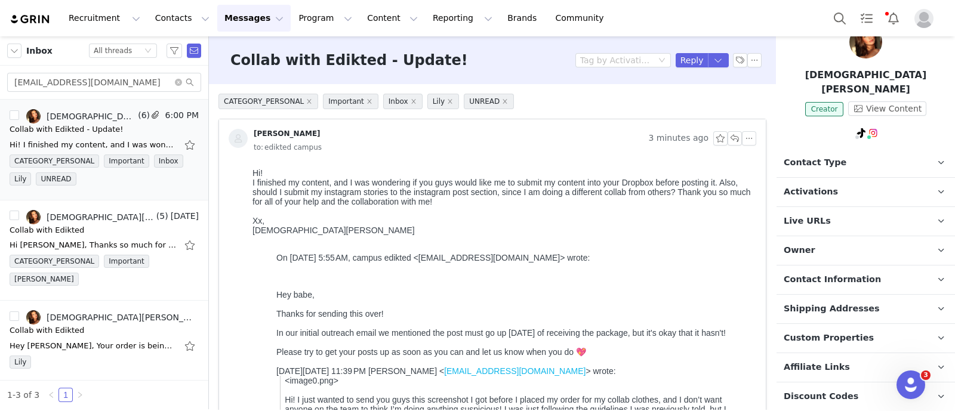
scroll to position [0, 0]
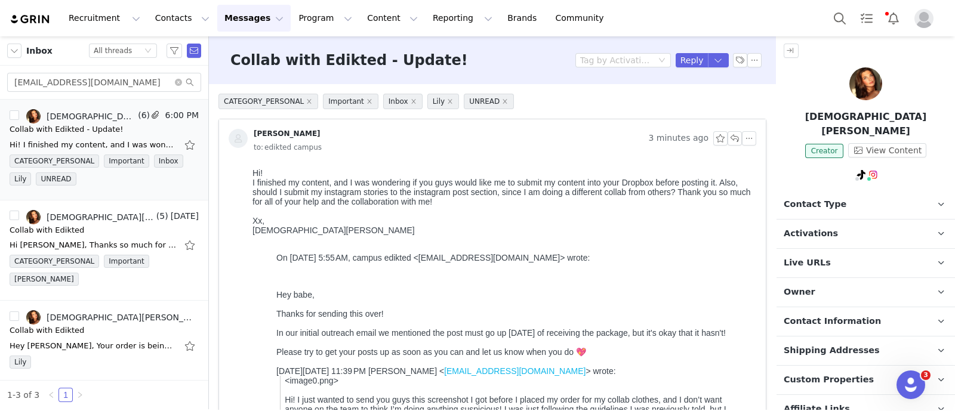
click at [813, 278] on p "Owner The account user who owns the contact" at bounding box center [851, 292] width 150 height 29
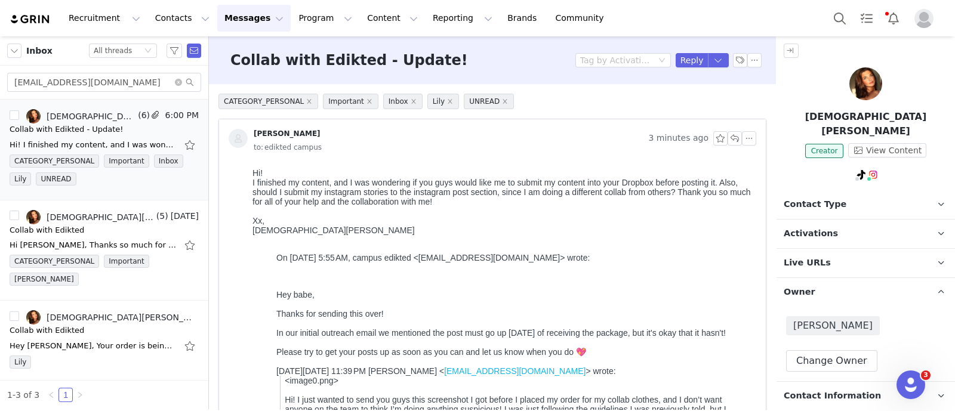
click at [813, 278] on p "Owner The account user who owns the contact" at bounding box center [851, 292] width 150 height 29
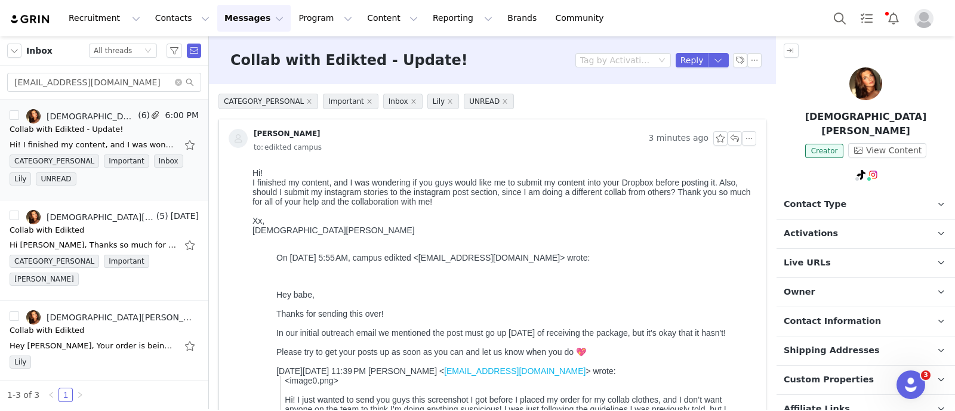
click at [818, 227] on span "Activations" at bounding box center [811, 233] width 54 height 13
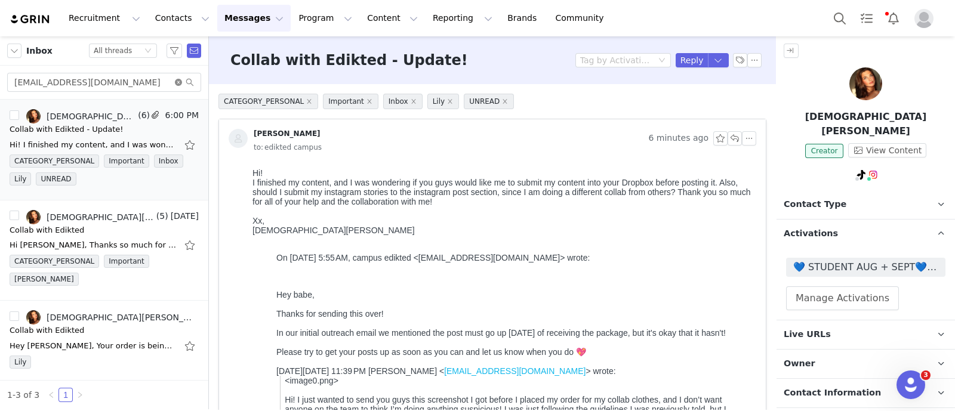
click at [179, 84] on icon "icon: close-circle" at bounding box center [178, 82] width 7 height 7
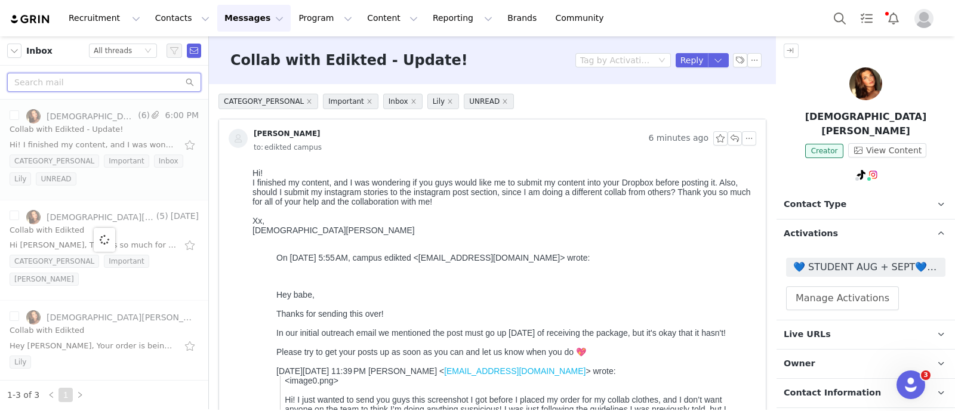
paste input "isabellalamphier@yahoo.com"
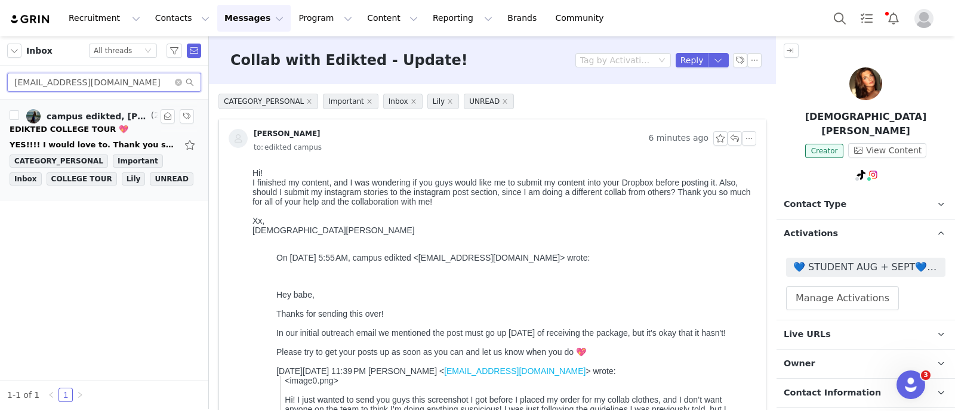
type input "isabellalamphier@yahoo.com"
click at [94, 122] on link "campus edikted, Izzy Lamphier" at bounding box center [87, 116] width 122 height 14
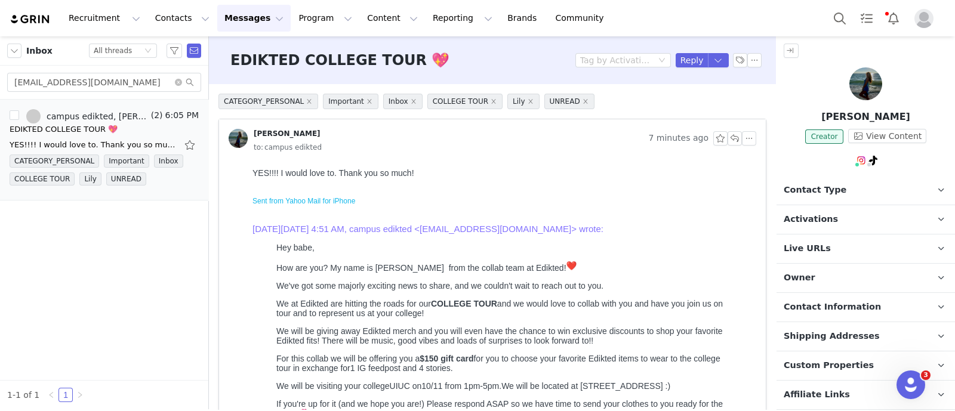
scroll to position [122, 0]
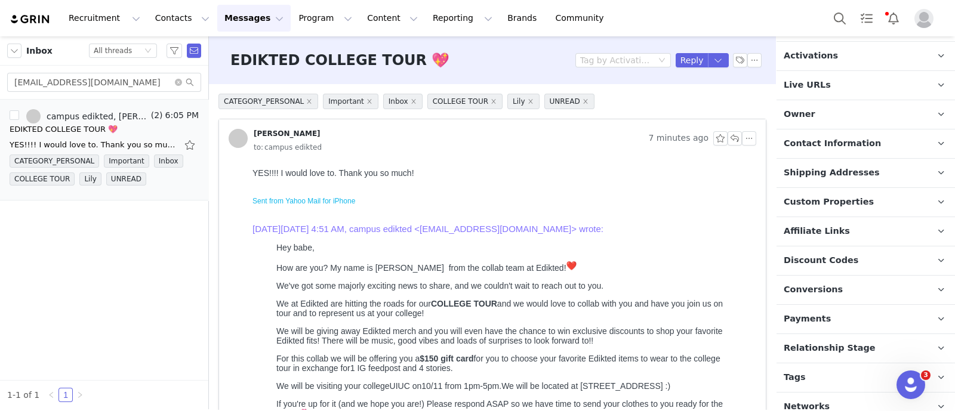
click at [817, 366] on p "Tags Keep track of your contacts by assigning them tags. You can then filter yo…" at bounding box center [851, 377] width 150 height 29
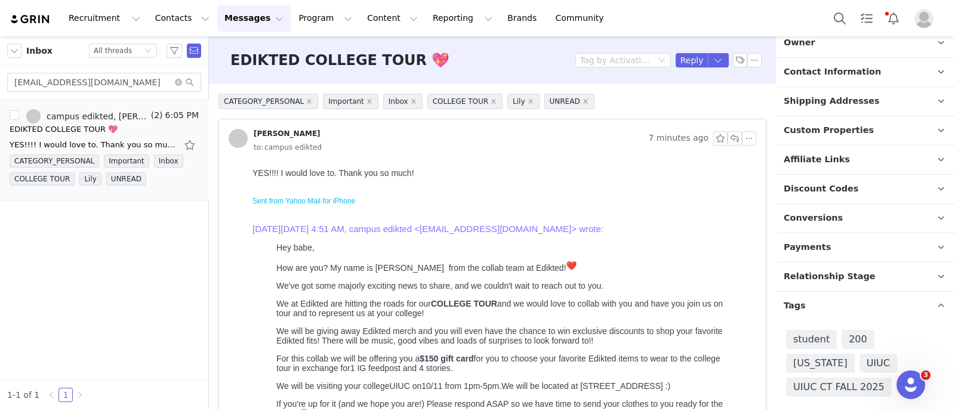
scroll to position [261, 0]
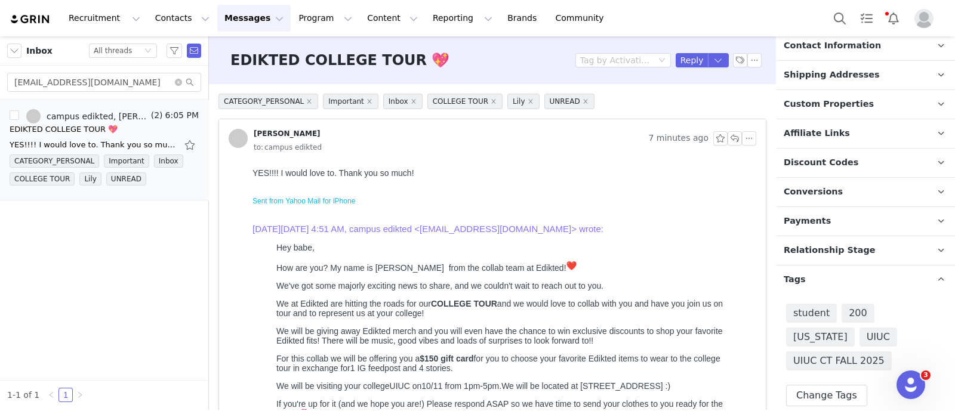
click at [846, 244] on span "Relationship Stage" at bounding box center [830, 250] width 92 height 13
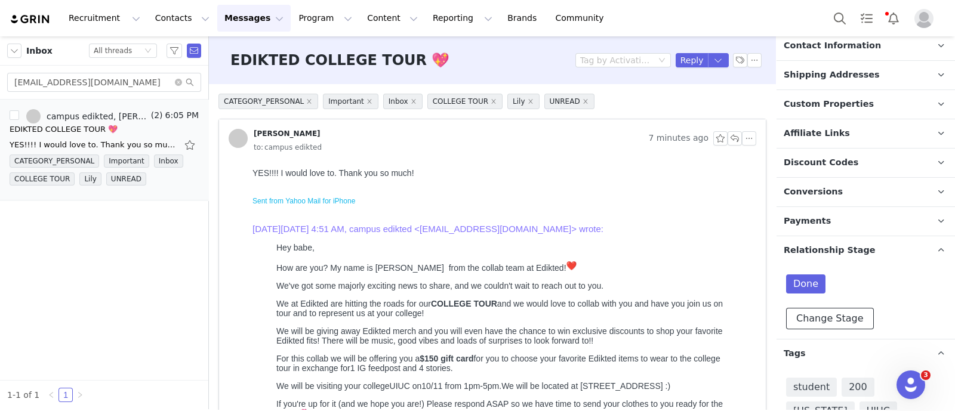
click at [838, 308] on button "Change Stage" at bounding box center [830, 318] width 88 height 21
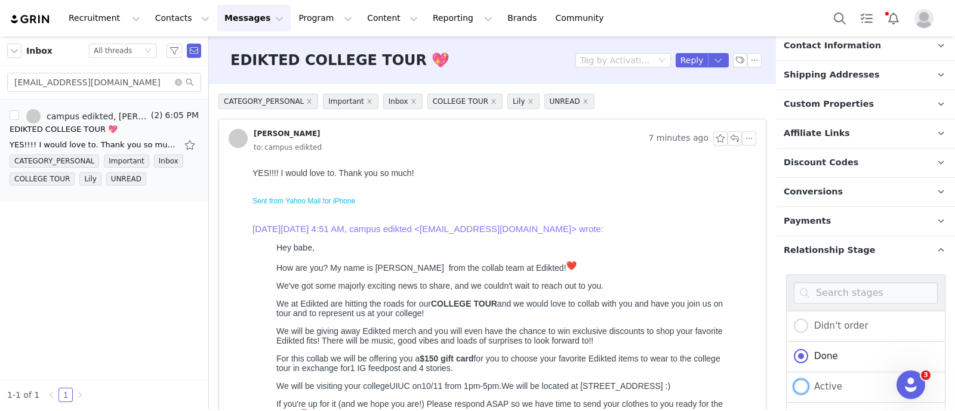
drag, startPoint x: 828, startPoint y: 374, endPoint x: 824, endPoint y: 304, distance: 70.5
click at [828, 381] on span "Active" at bounding box center [825, 386] width 34 height 11
click at [808, 380] on input "Active" at bounding box center [801, 388] width 14 height 16
radio input "true"
radio input "false"
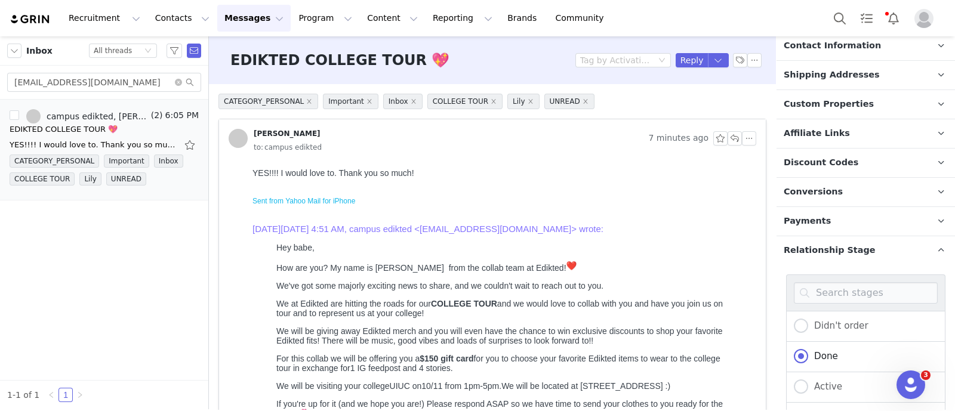
radio input "true"
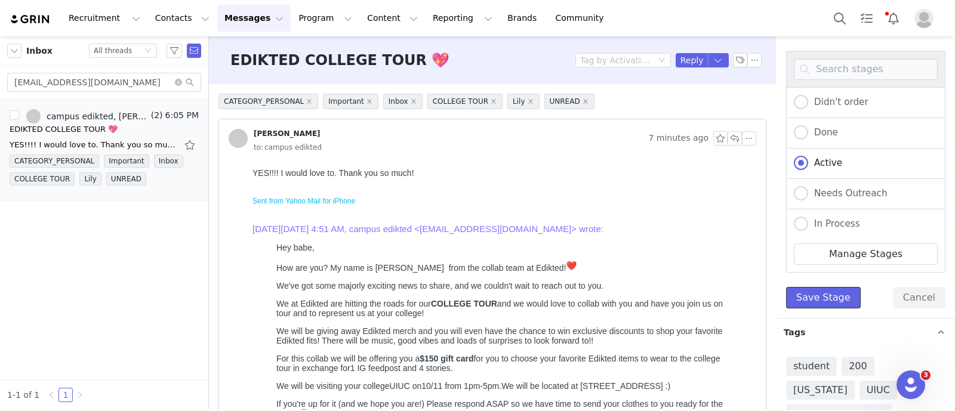
click at [826, 287] on button "Save Stage" at bounding box center [823, 297] width 75 height 21
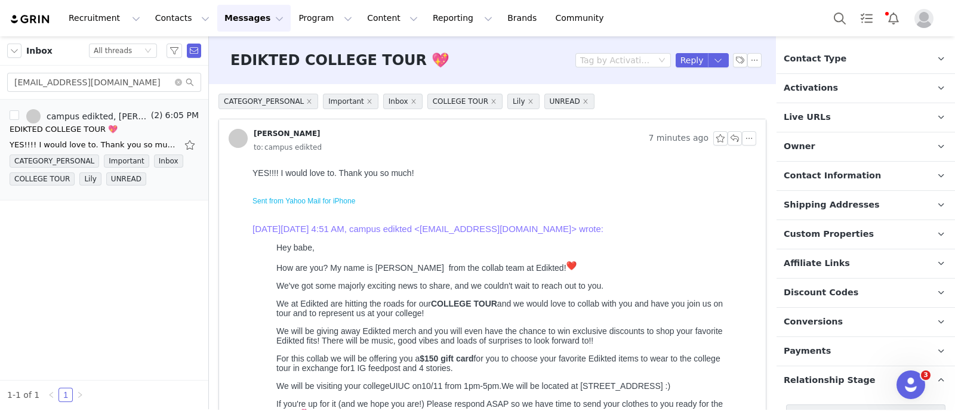
scroll to position [0, 0]
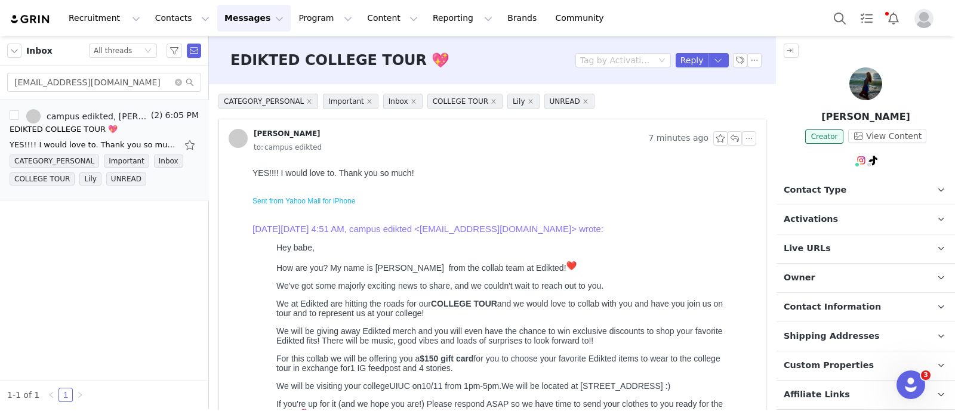
click at [826, 213] on span "Activations" at bounding box center [811, 219] width 54 height 13
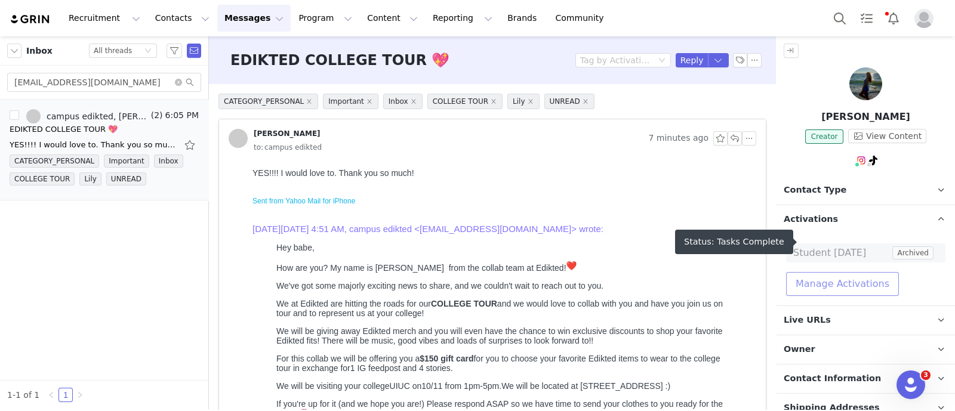
click at [844, 272] on button "Manage Activations" at bounding box center [842, 284] width 113 height 24
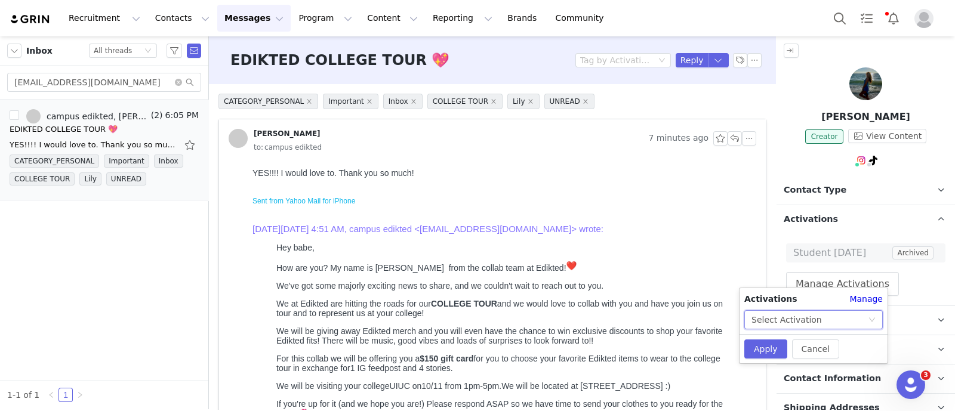
click at [838, 316] on div "Select Activation" at bounding box center [809, 320] width 116 height 18
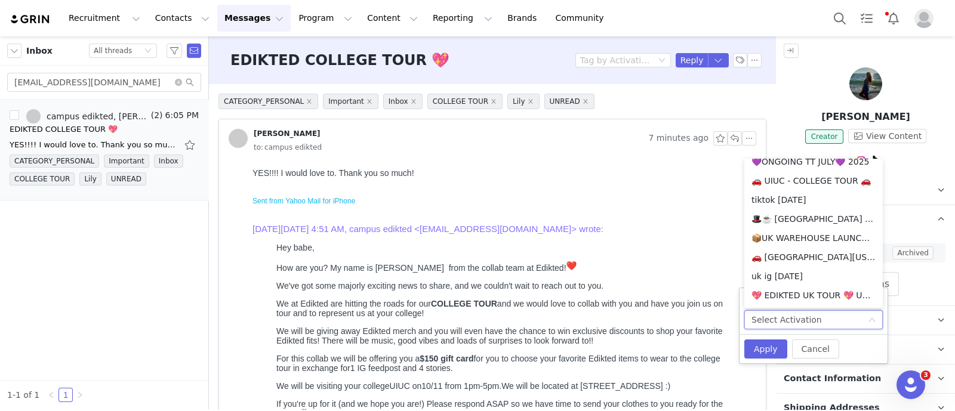
scroll to position [750, 0]
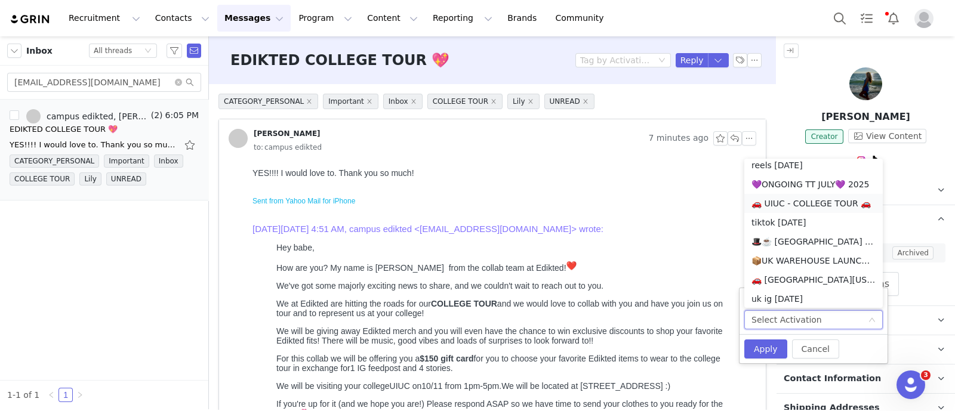
click at [835, 208] on li "🚗 UIUC - COLLEGE TOUR 🚗" at bounding box center [813, 203] width 138 height 19
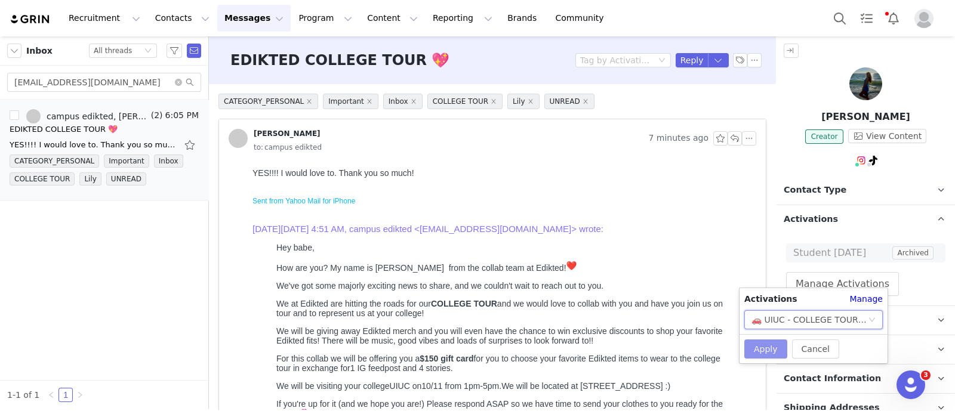
click at [767, 347] on button "Apply" at bounding box center [765, 349] width 43 height 19
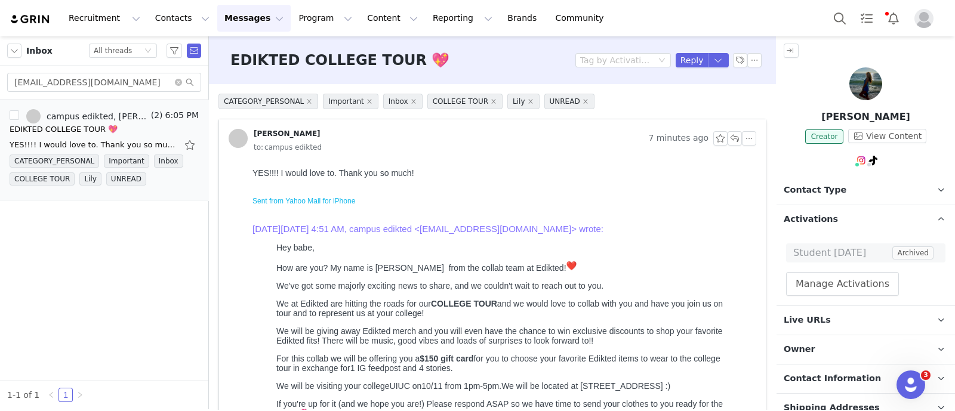
click at [806, 184] on span "Contact Type" at bounding box center [815, 190] width 63 height 13
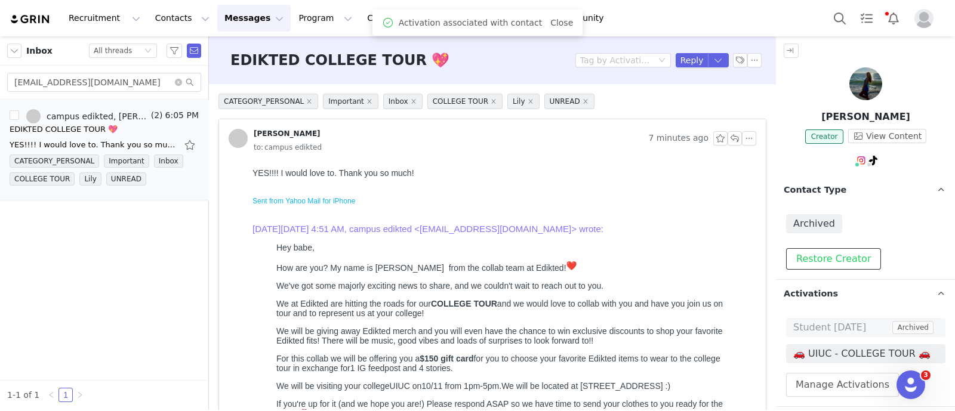
click at [847, 257] on button "Restore Creator" at bounding box center [833, 258] width 95 height 21
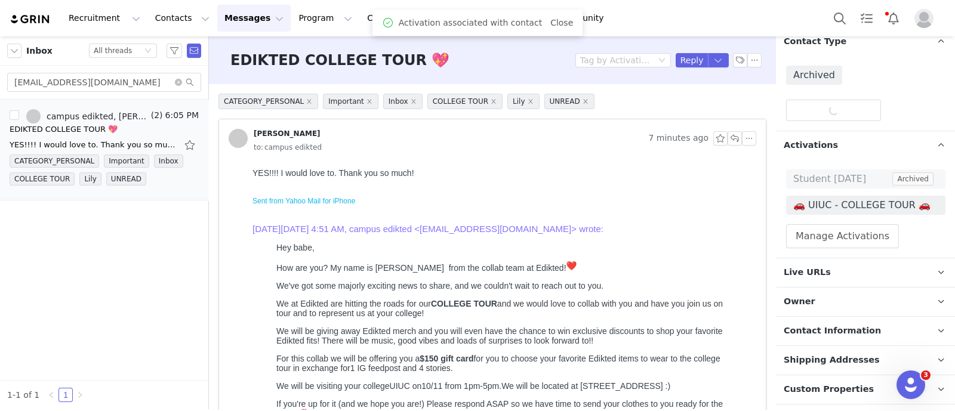
click at [824, 298] on p "Owner The account user who owns the contact" at bounding box center [851, 302] width 150 height 29
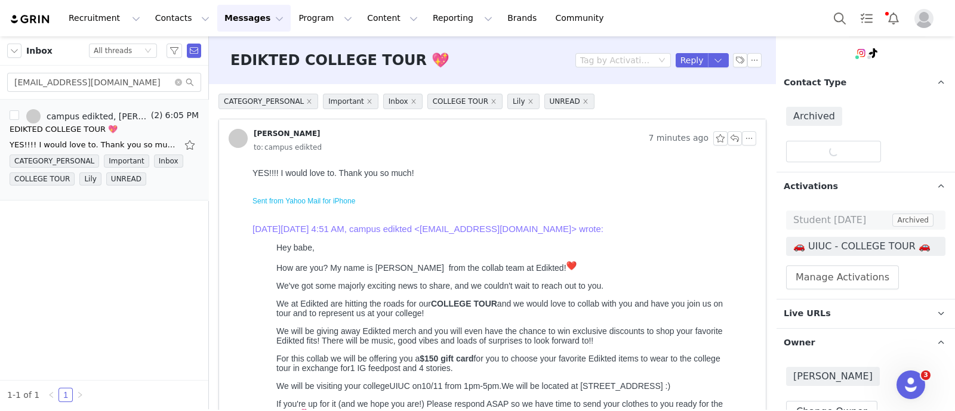
scroll to position [0, 0]
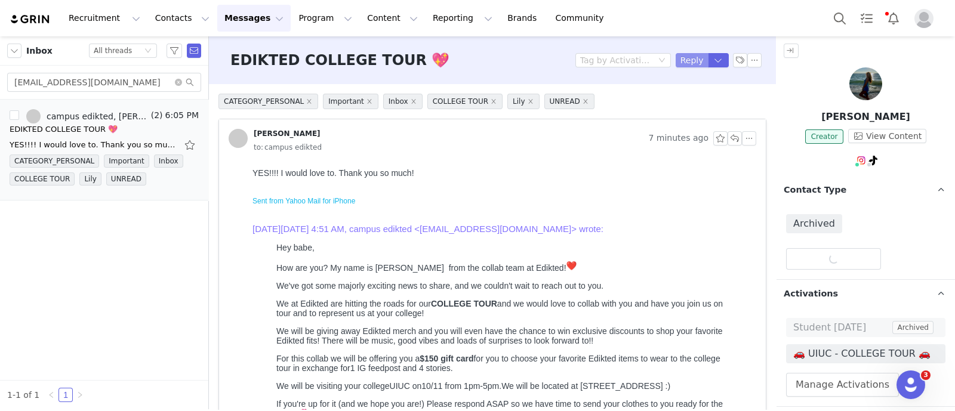
click at [675, 62] on button "Reply" at bounding box center [691, 60] width 33 height 14
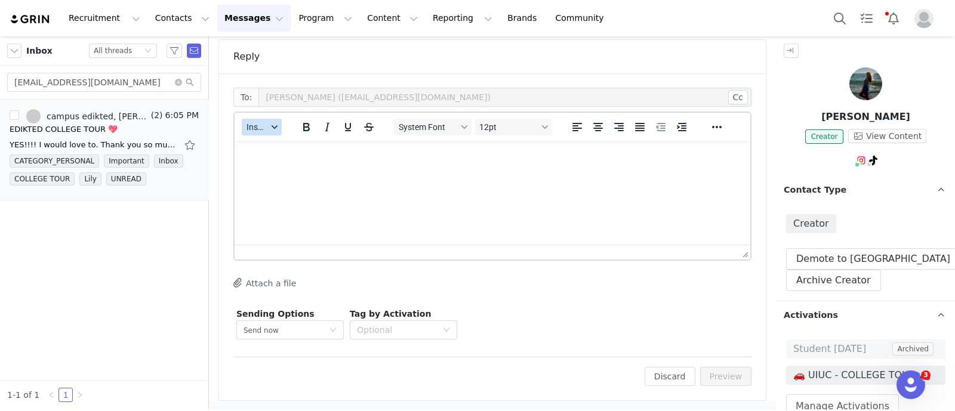
click at [252, 129] on span "Insert" at bounding box center [256, 127] width 21 height 10
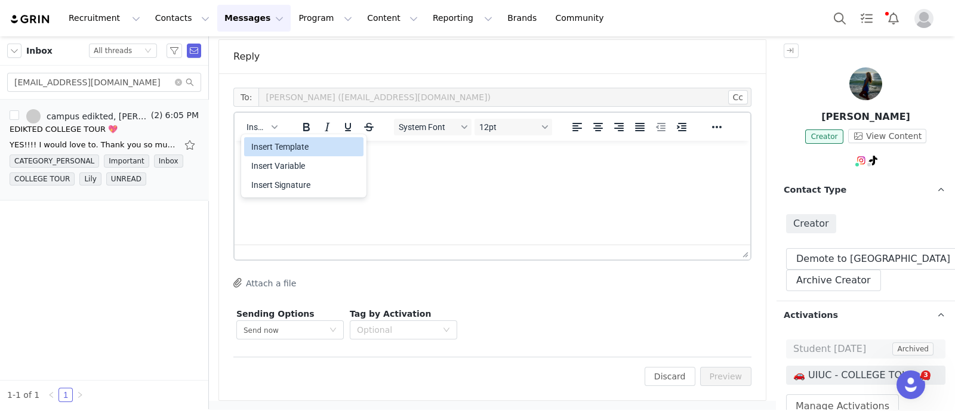
click at [277, 146] on div "Insert Template" at bounding box center [304, 147] width 107 height 14
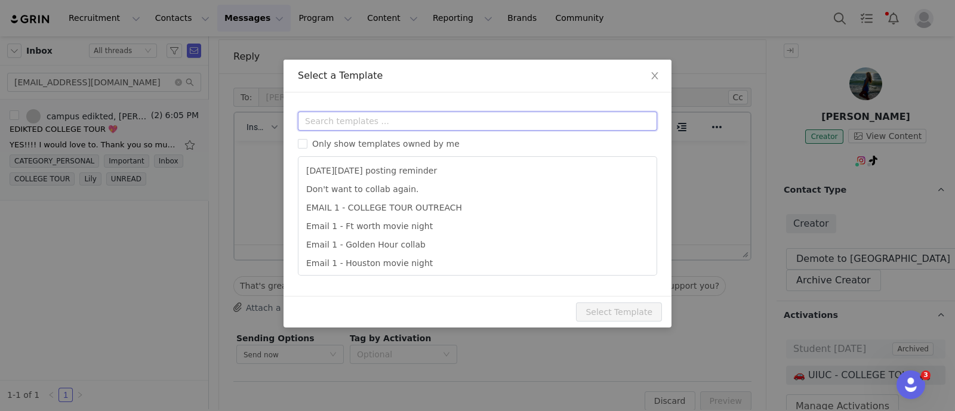
click at [341, 125] on input "text" at bounding box center [477, 121] width 359 height 19
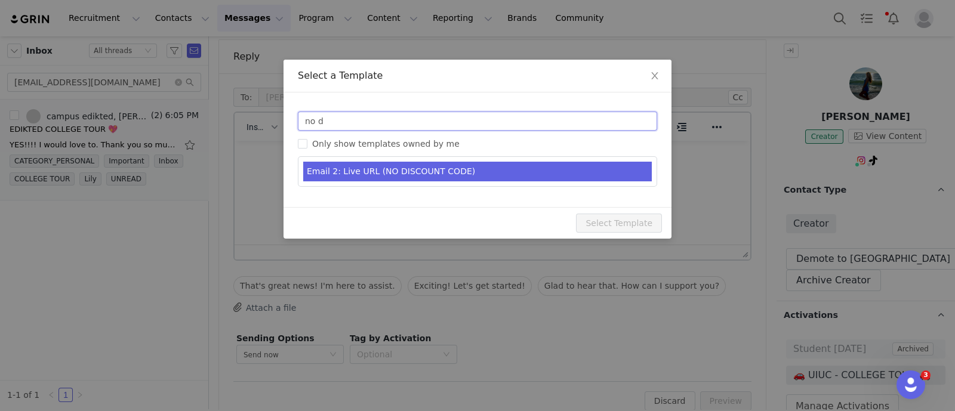
type input "no d"
type input "Collab with Edikted"
click at [522, 169] on li "Email 2: Live URL (NO DISCOUNT CODE)" at bounding box center [477, 172] width 348 height 20
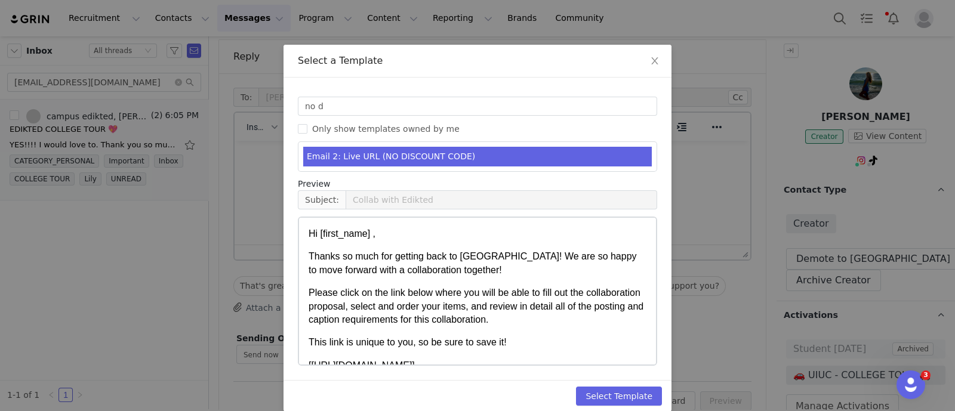
scroll to position [29, 0]
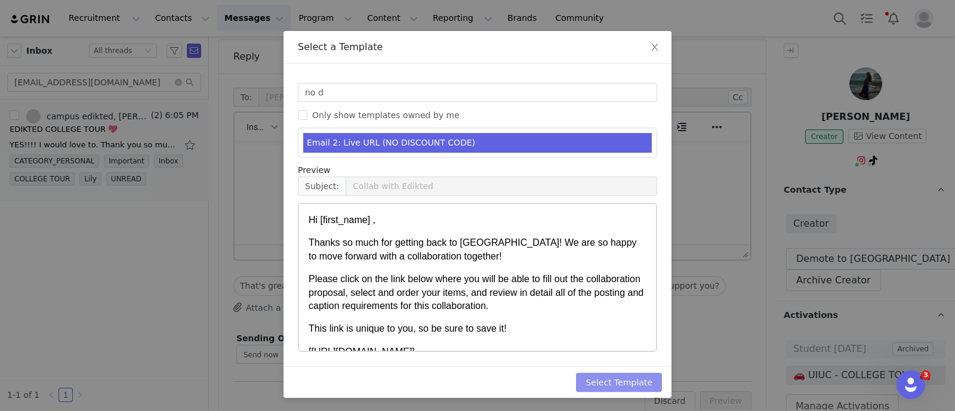
drag, startPoint x: 617, startPoint y: 377, endPoint x: 744, endPoint y: 385, distance: 126.8
click at [619, 377] on button "Select Template" at bounding box center [619, 382] width 86 height 19
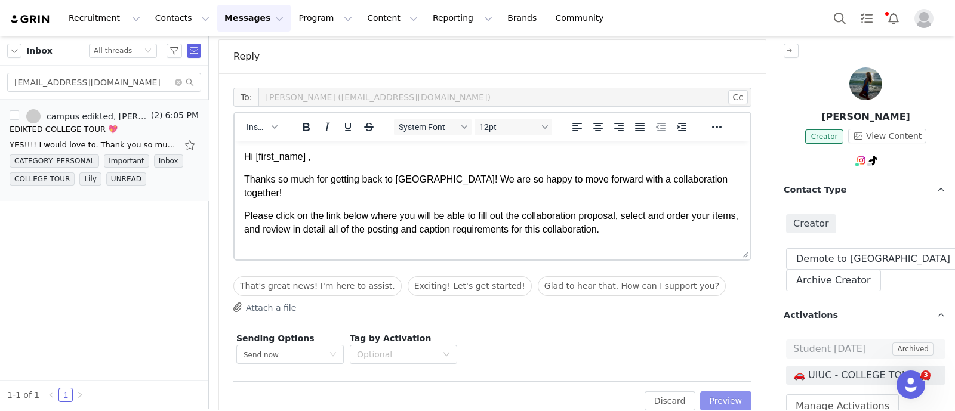
click at [731, 393] on button "Preview" at bounding box center [726, 400] width 52 height 19
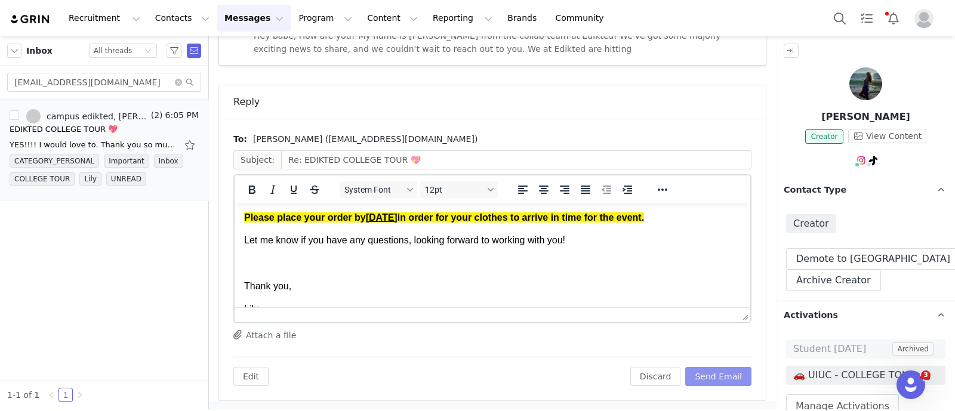
scroll to position [246, 0]
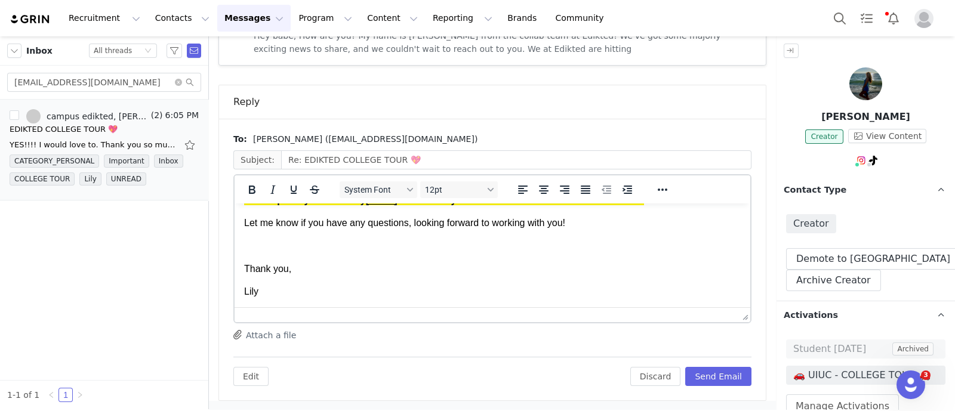
click at [710, 365] on div "Edit Discard Send Email" at bounding box center [492, 371] width 518 height 29
click at [713, 371] on button "Send Email" at bounding box center [718, 376] width 66 height 19
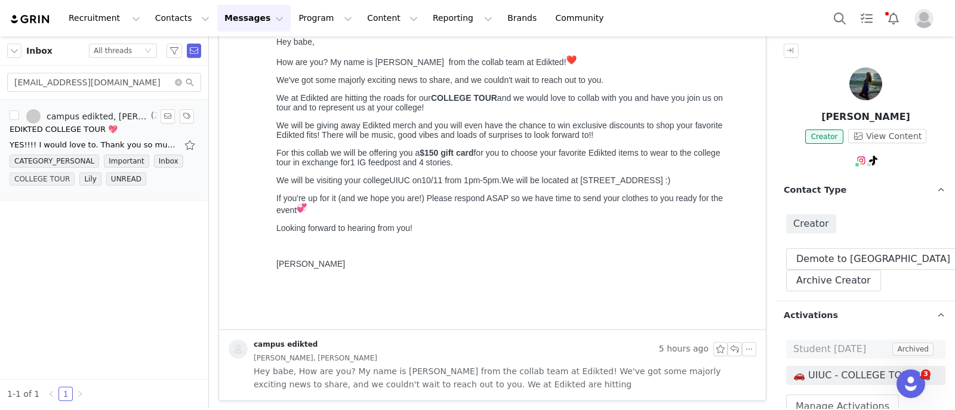
scroll to position [207, 0]
